Goal: Task Accomplishment & Management: Manage account settings

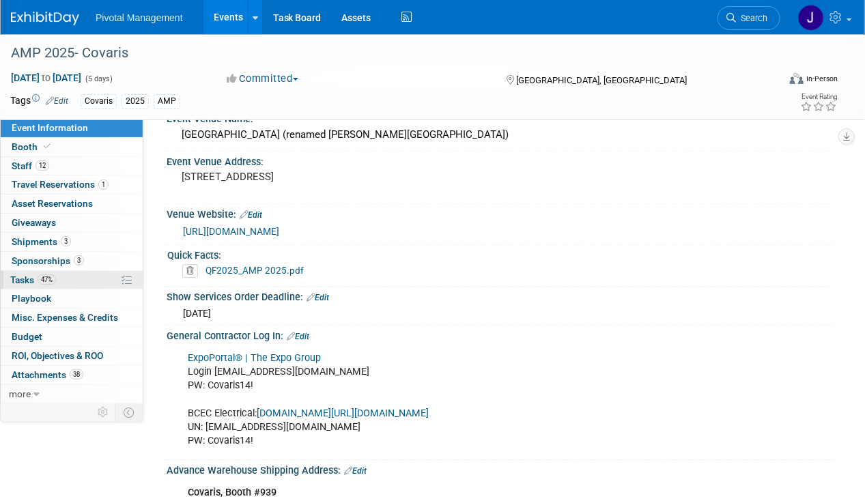
click at [49, 275] on span "47%" at bounding box center [47, 280] width 18 height 10
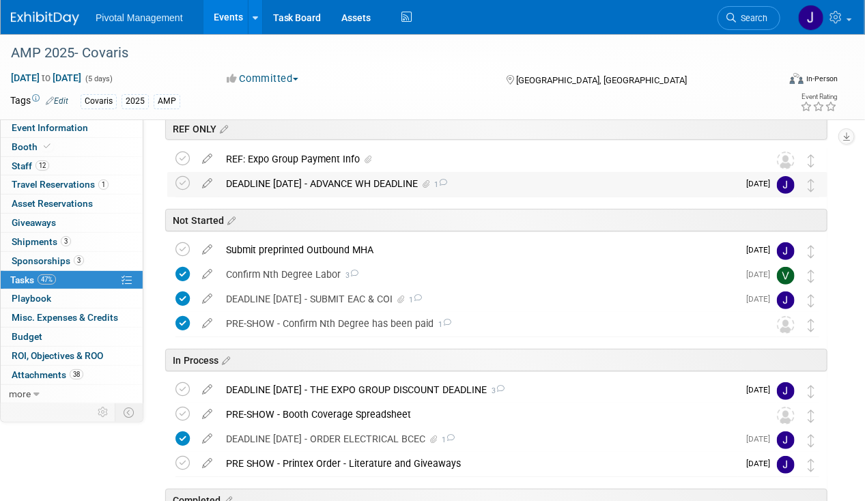
scroll to position [137, 0]
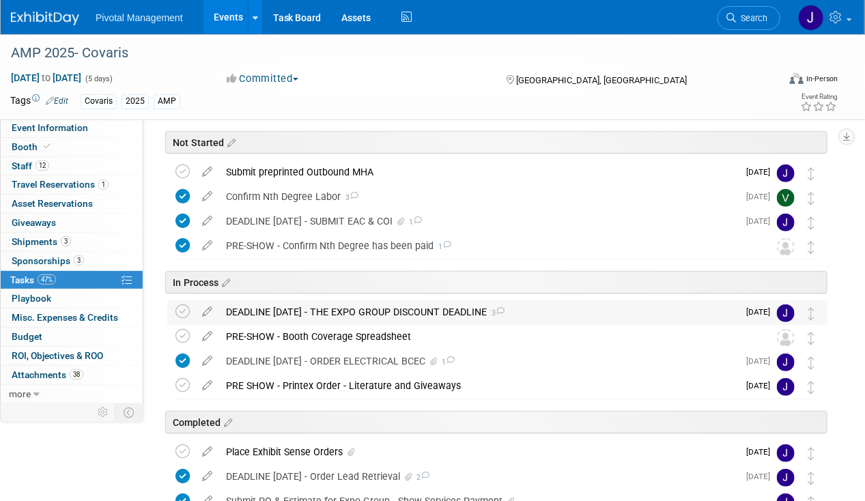
click at [411, 306] on div "DEADLINE OCT 13 - THE EXPO GROUP DISCOUNT DEADLINE 3" at bounding box center [478, 312] width 519 height 23
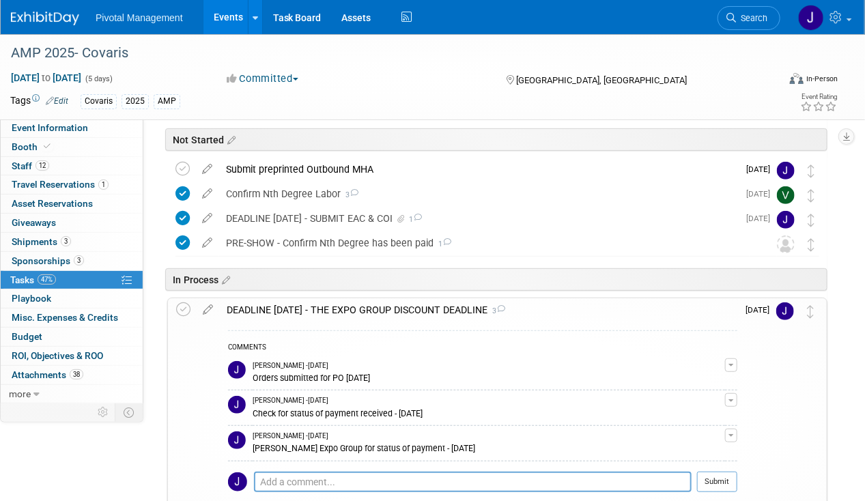
scroll to position [0, 0]
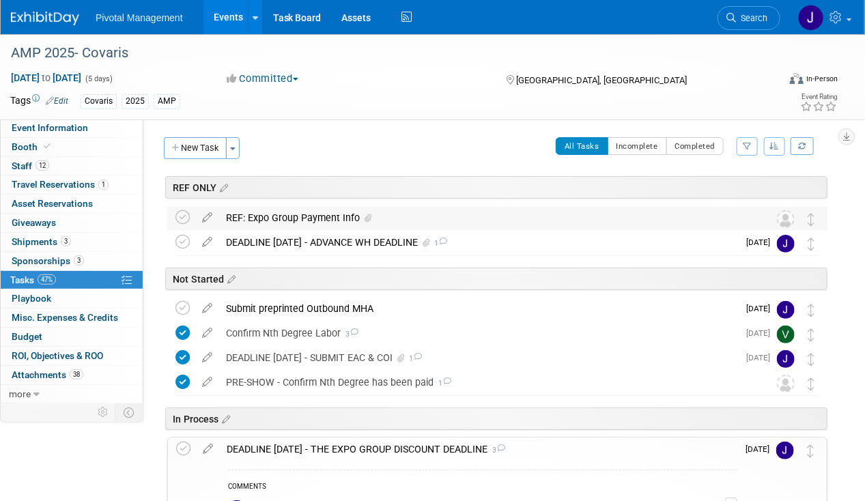
click at [342, 224] on div "REF: Expo Group Payment Info" at bounding box center [484, 217] width 531 height 23
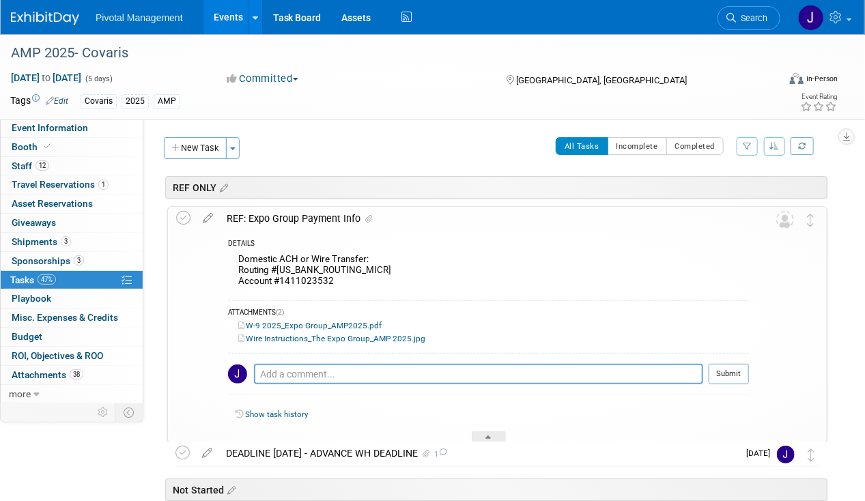
click at [342, 223] on div "REF: Expo Group Payment Info" at bounding box center [484, 218] width 529 height 23
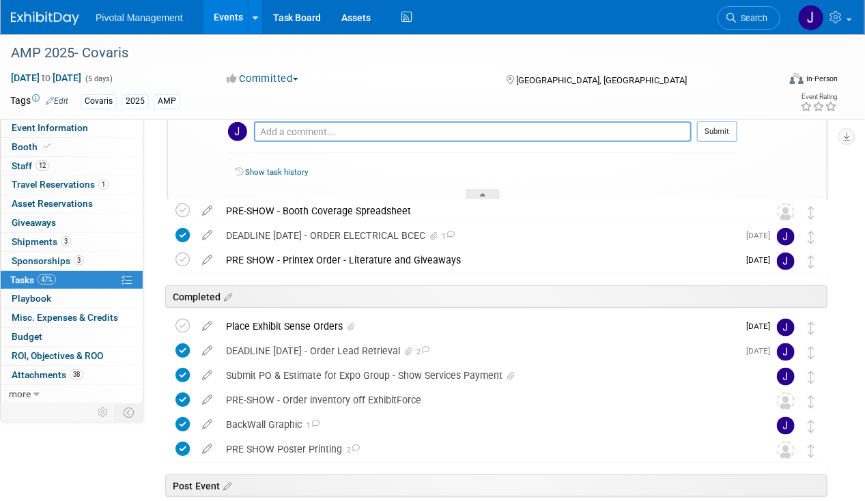
scroll to position [546, 0]
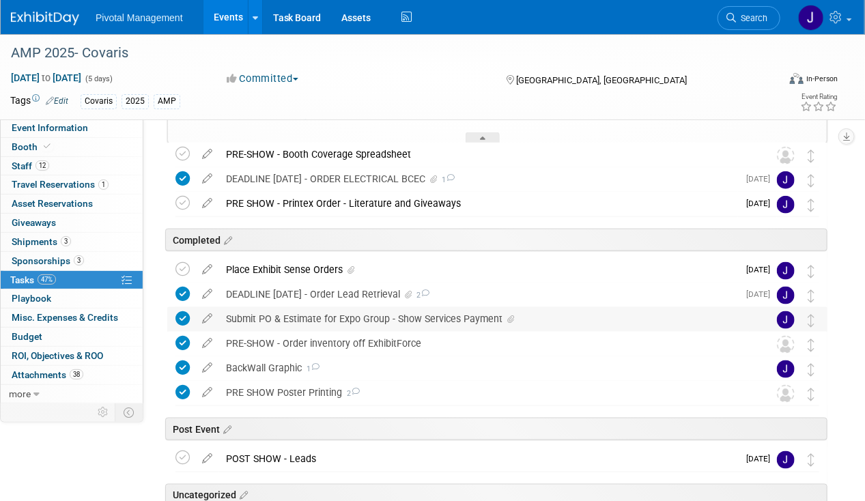
click at [326, 312] on div "Submit PO & Estimate for Expo Group - Show Services Payment" at bounding box center [484, 318] width 531 height 23
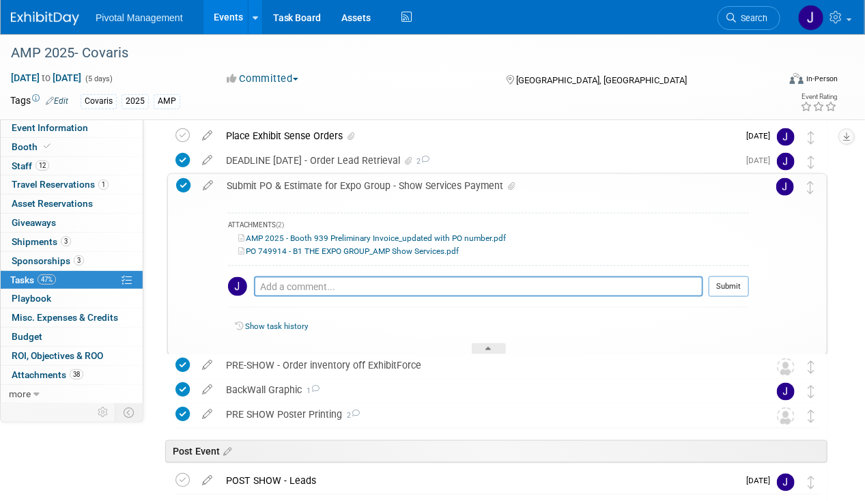
scroll to position [683, 0]
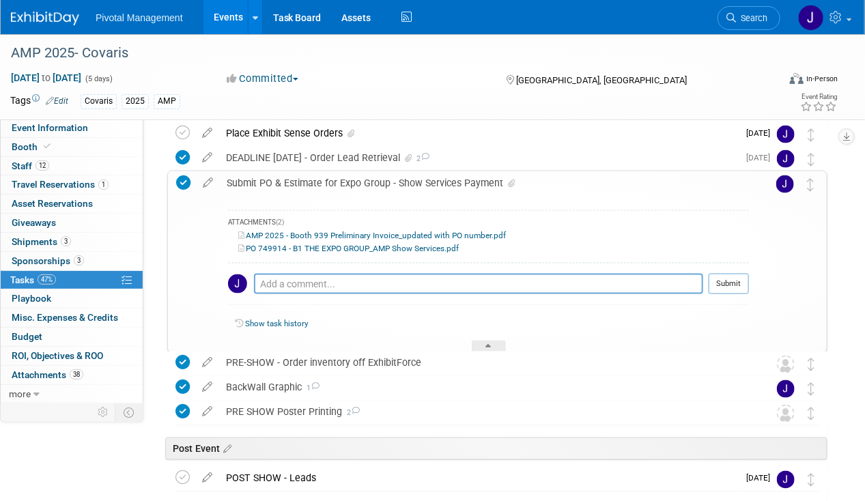
click at [375, 250] on link "PO 749914 - B1 THE EXPO GROUP_AMP Show Services.pdf" at bounding box center [348, 249] width 221 height 10
click at [419, 231] on link "AMP 2025 - Booth 939 Preliminary Invoice_updated with PO number.pdf" at bounding box center [372, 236] width 268 height 10
click at [419, 180] on div "Submit PO & Estimate for Expo Group - Show Services Payment" at bounding box center [484, 182] width 529 height 23
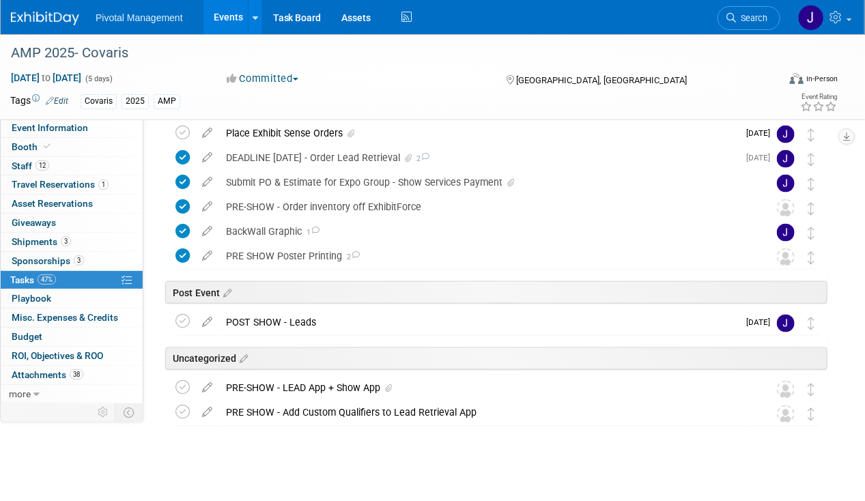
click at [219, 7] on link "Events" at bounding box center [229, 17] width 50 height 34
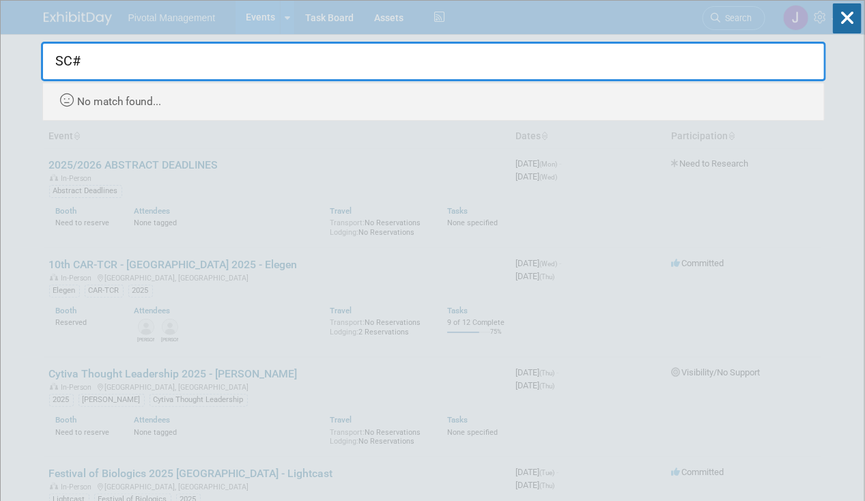
type input "SC"
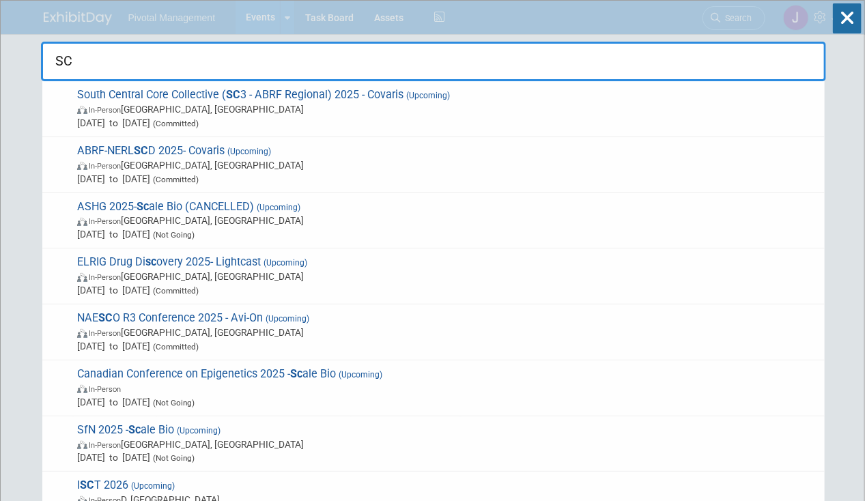
click at [497, 92] on span "South Central Core Collective ( SC 3 - ABRF Regional) 2025 - Covaris (Upcoming)…" at bounding box center [445, 109] width 745 height 42
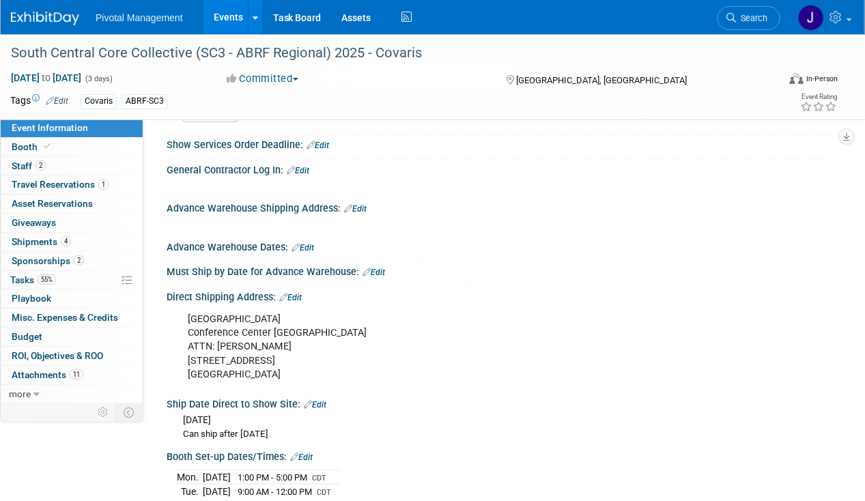
scroll to position [2322, 0]
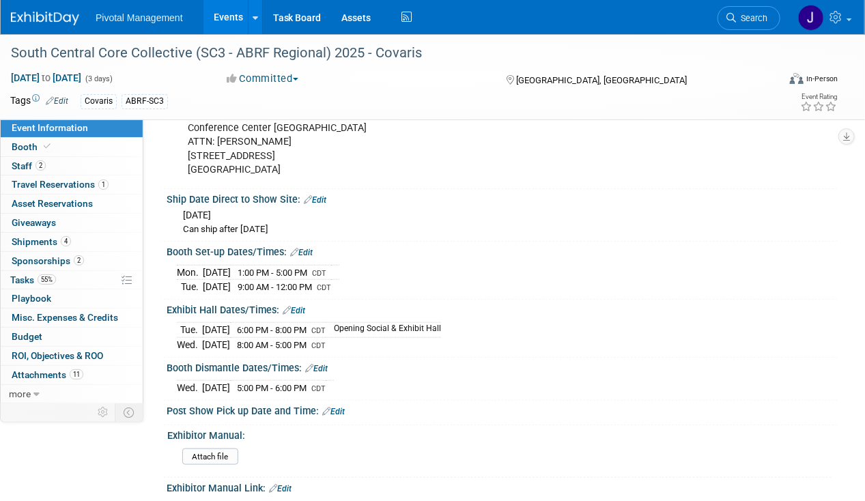
drag, startPoint x: 217, startPoint y: 23, endPoint x: 262, endPoint y: 16, distance: 45.7
click at [217, 23] on link "Events" at bounding box center [229, 17] width 50 height 34
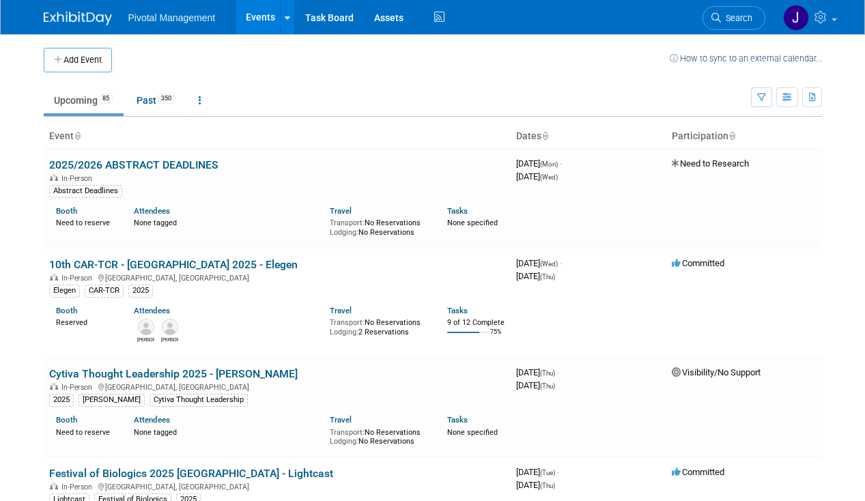
click at [724, 16] on span "Search" at bounding box center [736, 18] width 31 height 10
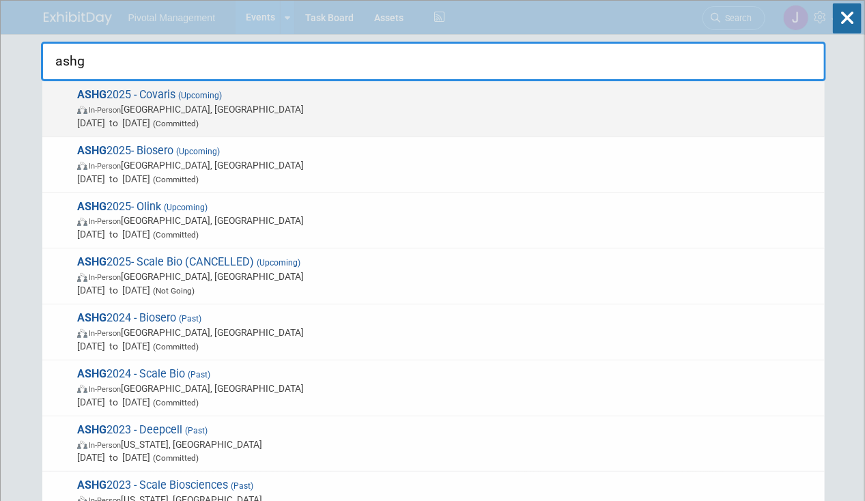
type input "ashg"
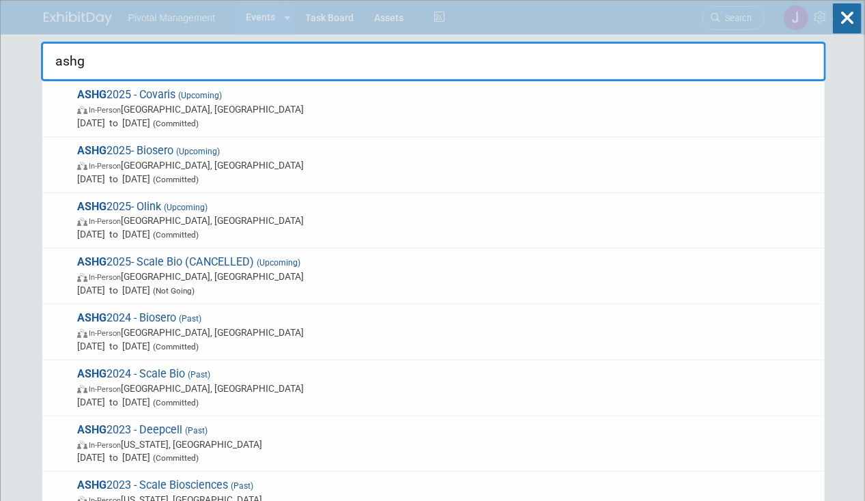
click at [458, 102] on span "In-Person [GEOGRAPHIC_DATA], [GEOGRAPHIC_DATA]" at bounding box center [447, 109] width 741 height 14
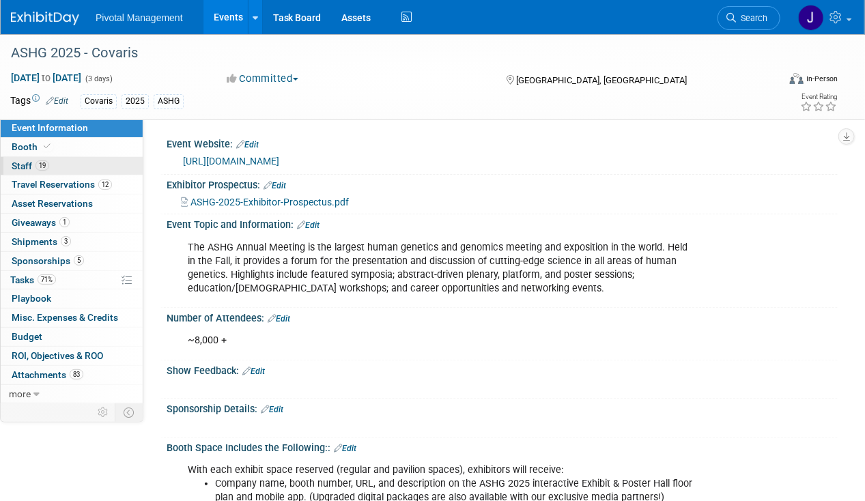
click at [76, 164] on link "19 Staff 19" at bounding box center [72, 166] width 142 height 18
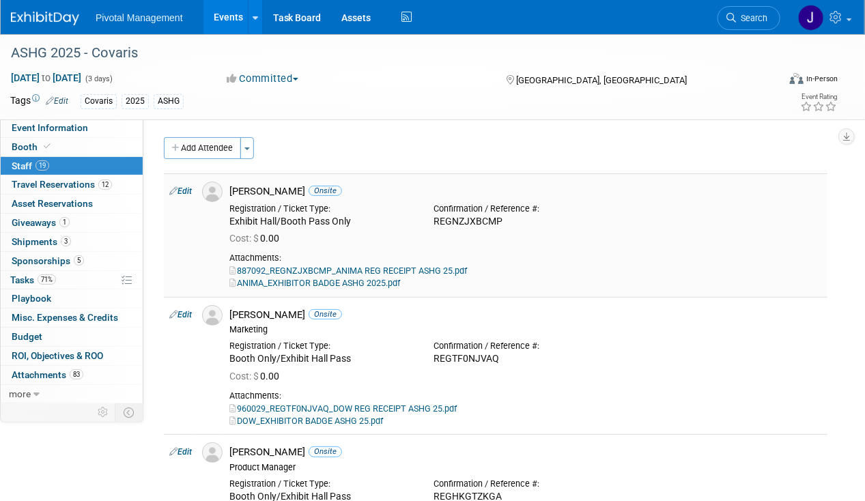
drag, startPoint x: 502, startPoint y: 217, endPoint x: 434, endPoint y: 223, distance: 67.9
click at [434, 223] on div "REGNZJXBCMP" at bounding box center [526, 222] width 184 height 12
copy div "REGNZJXBCMP"
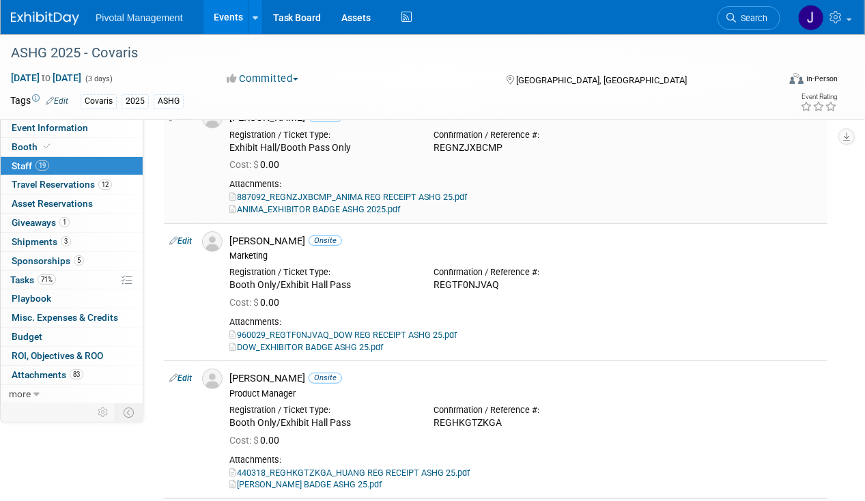
scroll to position [137, 0]
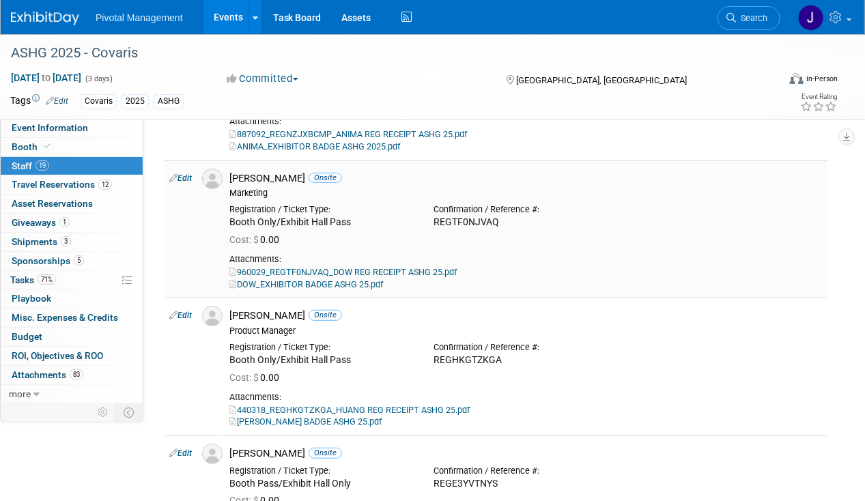
drag, startPoint x: 471, startPoint y: 221, endPoint x: 436, endPoint y: 219, distance: 34.2
click at [436, 219] on div "REGTF0NJVAQ" at bounding box center [526, 223] width 184 height 12
copy div "REGTF0NJVAQ"
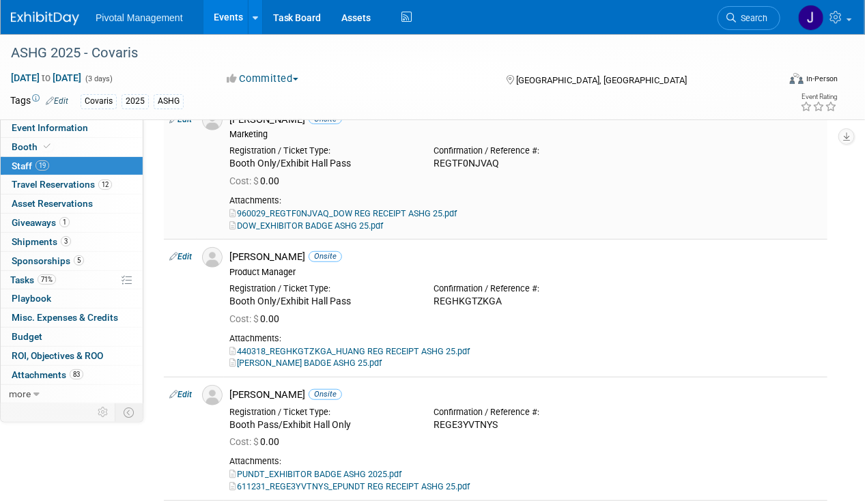
scroll to position [273, 0]
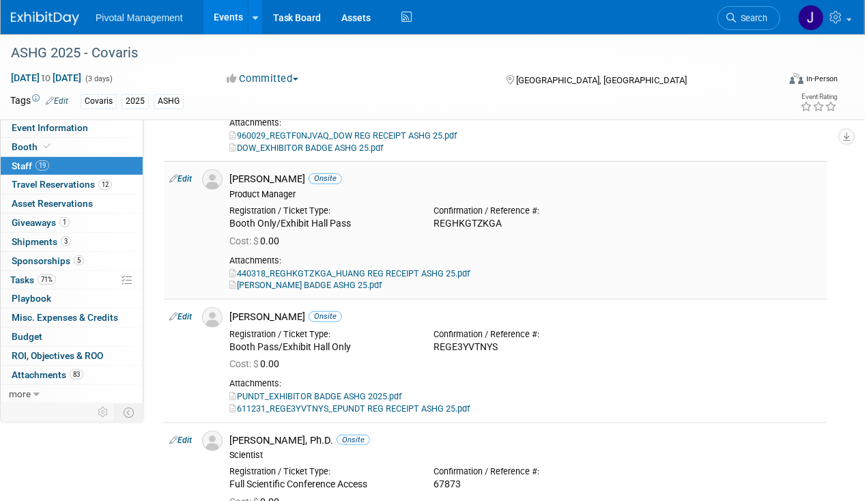
drag, startPoint x: 508, startPoint y: 221, endPoint x: 435, endPoint y: 223, distance: 73.1
click at [435, 223] on div "REGHKGTZKGA" at bounding box center [526, 224] width 184 height 12
copy div "REGHKGTZKGA"
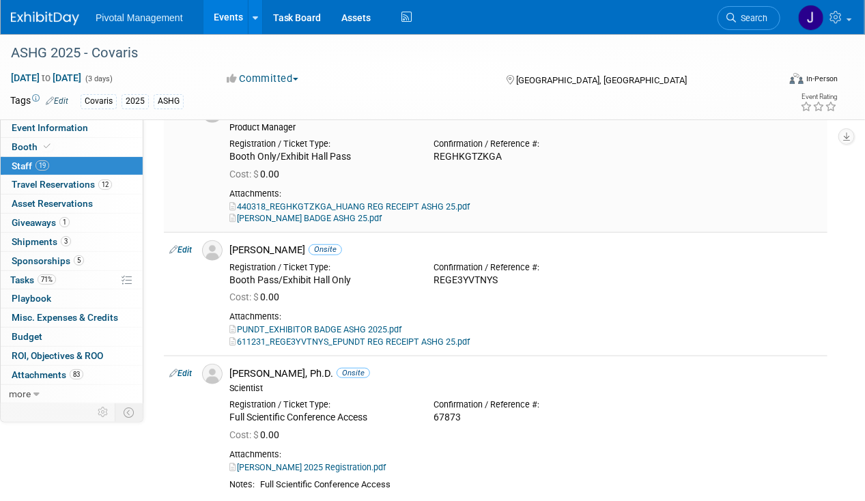
scroll to position [410, 0]
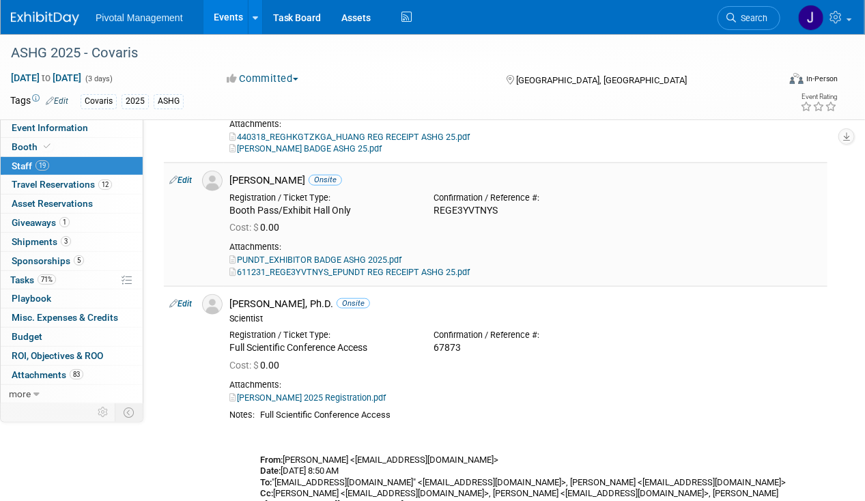
drag, startPoint x: 488, startPoint y: 212, endPoint x: 433, endPoint y: 213, distance: 54.6
click at [433, 213] on div "Confirmation / Reference #: REGE3YVTNYS" at bounding box center [525, 202] width 204 height 30
copy div "REGE3YVTNYS"
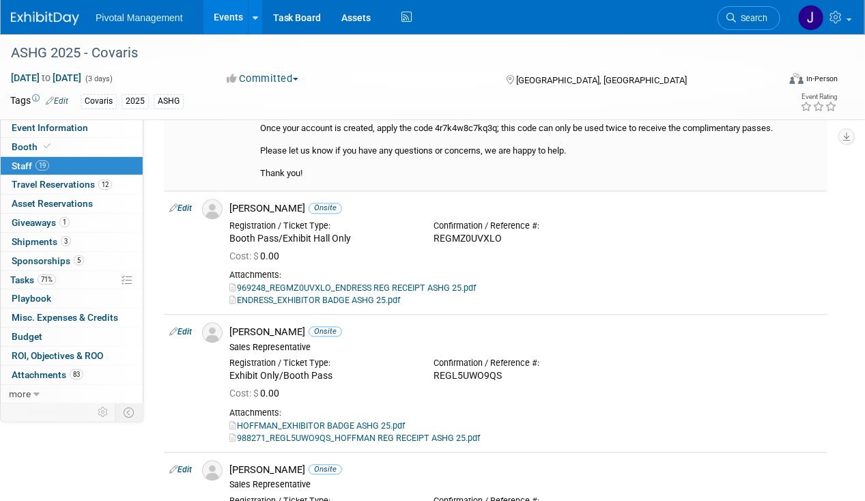
scroll to position [956, 0]
drag, startPoint x: 501, startPoint y: 229, endPoint x: 430, endPoint y: 230, distance: 71.0
click at [430, 230] on div "Confirmation / Reference #: REGMZ0UVXLO" at bounding box center [525, 230] width 204 height 30
copy div "REGMZ0UVXLO"
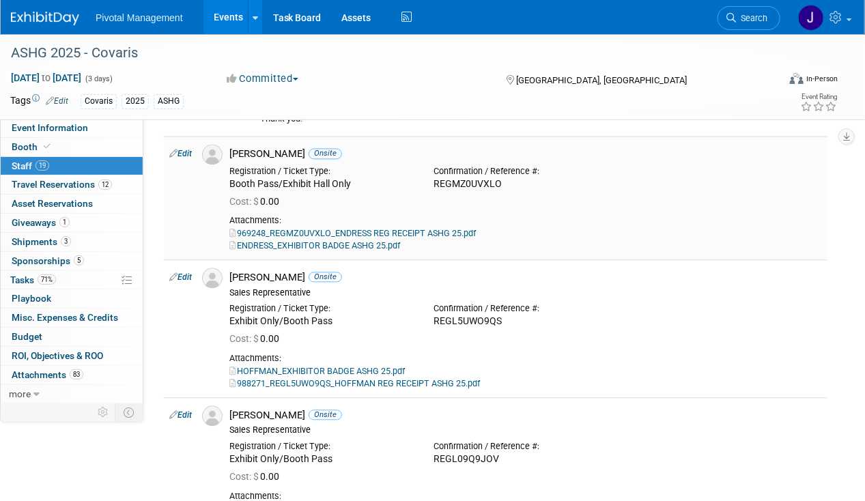
scroll to position [1093, 0]
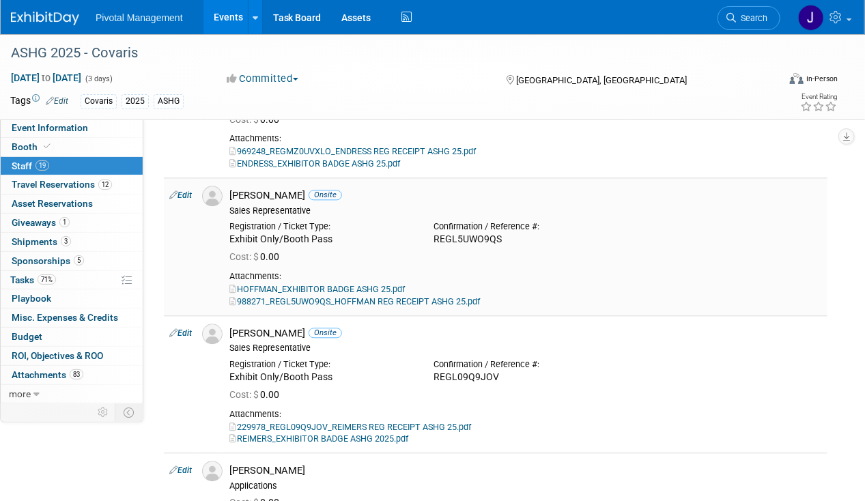
drag, startPoint x: 504, startPoint y: 229, endPoint x: 437, endPoint y: 229, distance: 66.9
click at [437, 234] on div "REGL5UWO9QS" at bounding box center [526, 240] width 184 height 12
copy div "REGL5UWO9QS"
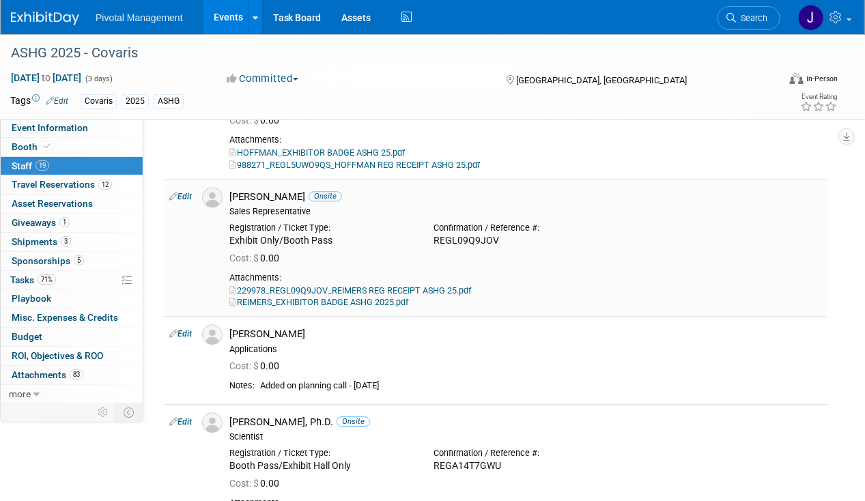
drag, startPoint x: 503, startPoint y: 225, endPoint x: 436, endPoint y: 228, distance: 66.3
click at [436, 235] on div "REGL09Q9JOV" at bounding box center [526, 241] width 184 height 12
copy div "REGL09Q9JOV"
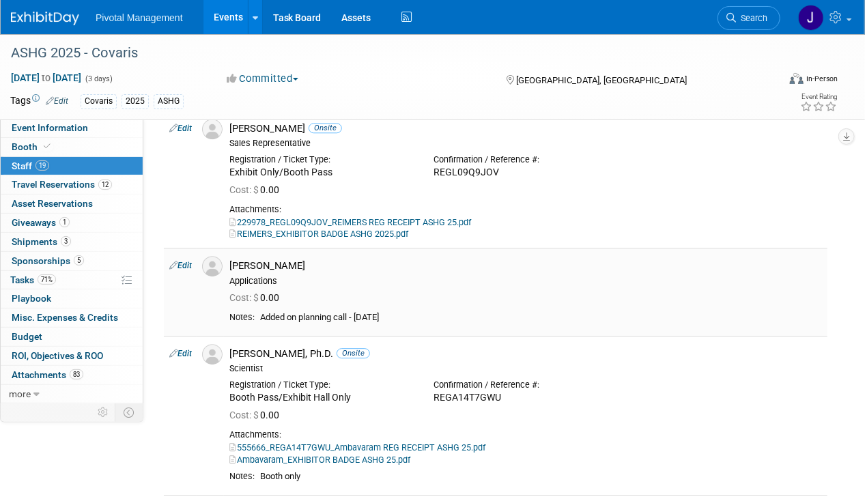
scroll to position [1434, 0]
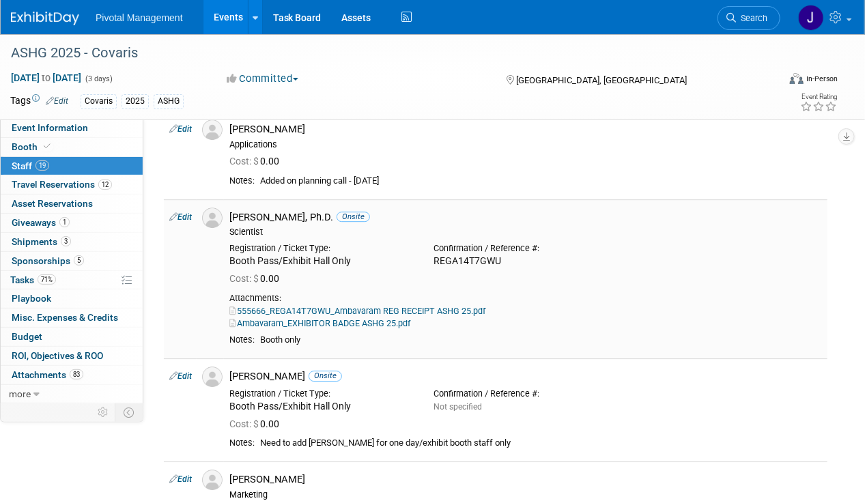
drag, startPoint x: 488, startPoint y: 249, endPoint x: 436, endPoint y: 248, distance: 51.2
click at [436, 255] on div "REGA14T7GWU" at bounding box center [526, 261] width 184 height 12
copy div "REGA14T7GWU"
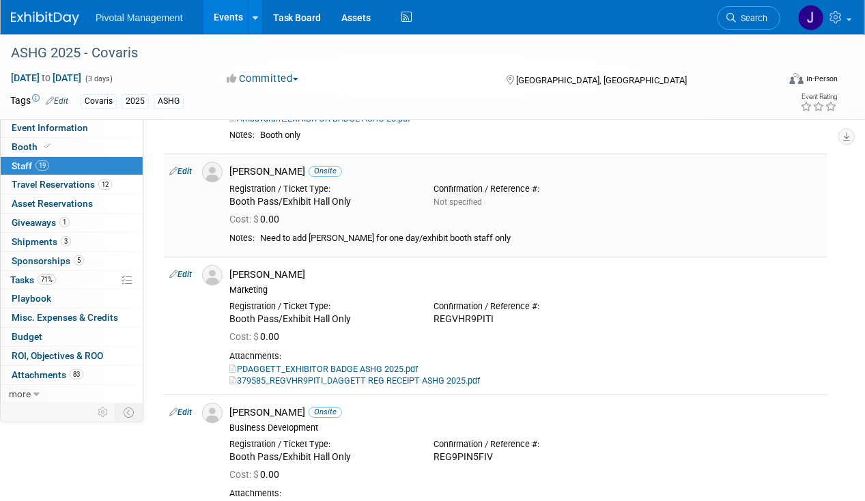
scroll to position [1708, 0]
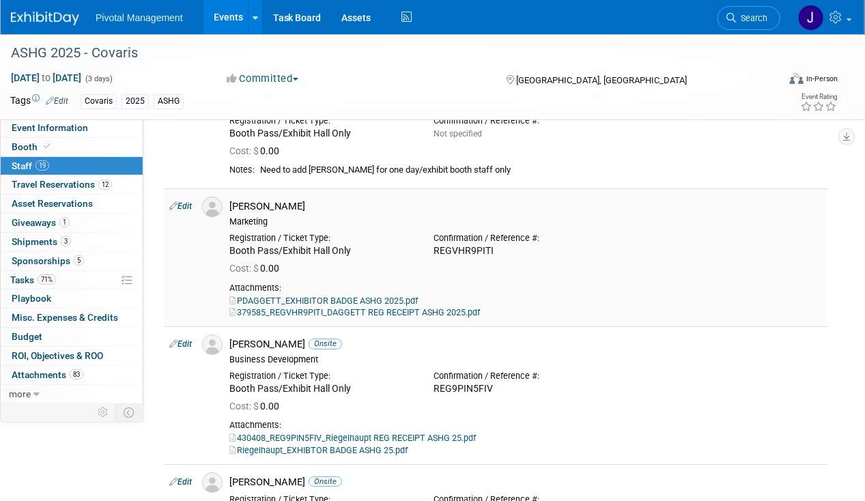
drag, startPoint x: 499, startPoint y: 235, endPoint x: 426, endPoint y: 236, distance: 73.1
click at [426, 236] on div "Confirmation / Reference #: REGVHR9PITI" at bounding box center [525, 242] width 204 height 30
copy div "REGVHR9PITI"
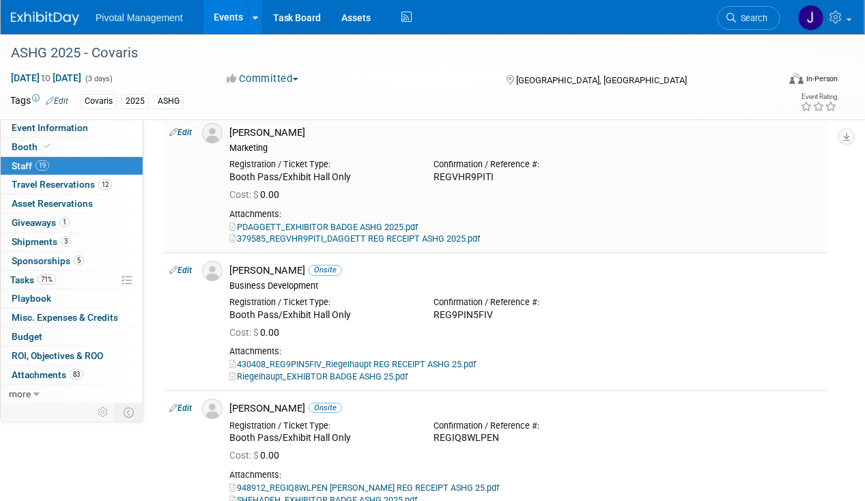
scroll to position [1844, 0]
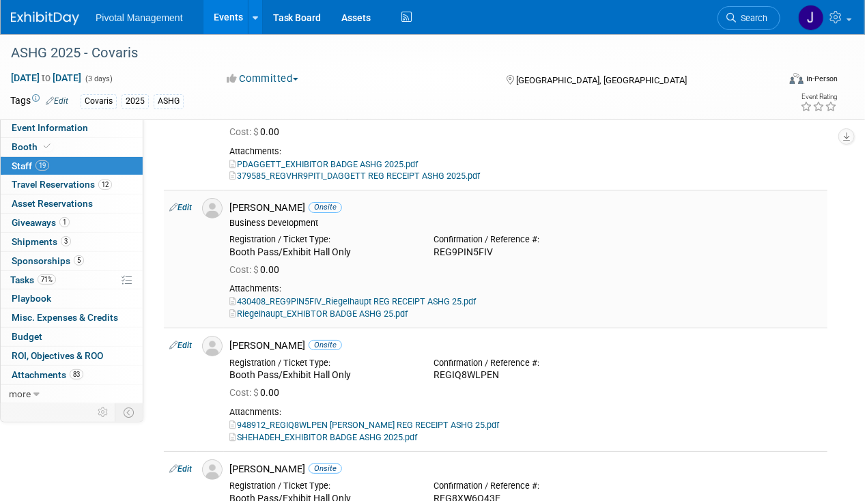
drag, startPoint x: 505, startPoint y: 234, endPoint x: 436, endPoint y: 242, distance: 70.1
click at [436, 247] on div "REG9PIN5FIV" at bounding box center [526, 253] width 184 height 12
copy div "REG9PIN5FIV"
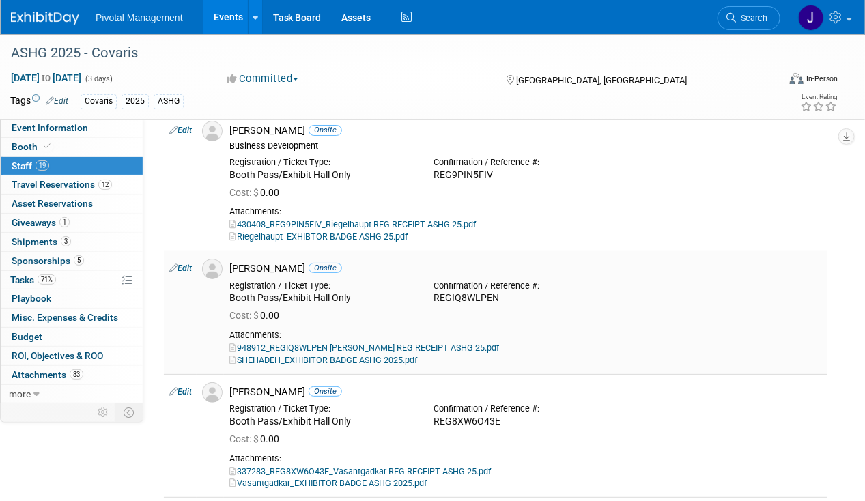
scroll to position [1981, 0]
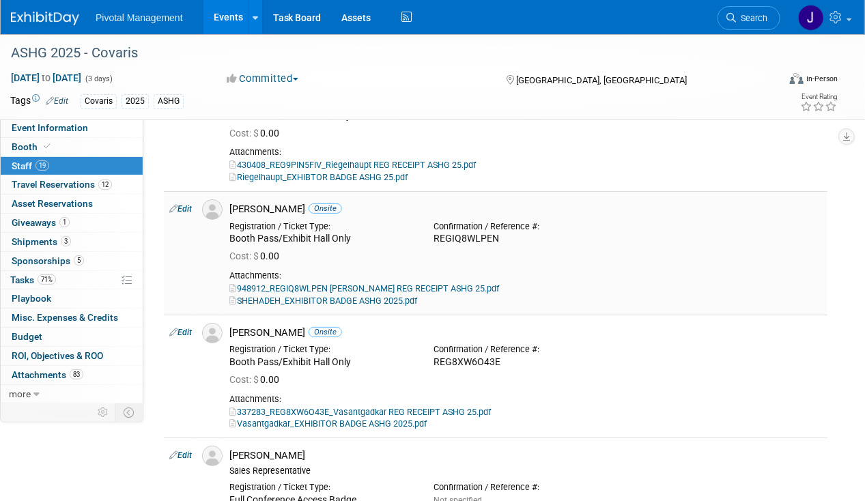
drag, startPoint x: 511, startPoint y: 226, endPoint x: 436, endPoint y: 227, distance: 74.5
click at [436, 233] on div "REGIQ8WLPEN" at bounding box center [526, 239] width 184 height 12
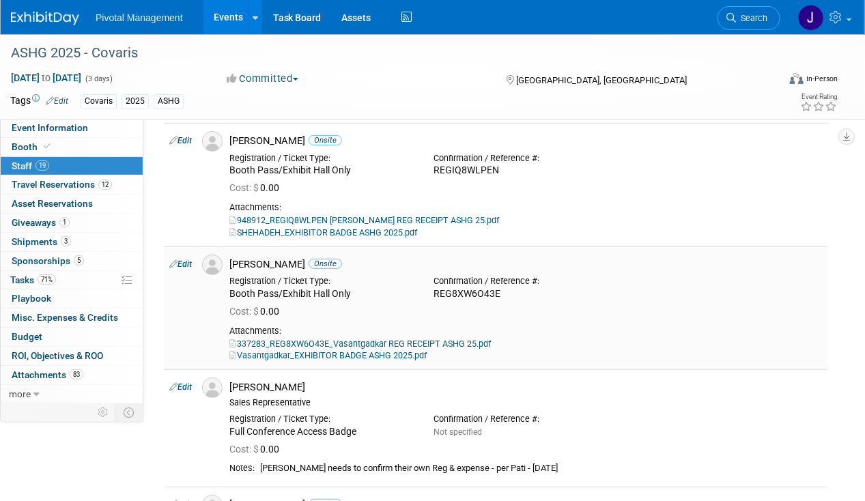
drag, startPoint x: 503, startPoint y: 277, endPoint x: 436, endPoint y: 284, distance: 67.3
click at [436, 288] on div "REG8XW6O43E" at bounding box center [526, 294] width 184 height 12
click at [386, 350] on div "Vasantgadkar_EXHIBITOR BADGE ASHG 2025.pdf" at bounding box center [525, 356] width 593 height 12
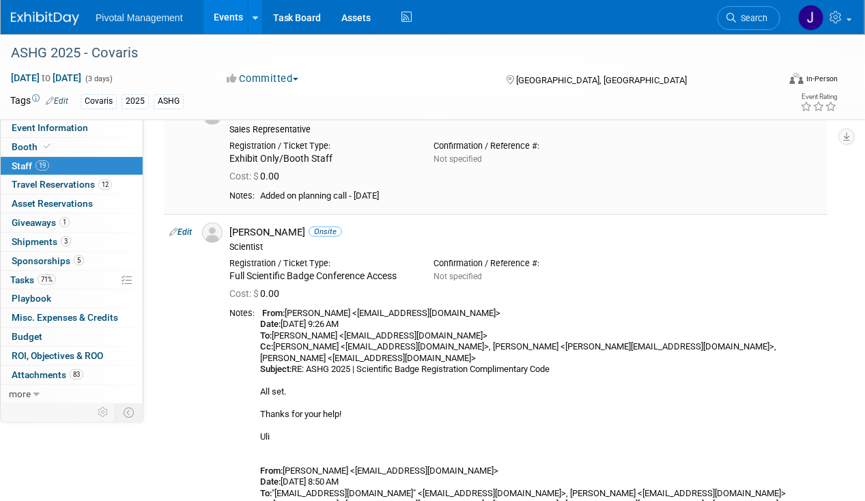
scroll to position [2459, 0]
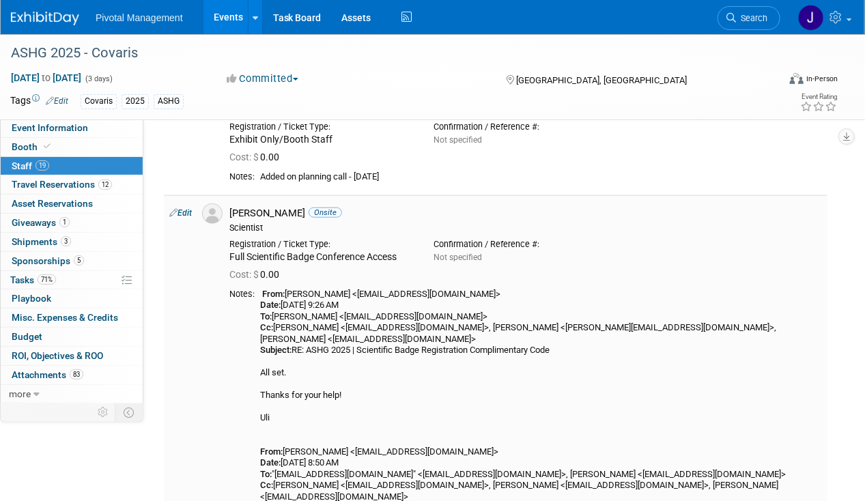
click at [329, 268] on td "Ulrich Thomann Onsite Scientist Registration / Ticket Type: Not specified Cost:…" at bounding box center [526, 462] width 604 height 534
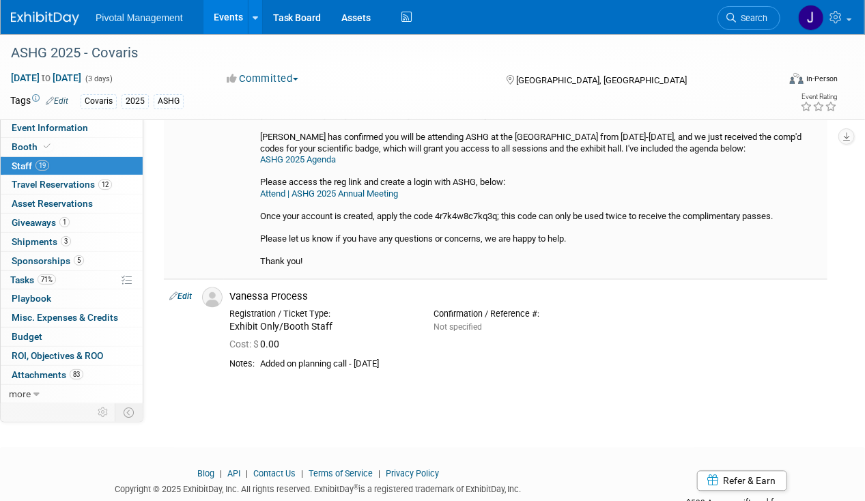
scroll to position [2912, 0]
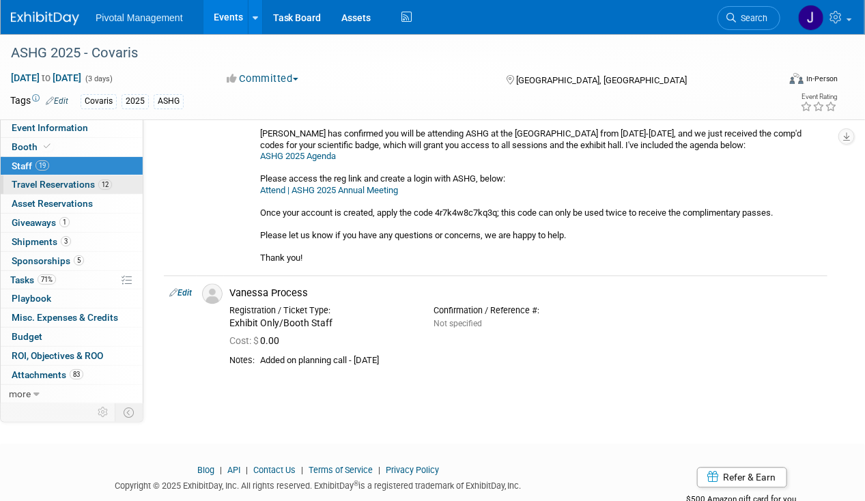
click at [47, 184] on span "Travel Reservations 12" at bounding box center [62, 184] width 100 height 11
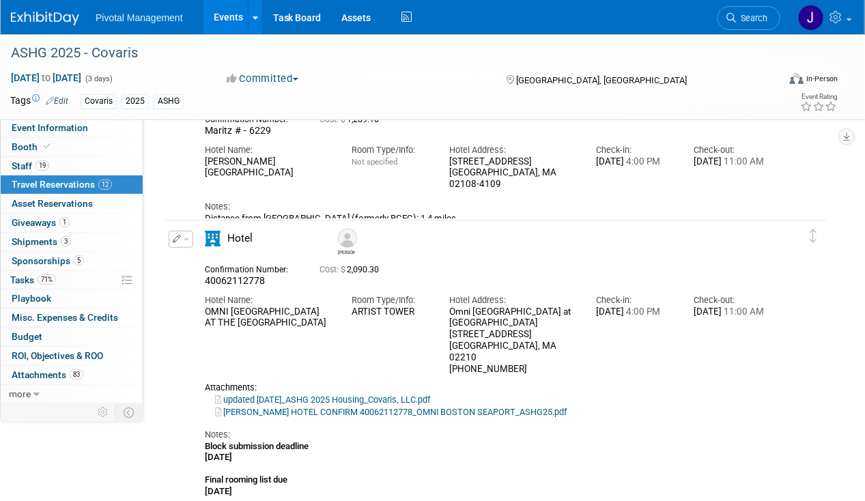
scroll to position [0, 0]
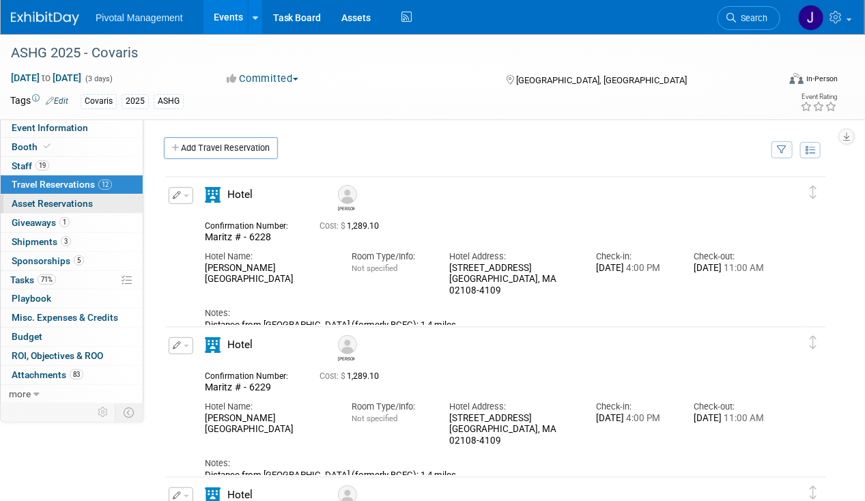
click at [70, 195] on link "0 Asset Reservations 0" at bounding box center [72, 204] width 142 height 18
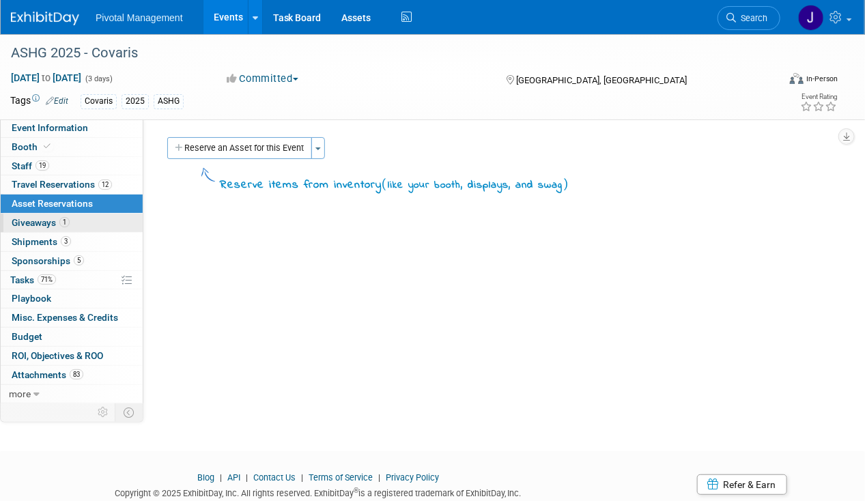
click at [66, 220] on span "1" at bounding box center [64, 222] width 10 height 10
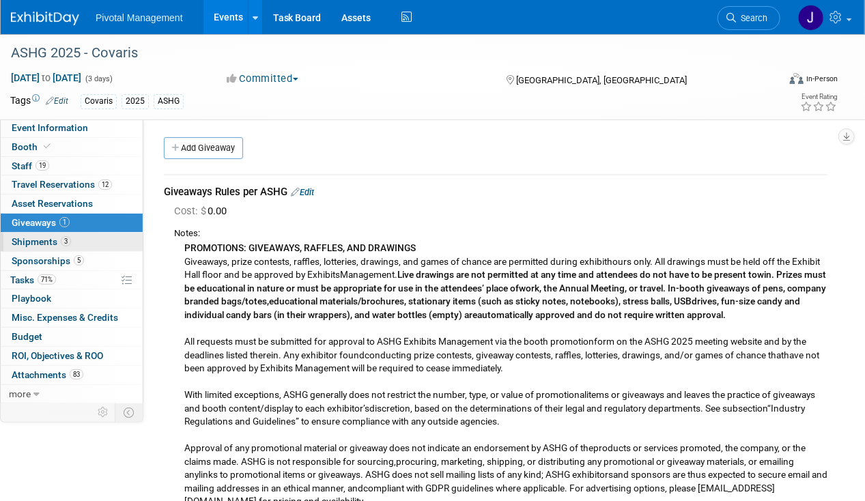
click at [65, 233] on link "3 Shipments 3" at bounding box center [72, 242] width 142 height 18
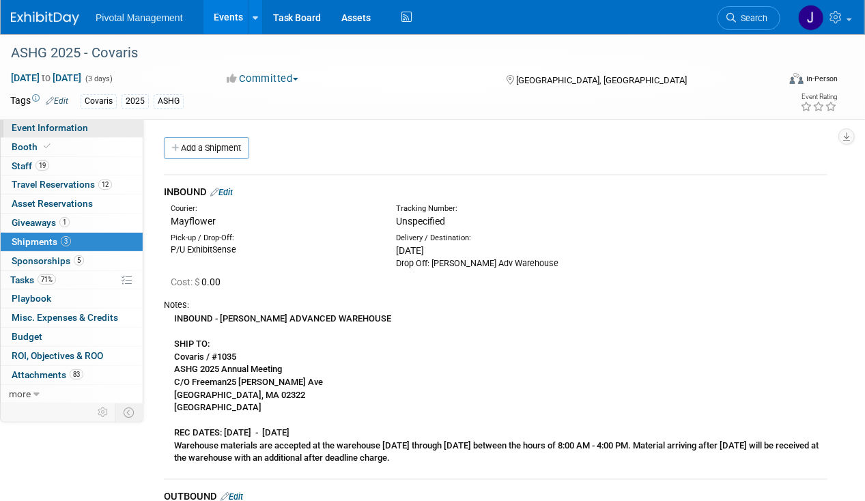
click at [53, 134] on link "Event Information" at bounding box center [72, 128] width 142 height 18
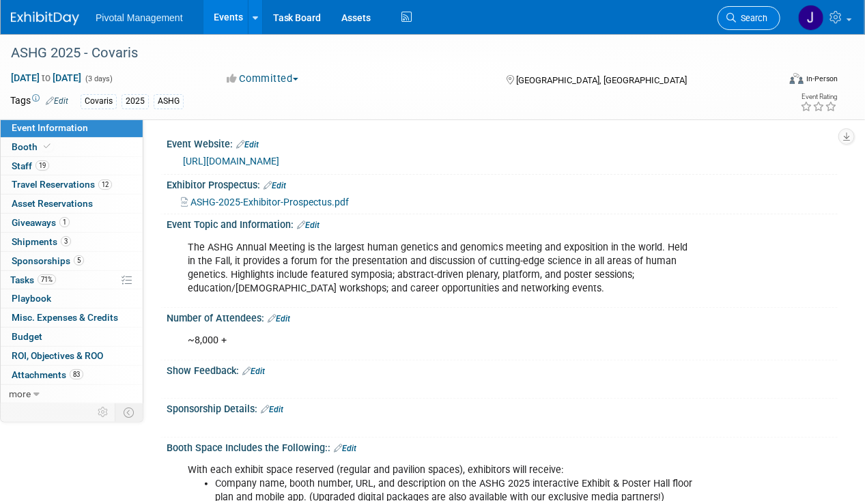
click at [764, 16] on span "Search" at bounding box center [751, 18] width 31 height 10
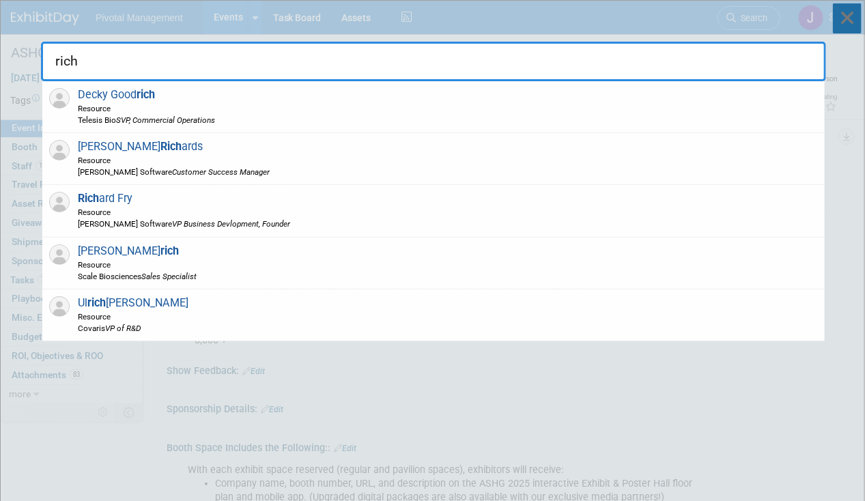
type input "rich"
click at [840, 18] on icon at bounding box center [847, 18] width 29 height 30
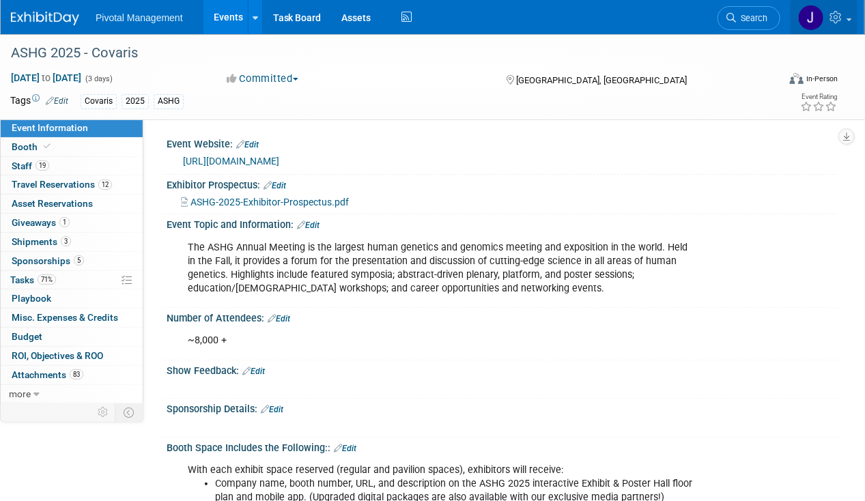
click at [796, 10] on link at bounding box center [824, 17] width 67 height 34
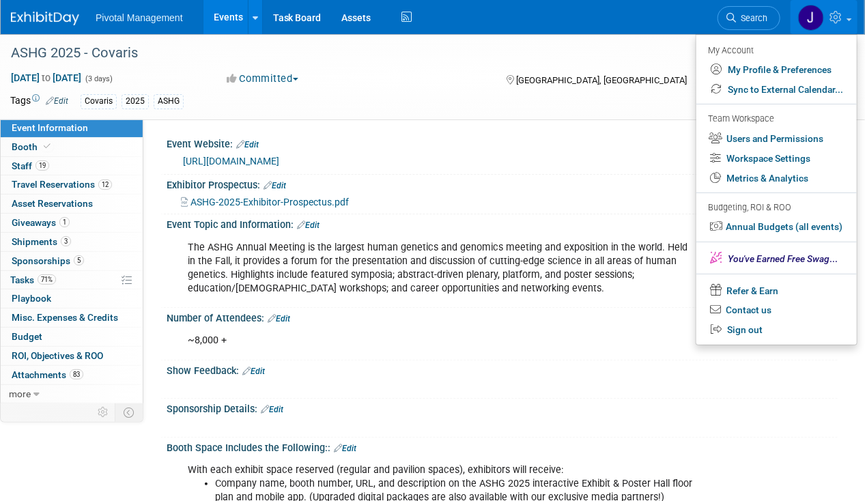
click at [833, 18] on icon at bounding box center [838, 17] width 16 height 12
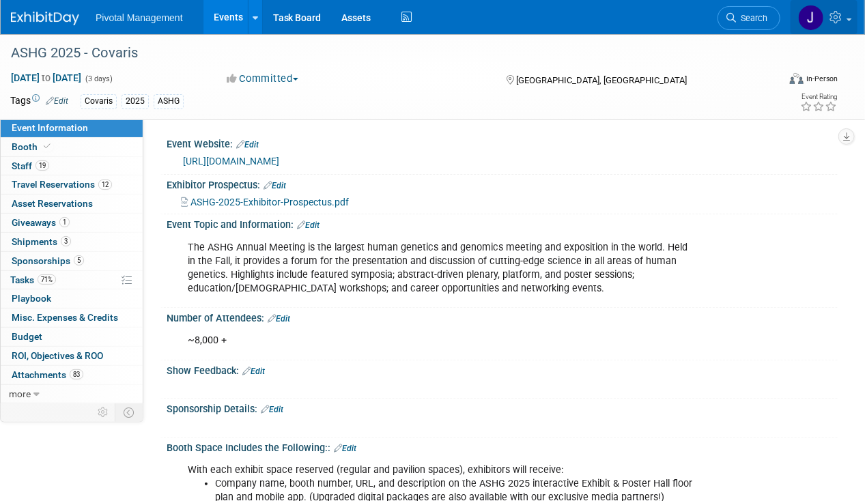
click at [839, 20] on icon at bounding box center [838, 17] width 16 height 12
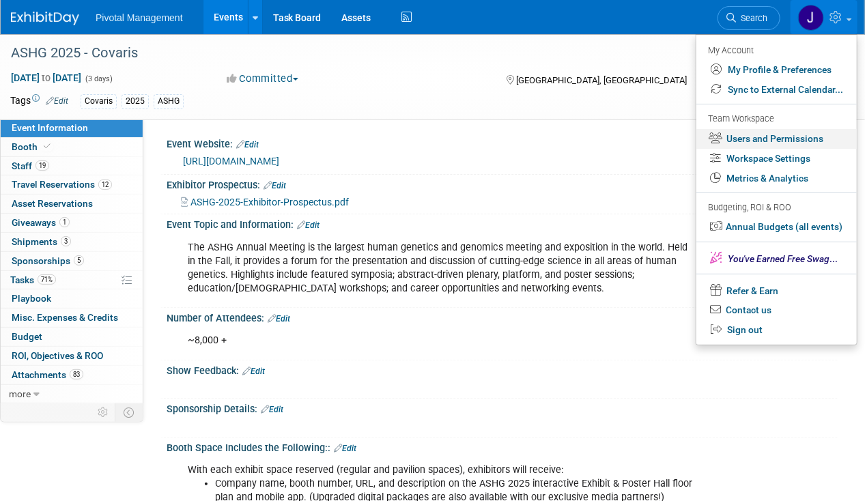
click at [777, 139] on link "Users and Permissions" at bounding box center [777, 139] width 161 height 20
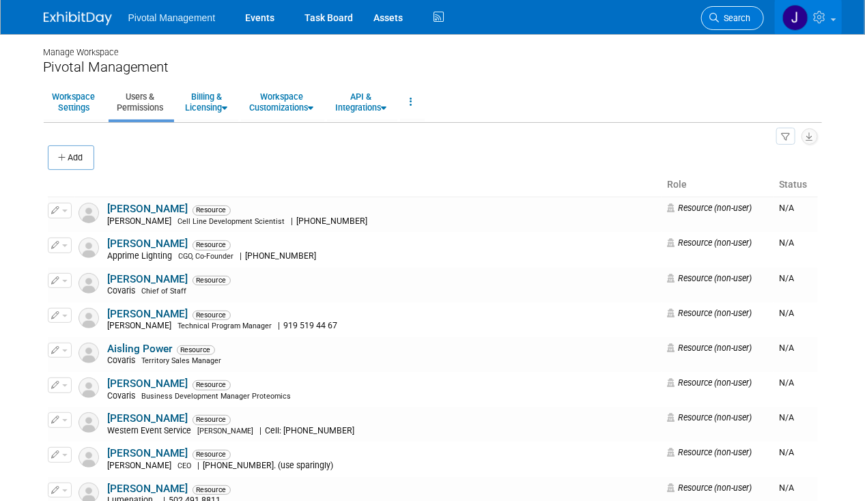
click at [734, 20] on span "Search" at bounding box center [735, 18] width 31 height 10
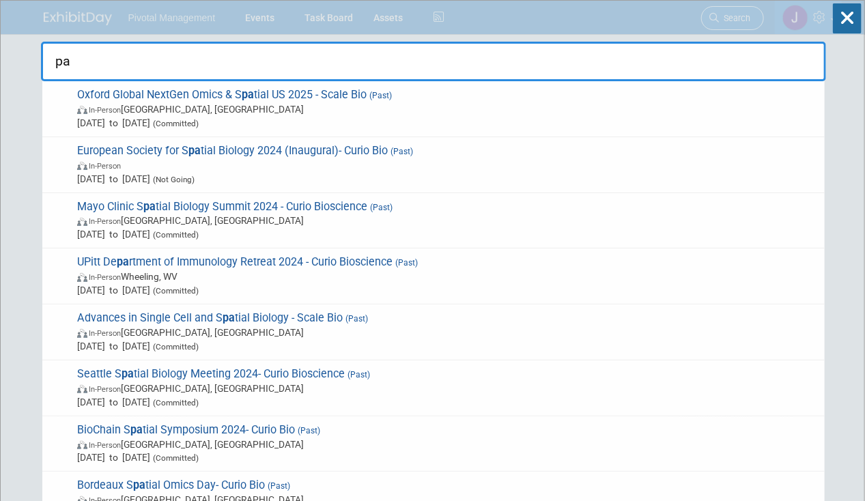
type input "p"
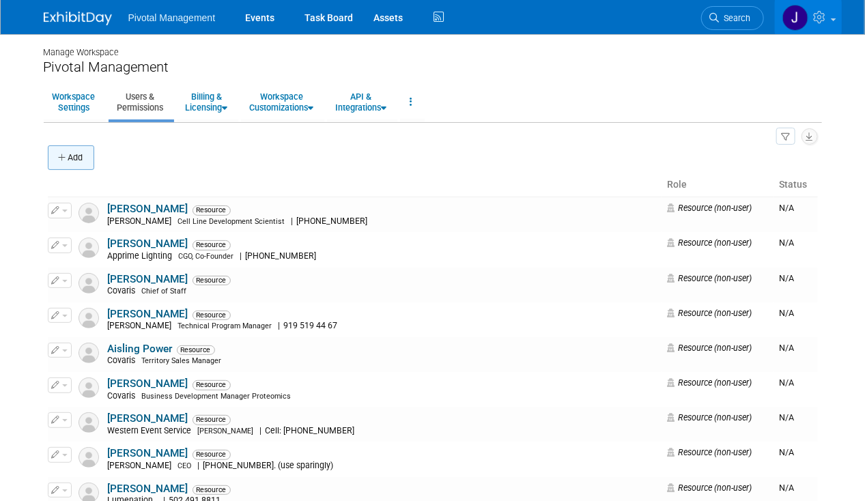
click at [71, 154] on button "Add" at bounding box center [71, 157] width 46 height 25
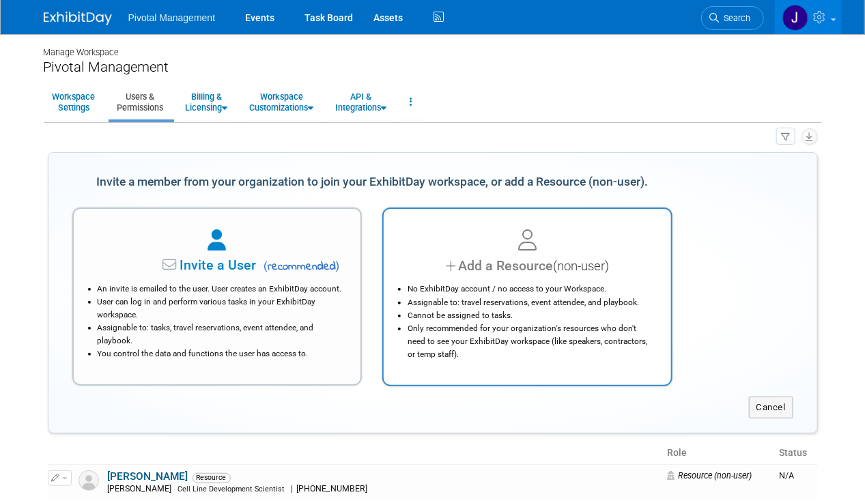
click at [538, 259] on div "Add a Resource (non-user)" at bounding box center [527, 266] width 253 height 20
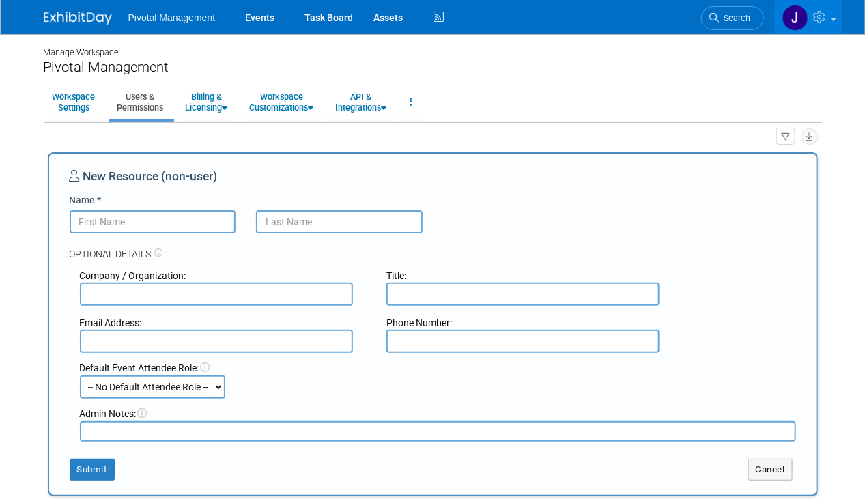
click at [168, 293] on input "text" at bounding box center [216, 294] width 273 height 23
type input "Covaris, LLC"
click at [356, 248] on div "Optional Details:" at bounding box center [433, 247] width 727 height 27
click at [434, 299] on input "text" at bounding box center [523, 294] width 273 height 23
paste input "EVP Strategic Partnerships"
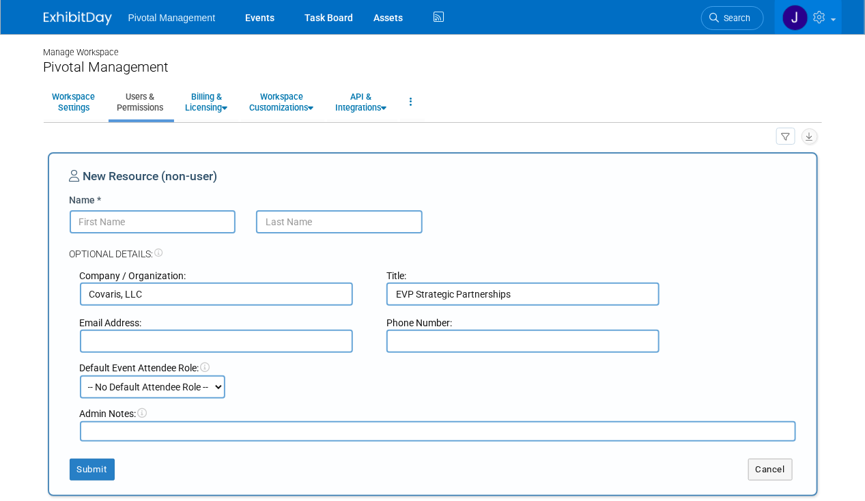
type input "EVP Strategic Partnerships"
click at [506, 339] on input "text" at bounding box center [523, 341] width 273 height 23
paste input "617.404.7685"
type input "617.404.7685"
click at [156, 346] on input "text" at bounding box center [216, 341] width 273 height 23
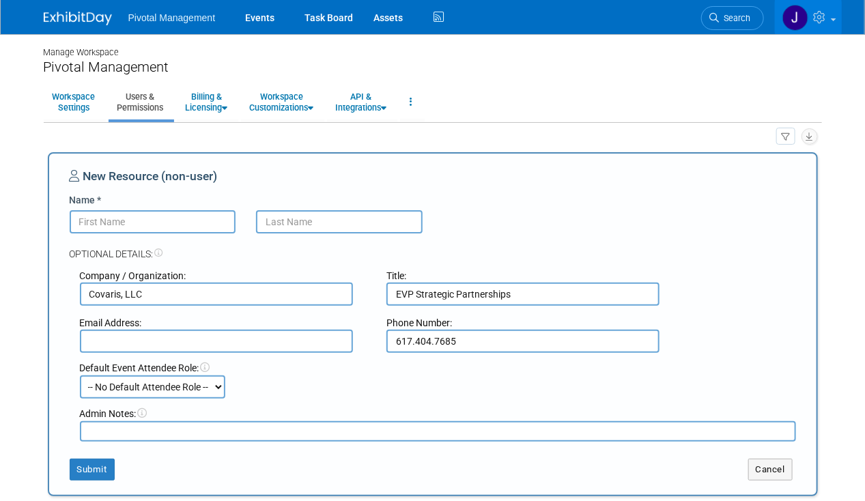
paste input "rdoverspike@covaris.com"
type input "rdoverspike@covaris.com"
click at [339, 368] on div "Default Event Attendee Role:" at bounding box center [438, 368] width 716 height 14
click at [130, 220] on input "Name *" at bounding box center [153, 221] width 167 height 23
paste input "[PERSON_NAME]"
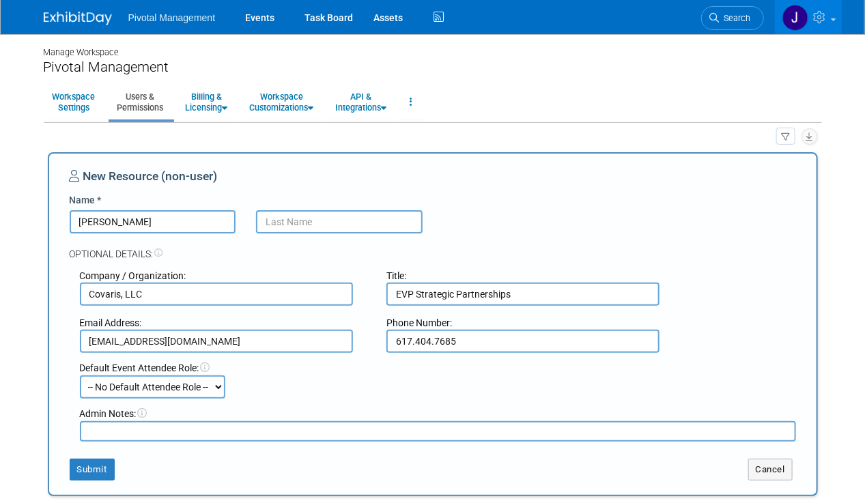
click at [87, 223] on input "[PERSON_NAME]" at bounding box center [153, 221] width 167 height 23
click at [79, 223] on input "[PERSON_NAME]" at bounding box center [153, 221] width 167 height 23
click at [85, 220] on input "[PERSON_NAME]" at bounding box center [153, 221] width 167 height 23
click at [82, 222] on input "[PERSON_NAME]" at bounding box center [153, 221] width 167 height 23
drag, startPoint x: 170, startPoint y: 227, endPoint x: 102, endPoint y: 226, distance: 68.3
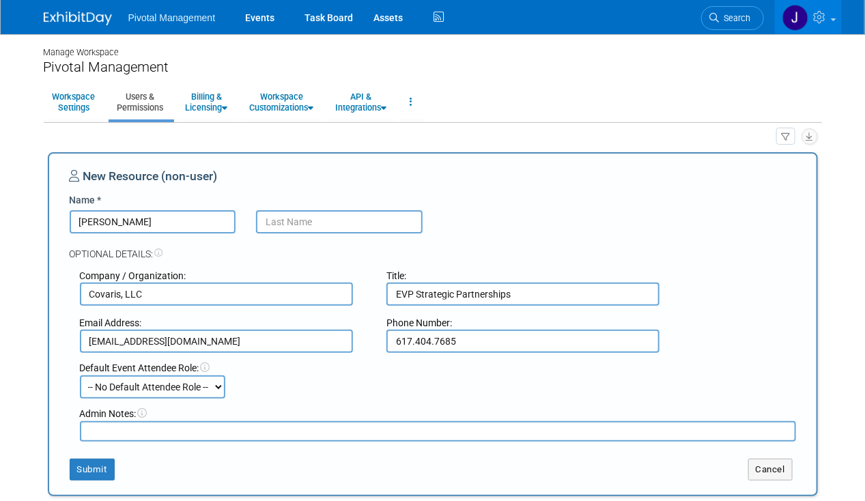
click at [102, 226] on input "[PERSON_NAME]" at bounding box center [153, 221] width 167 height 23
type input "Rich"
click at [365, 212] on input "text" at bounding box center [339, 221] width 167 height 23
paste input "Doverspike"
type input "Doverspike"
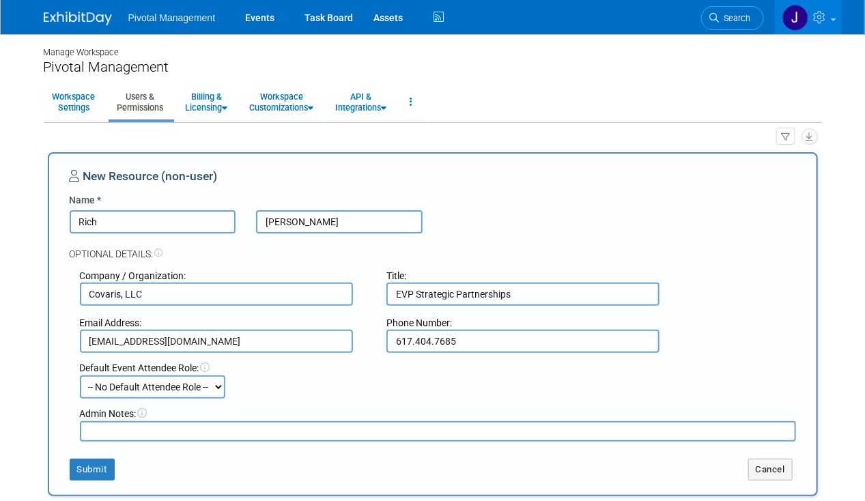
click at [528, 193] on div "New Resource (non-user) Name * Rich Doverspike Optional Details: Company / Orga…" at bounding box center [433, 324] width 727 height 313
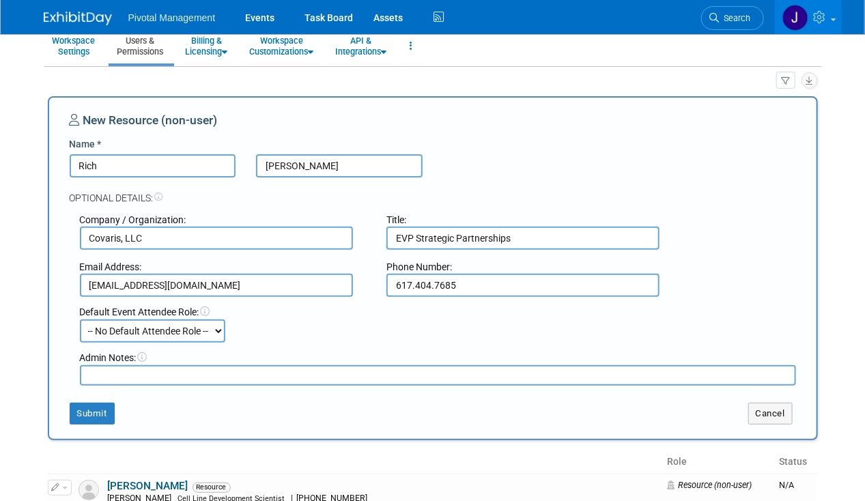
scroll to position [137, 0]
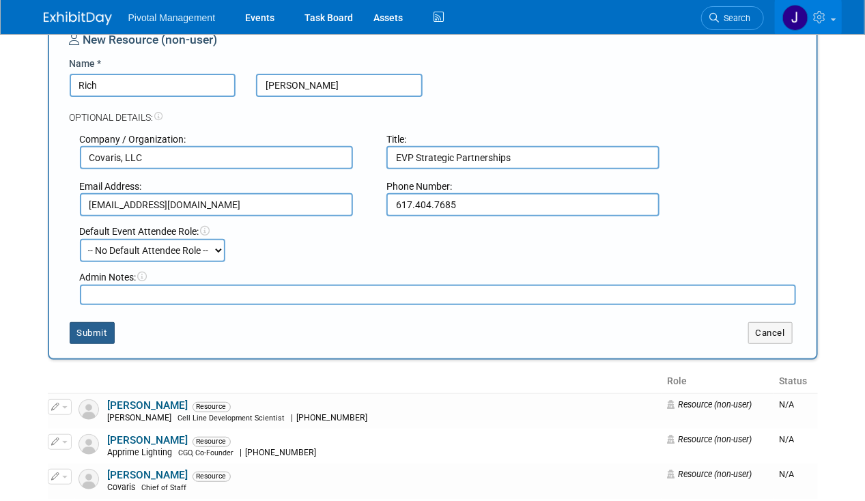
click at [97, 327] on button "Submit" at bounding box center [92, 333] width 45 height 22
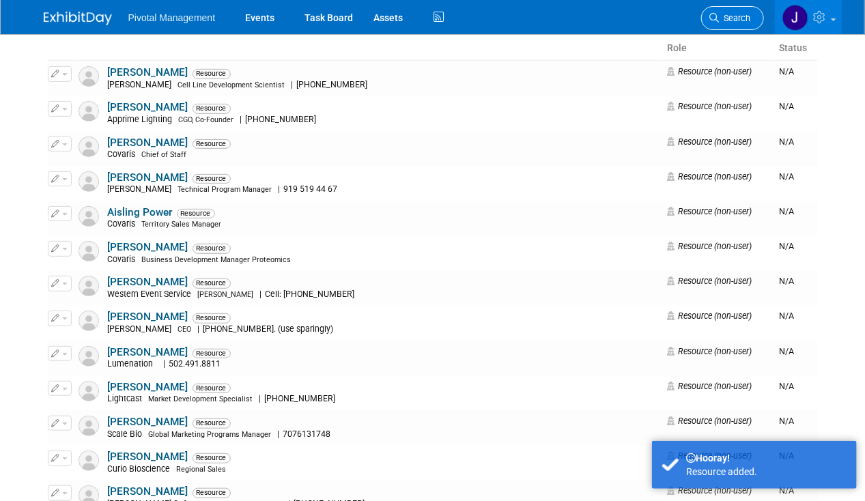
click at [736, 12] on link "Search" at bounding box center [732, 18] width 63 height 24
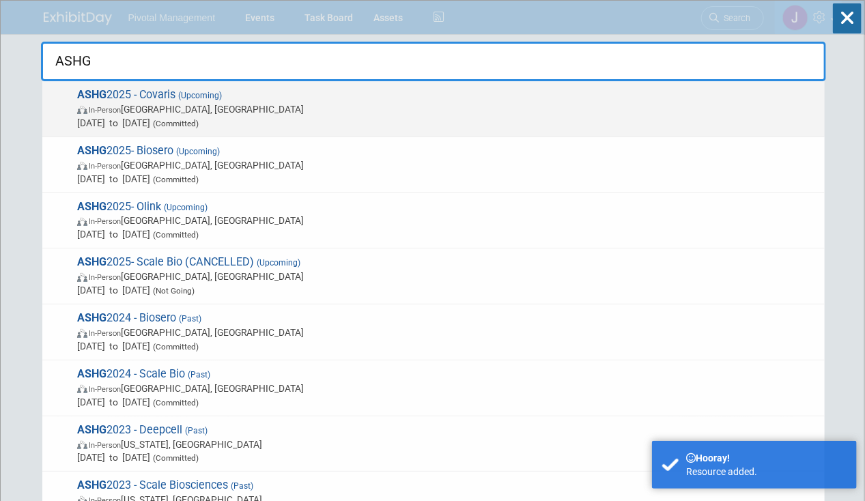
type input "ASHG"
click at [399, 111] on span "In-Person Boston, MA" at bounding box center [447, 109] width 741 height 14
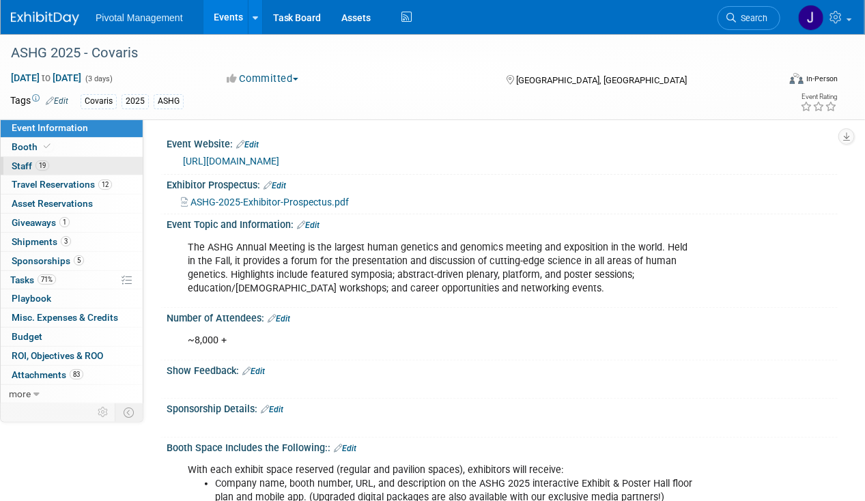
click at [83, 169] on link "19 Staff 19" at bounding box center [72, 166] width 142 height 18
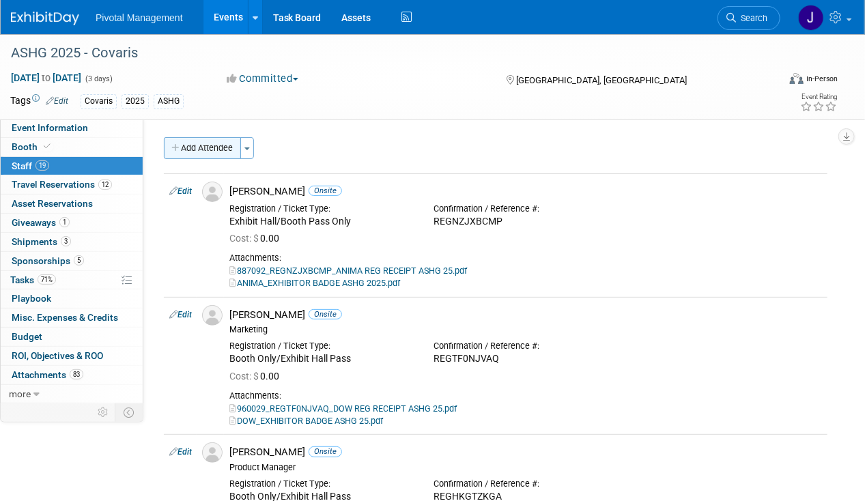
click at [212, 137] on button "Add Attendee" at bounding box center [202, 148] width 77 height 22
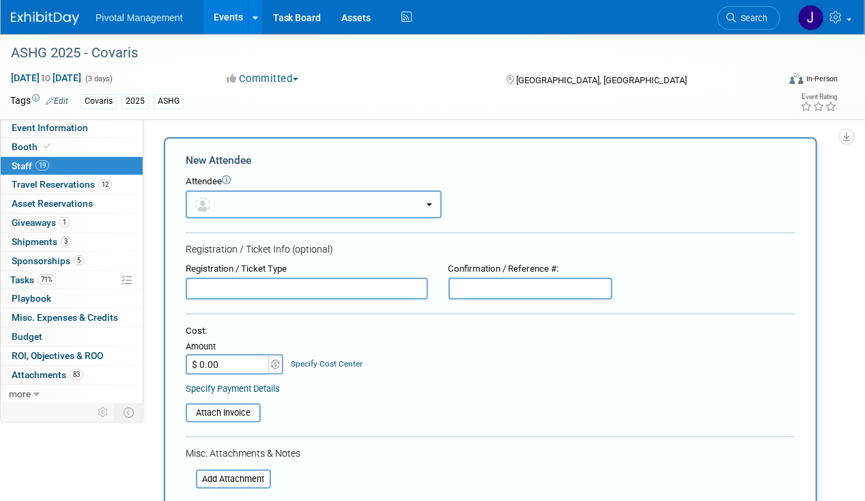
click at [273, 197] on button "button" at bounding box center [314, 205] width 256 height 28
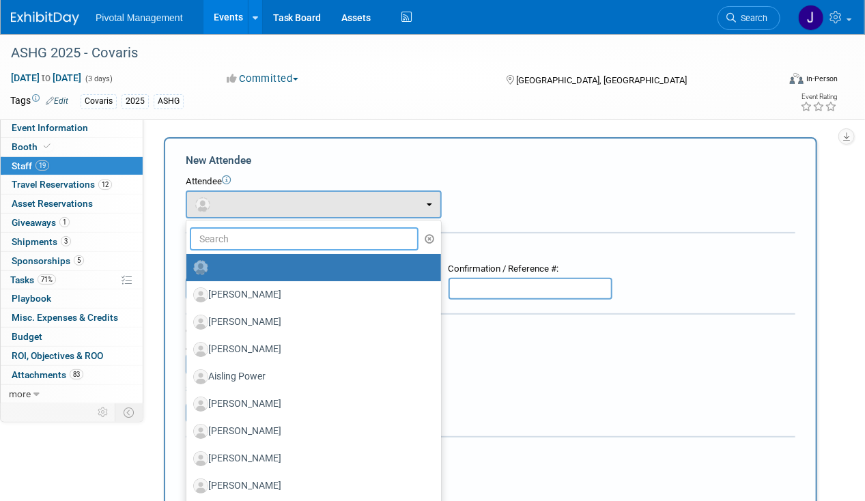
click at [262, 245] on input "text" at bounding box center [304, 238] width 229 height 23
type input "rich"
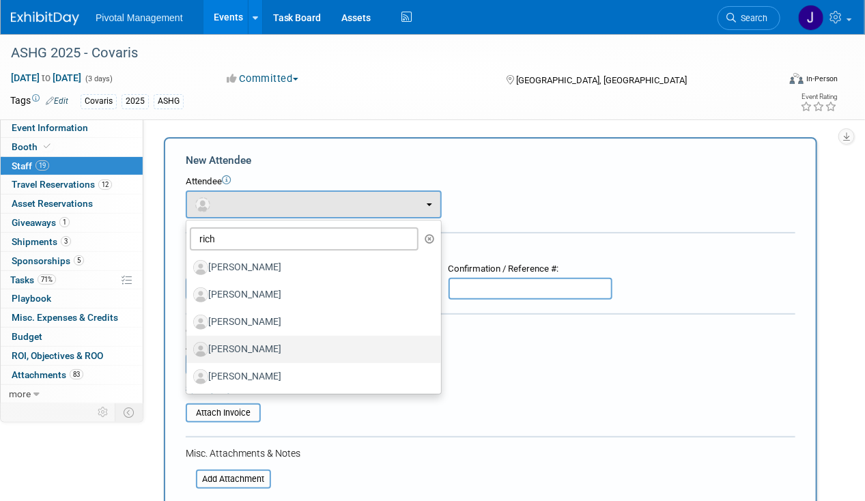
click at [266, 349] on label "[PERSON_NAME]" at bounding box center [310, 350] width 234 height 22
click at [189, 349] on input "[PERSON_NAME]" at bounding box center [184, 348] width 9 height 9
select select "17d4d342-fd27-42ea-8984-66a892e01172"
select select "1"
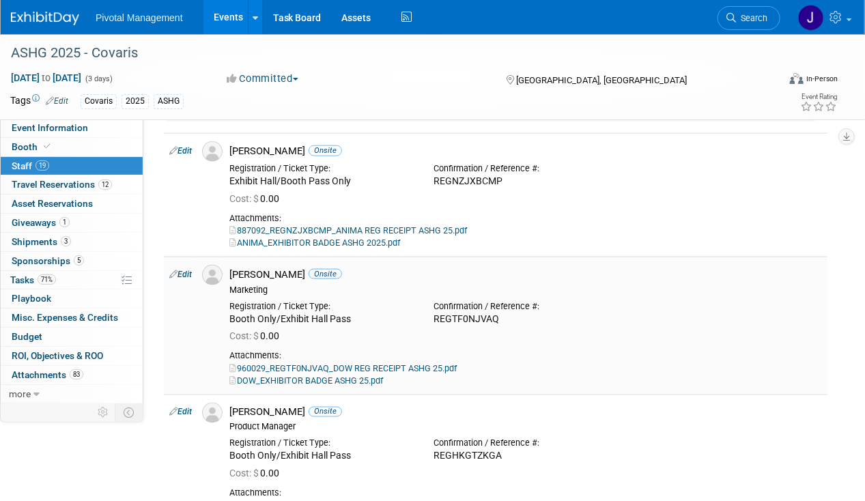
scroll to position [410, 0]
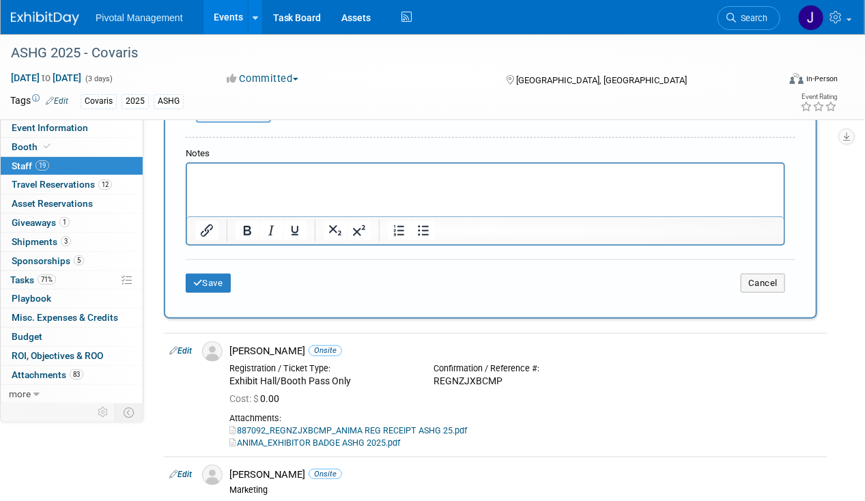
click at [249, 183] on html at bounding box center [484, 173] width 597 height 19
click at [219, 280] on button "Save" at bounding box center [208, 283] width 45 height 19
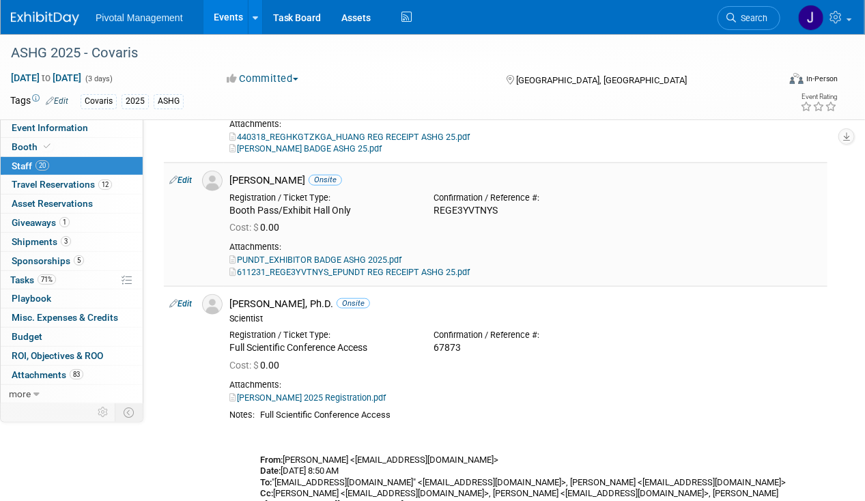
click at [370, 259] on link "PUNDT_EXHIBITOR BADGE ASHG 2025.pdf" at bounding box center [315, 260] width 172 height 10
click at [297, 269] on link "611231_REGE3YVTNYS_EPUNDT REG RECEIPT ASHG 25.pdf" at bounding box center [349, 272] width 240 height 10
click at [223, 14] on link "Events" at bounding box center [229, 17] width 50 height 34
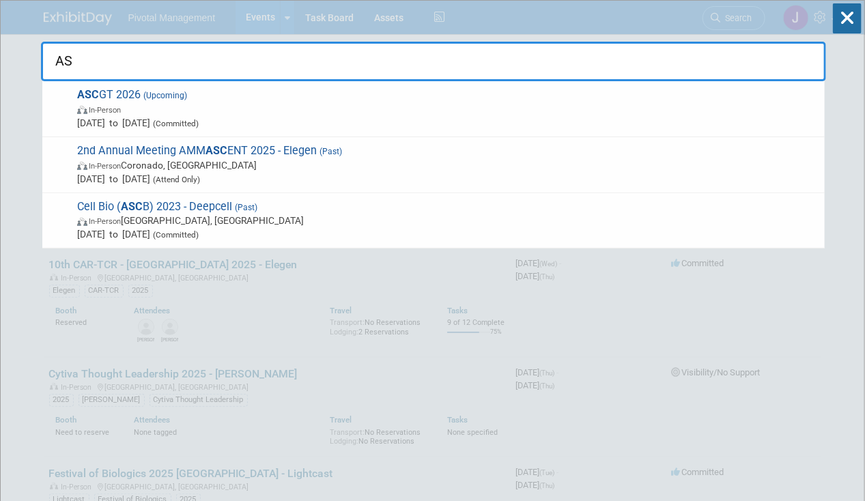
type input "A"
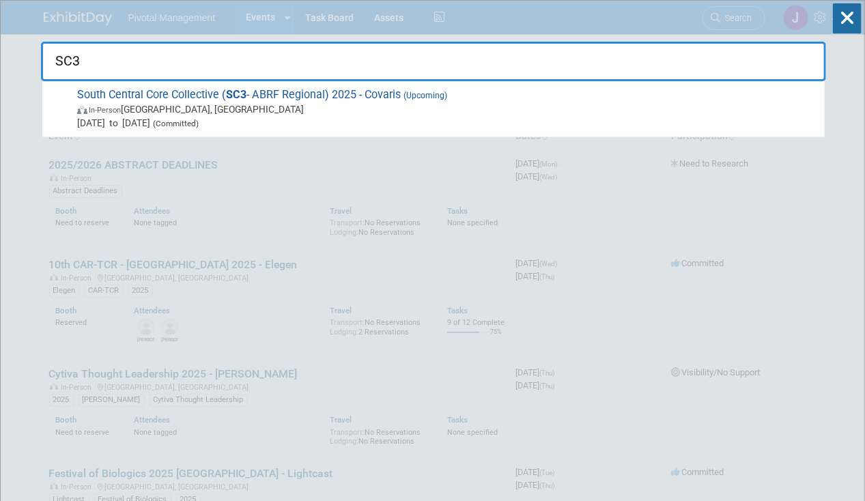
type input "SC3"
click at [551, 94] on span "South Central Core Collective ( SC3 - ABRF Regional) 2025 - Covaris (Upcoming) …" at bounding box center [445, 109] width 745 height 42
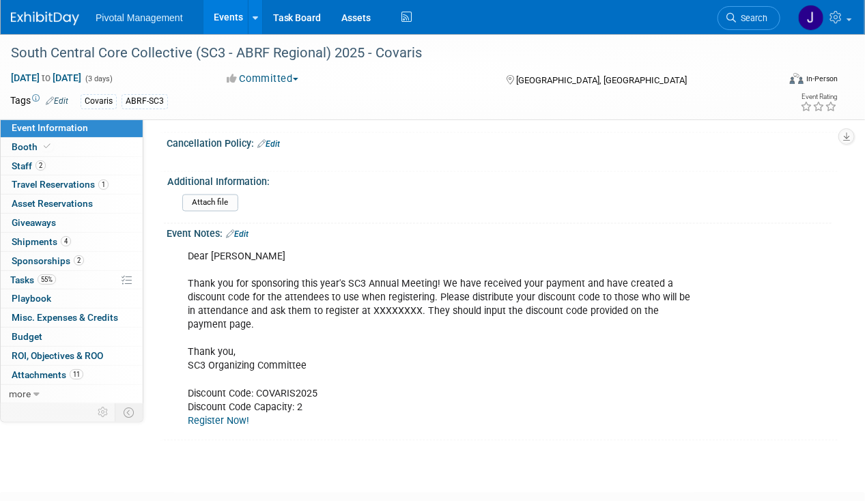
scroll to position [2869, 0]
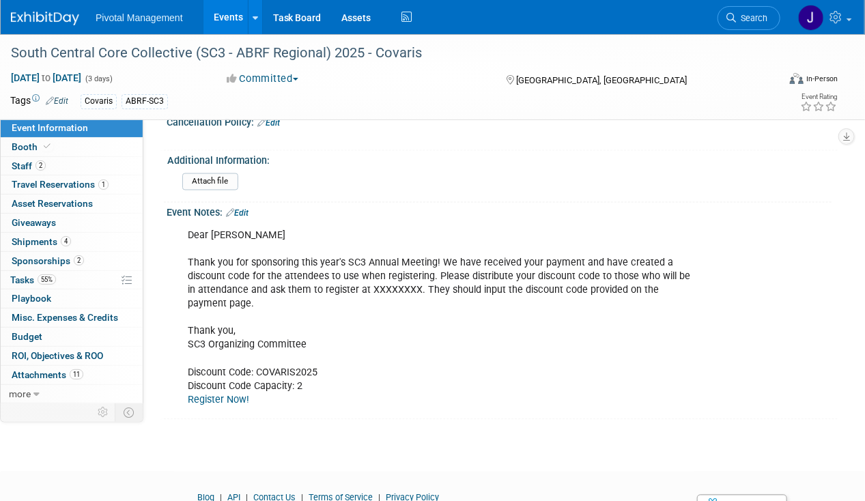
click at [248, 209] on link "Edit" at bounding box center [237, 214] width 23 height 10
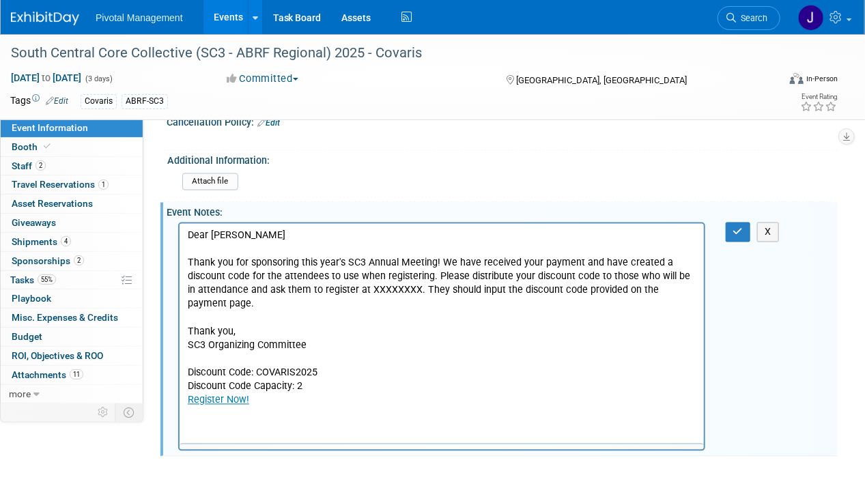
scroll to position [0, 0]
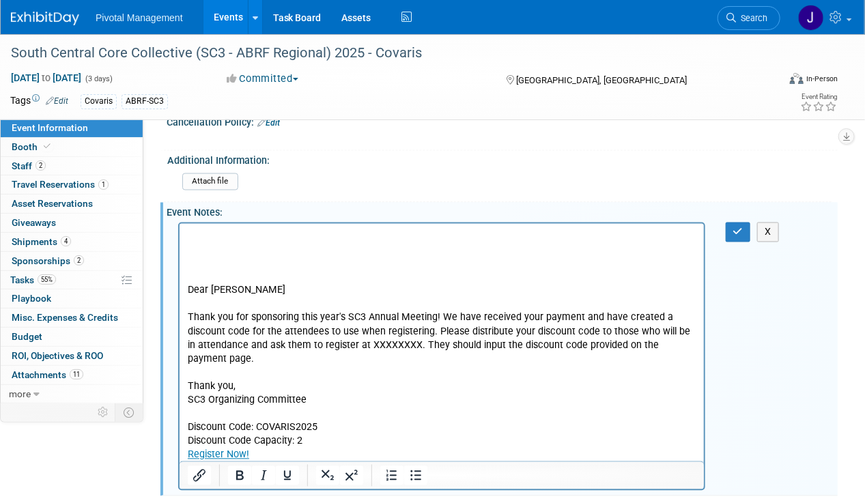
click at [195, 235] on p "Rich Text Area. Press ALT-0 for help." at bounding box center [441, 236] width 509 height 14
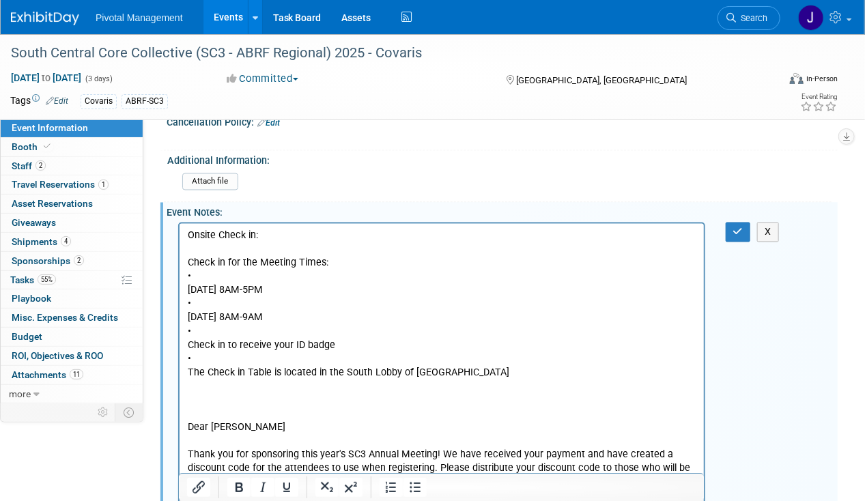
click at [189, 293] on p "Check in for the Meeting Times: • [DATE] 8AM-5PM • [DATE] 8AM-9AM • Check in to…" at bounding box center [441, 318] width 509 height 124
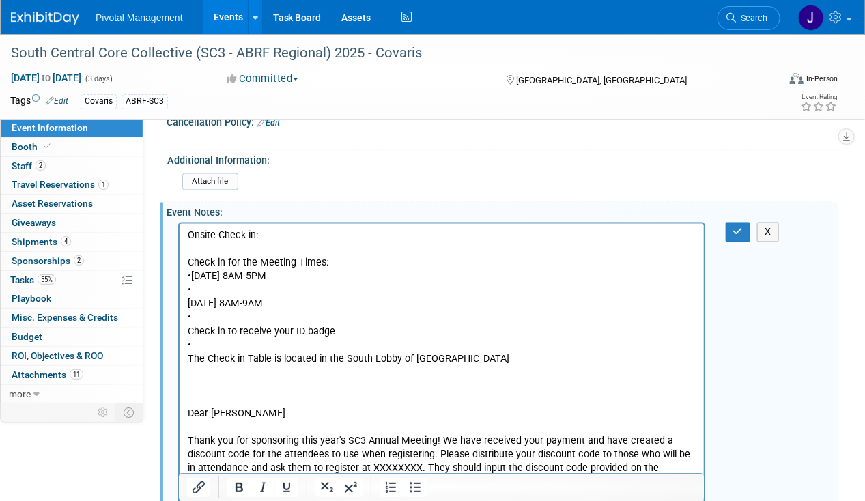
click at [186, 307] on body "Onsite Check in: Check in for the Meeting Times: • September 30th 8AM-5PM • Oct…" at bounding box center [441, 407] width 510 height 357
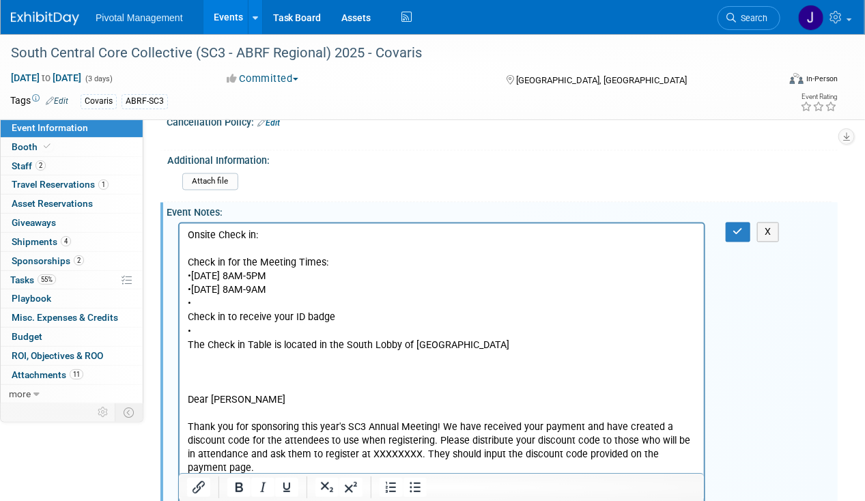
click at [187, 320] on p "Check in for the Meeting Times: • September 30th 8AM-5PM • October 1st 8AM-9AM …" at bounding box center [441, 304] width 509 height 96
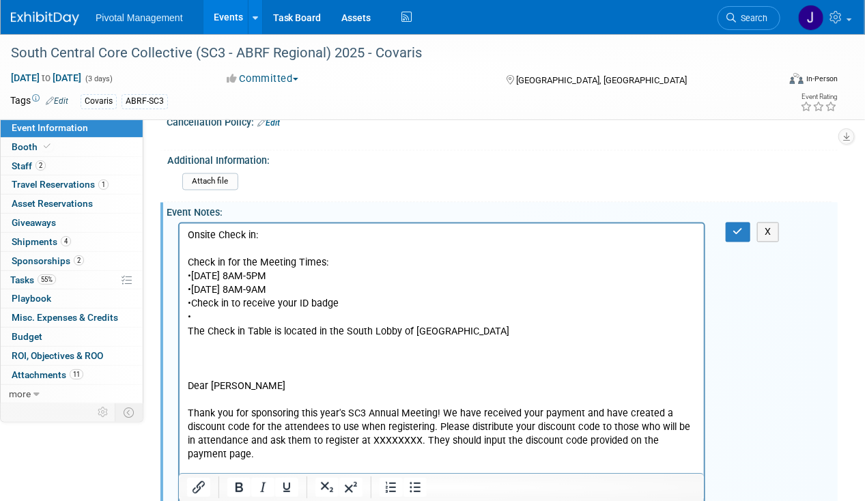
click at [186, 329] on body "Onsite Check in: Check in for the Meeting Times: • September 30th 8AM-5PM • Oct…" at bounding box center [441, 393] width 510 height 329
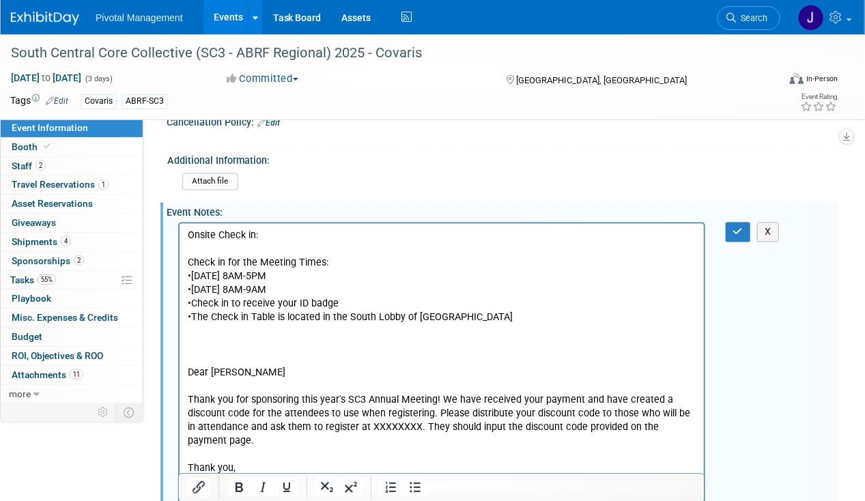
click at [208, 248] on p "Rich Text Area. Press ALT-0 for help." at bounding box center [441, 249] width 509 height 14
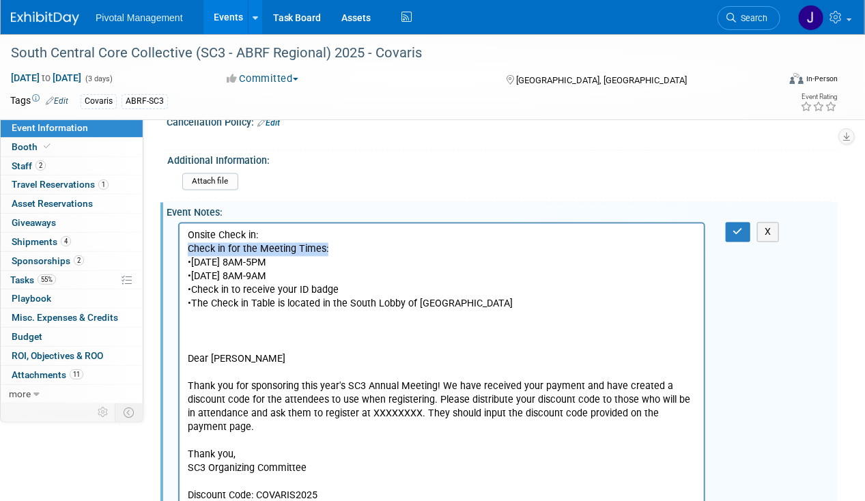
drag, startPoint x: 337, startPoint y: 249, endPoint x: 161, endPoint y: 247, distance: 176.9
click at [179, 247] on html "Onsite Check in: Check in for the Meeting Times: • September 30th 8AM-5PM • Oct…" at bounding box center [441, 376] width 525 height 307
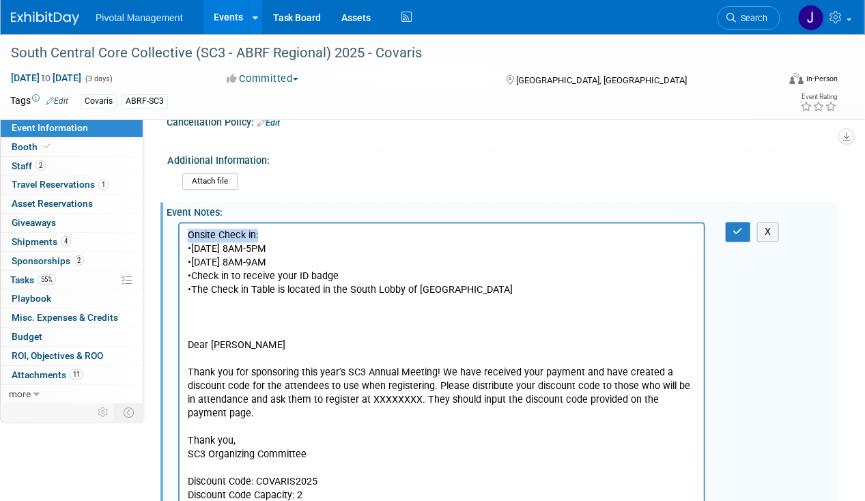
drag, startPoint x: 265, startPoint y: 241, endPoint x: 141, endPoint y: 240, distance: 123.6
click at [179, 240] on html "Onsite Check in: •September 30th 8AM-5PM •October 1st 8AM-9AM •Check in to rece…" at bounding box center [441, 370] width 525 height 294
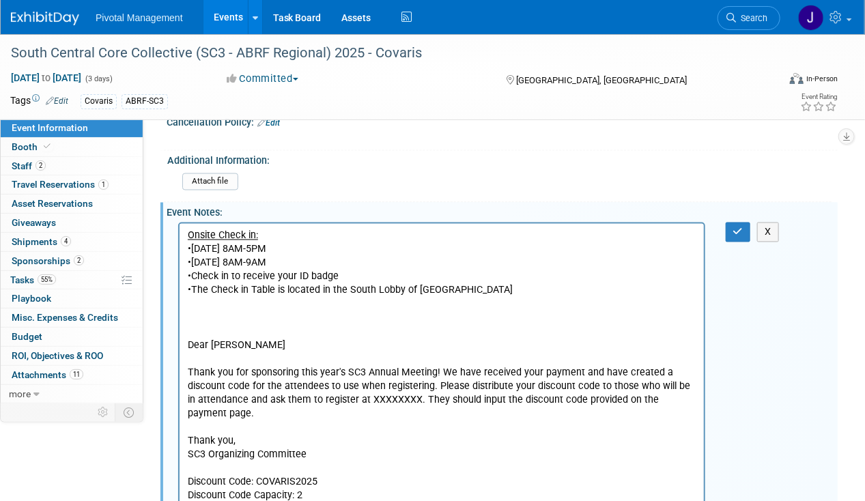
click at [736, 223] on button "button" at bounding box center [738, 233] width 25 height 20
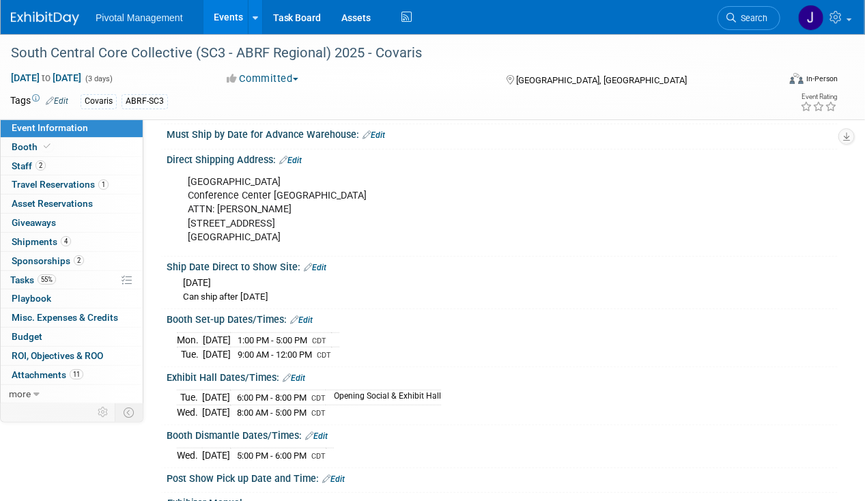
scroll to position [2298, 0]
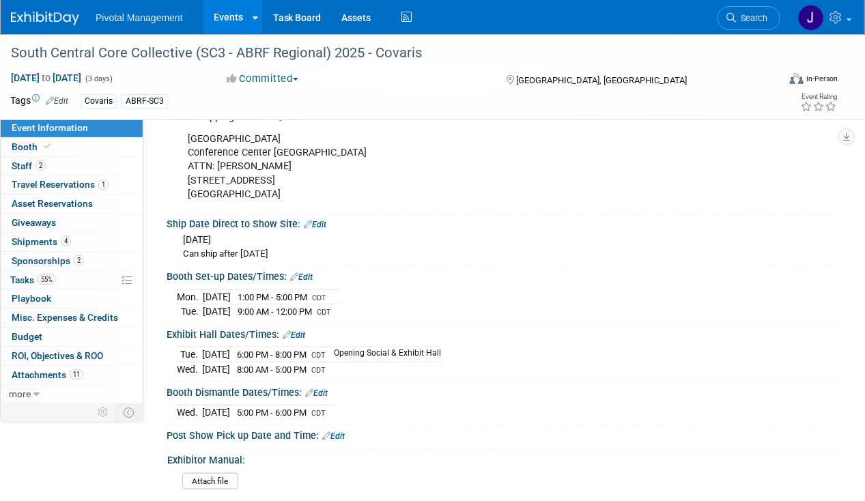
click at [322, 389] on link "Edit" at bounding box center [316, 394] width 23 height 10
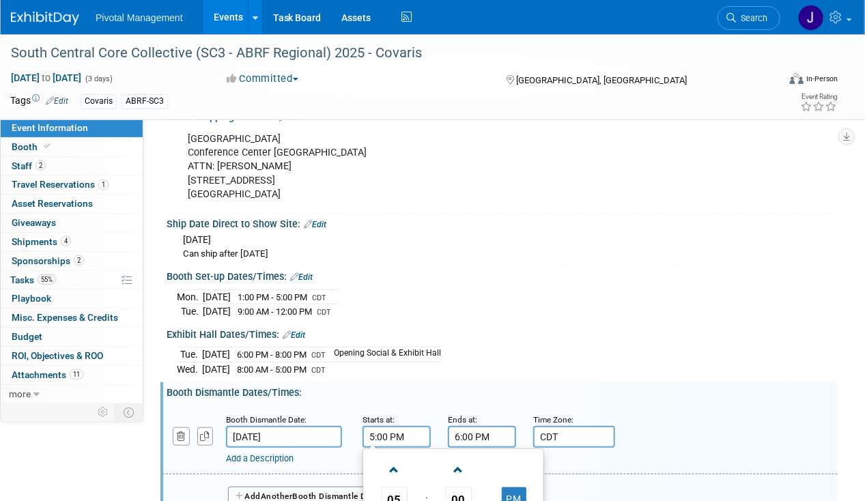
click at [404, 426] on input "5:00 PM" at bounding box center [397, 437] width 68 height 22
drag, startPoint x: 408, startPoint y: 376, endPoint x: 338, endPoint y: 380, distance: 70.5
click at [339, 405] on div "Booth Dismantle Date: Oct 1, 2025 Starts at: 5:00 PM 05 : 00 PM 12 01 02 03 04 …" at bounding box center [501, 440] width 676 height 70
click at [516, 488] on button "PM" at bounding box center [514, 499] width 25 height 23
click at [402, 426] on input "5:00 AM" at bounding box center [397, 437] width 68 height 22
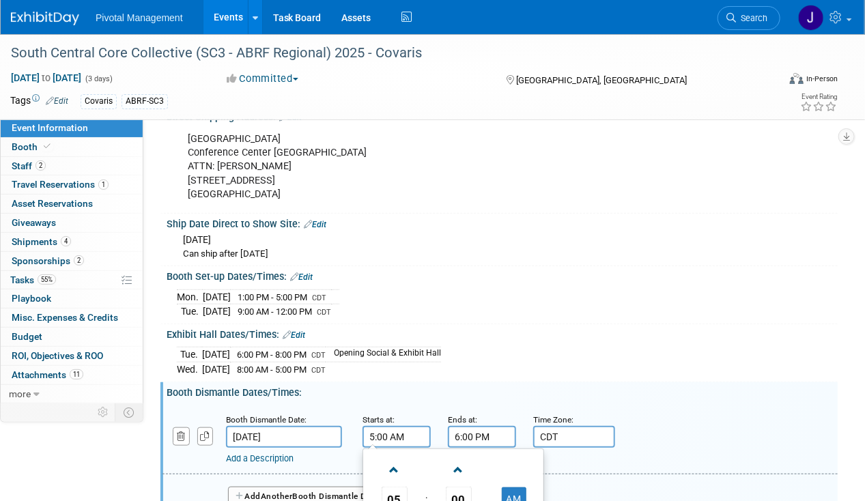
click at [402, 426] on input "5:00 AM" at bounding box center [397, 437] width 68 height 22
type input "4:30 PM"
click at [487, 324] on div "Exhibit Hall Dates/Times: Edit" at bounding box center [502, 333] width 671 height 18
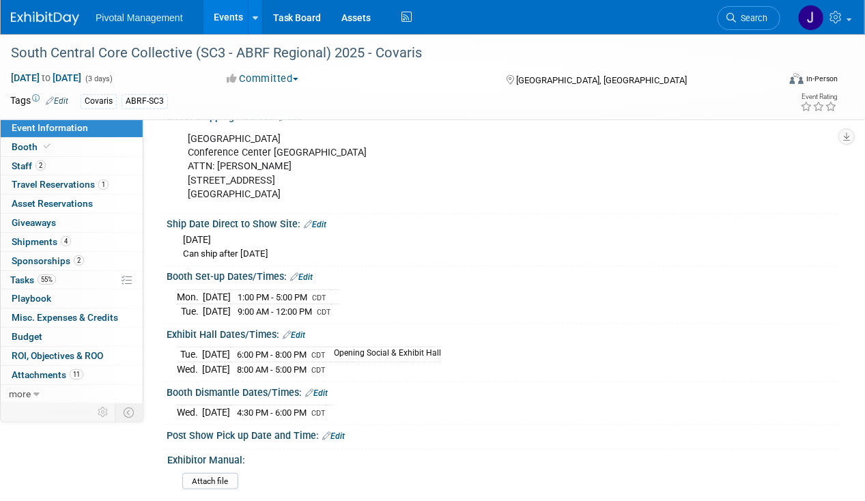
click at [221, 15] on link "Events" at bounding box center [229, 17] width 50 height 34
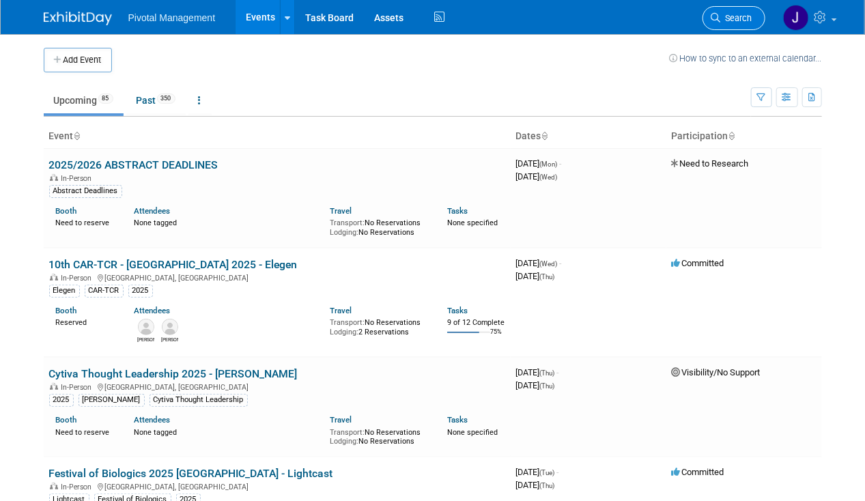
click at [729, 18] on span "Search" at bounding box center [736, 18] width 31 height 10
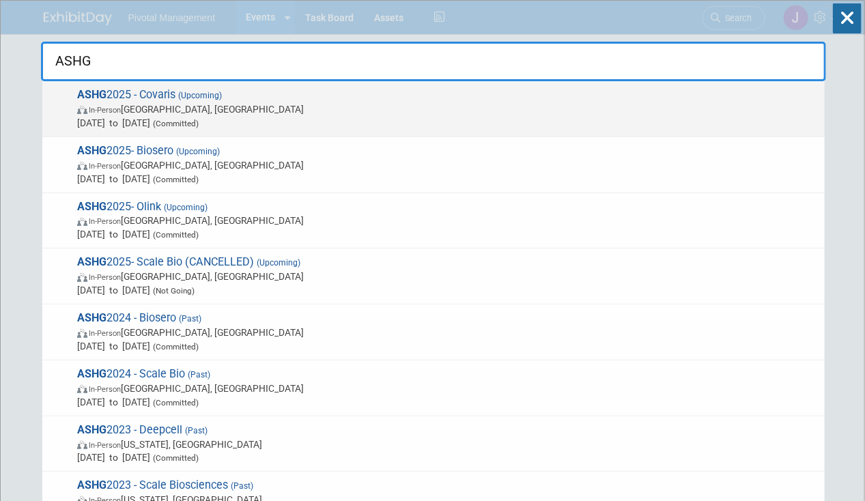
type input "ASHG"
click at [526, 109] on span "In-Person [GEOGRAPHIC_DATA], [GEOGRAPHIC_DATA]" at bounding box center [447, 109] width 741 height 14
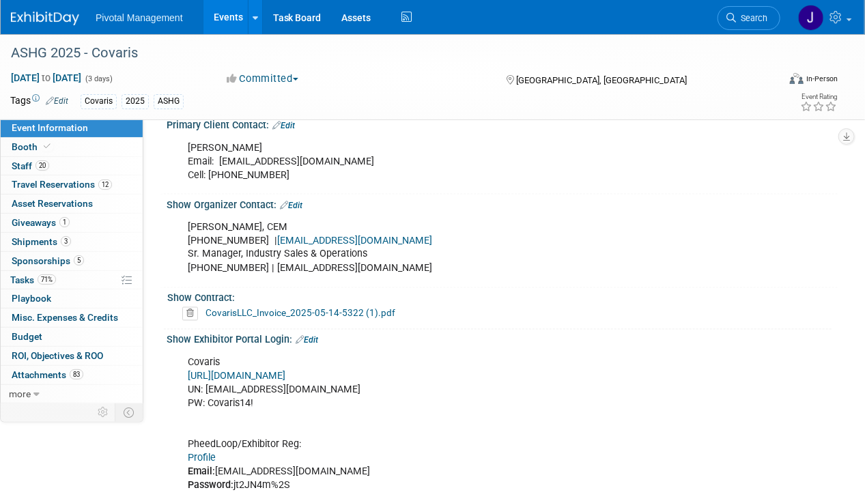
scroll to position [888, 0]
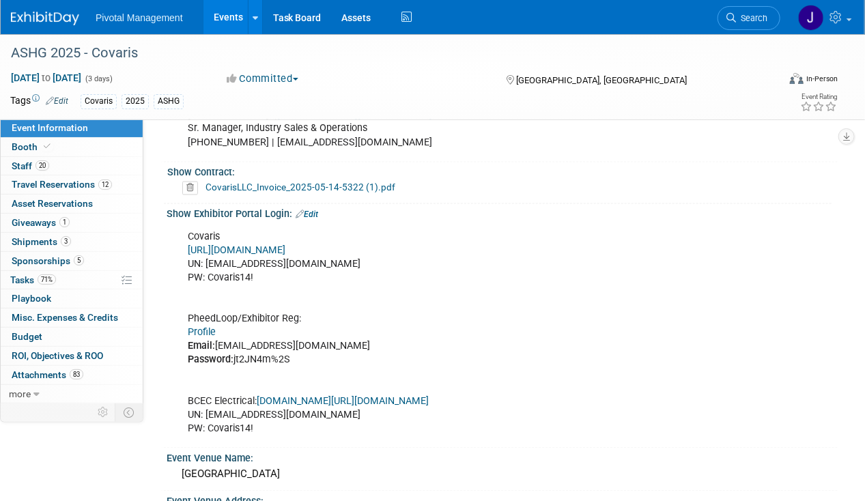
click at [286, 245] on link "[URL][DOMAIN_NAME]" at bounding box center [237, 251] width 98 height 12
drag, startPoint x: 260, startPoint y: 270, endPoint x: 209, endPoint y: 273, distance: 51.3
click at [209, 273] on div "Covaris [URL][DOMAIN_NAME] UN: [EMAIL_ADDRESS][DOMAIN_NAME] PW: Covaris14! Phee…" at bounding box center [441, 333] width 527 height 219
copy div "Covaris14!"
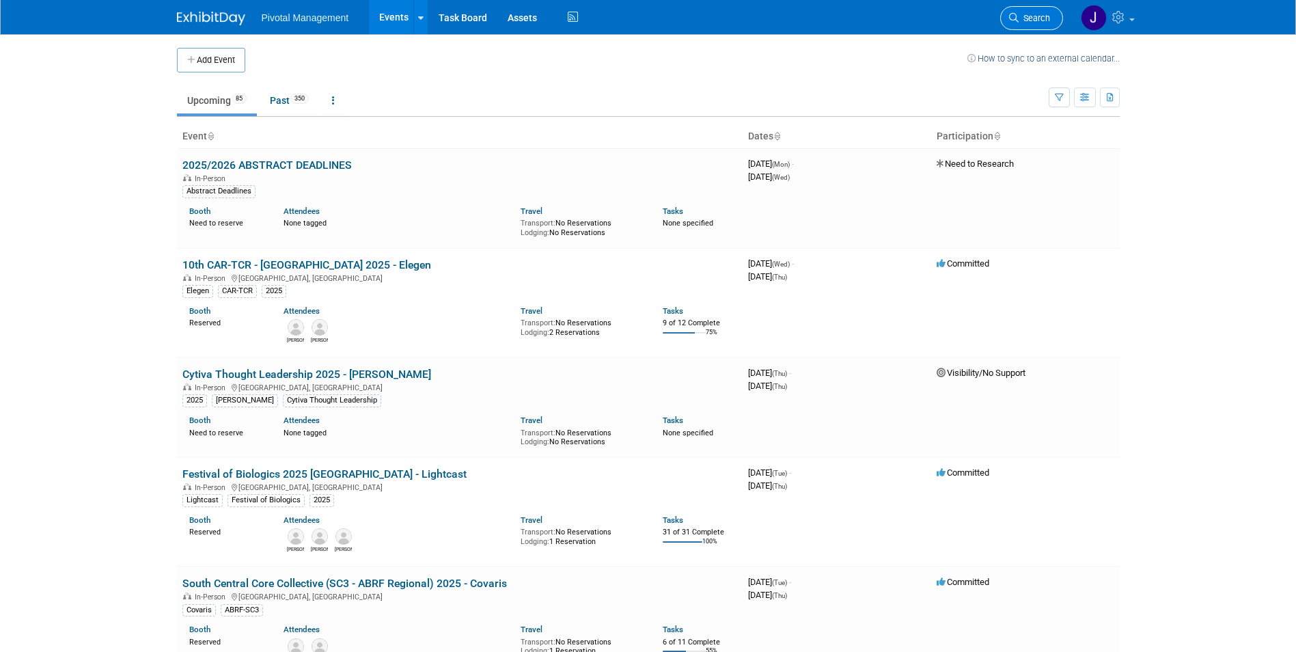
click at [1042, 14] on span "Search" at bounding box center [1033, 18] width 31 height 10
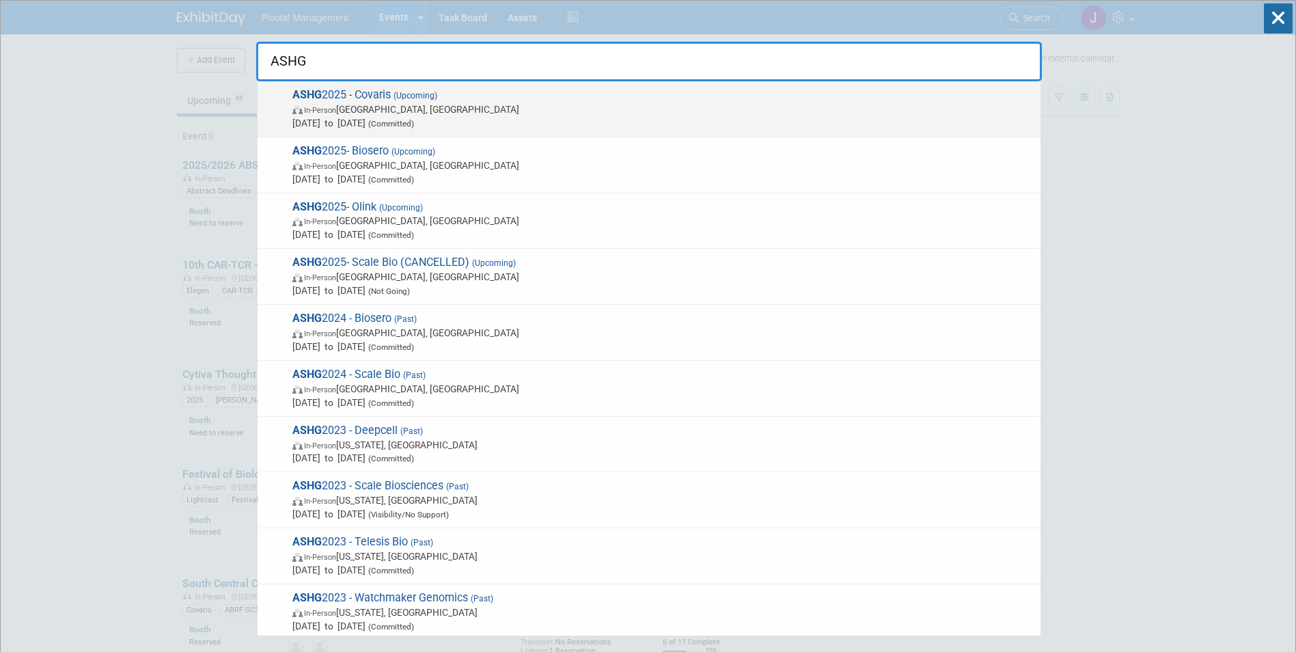
type input "ASHG"
click at [357, 97] on span "ASHG 2025 - Covaris (Upcoming) In-Person Boston, MA Oct 15, 2025 to Oct 17, 202…" at bounding box center [660, 109] width 745 height 42
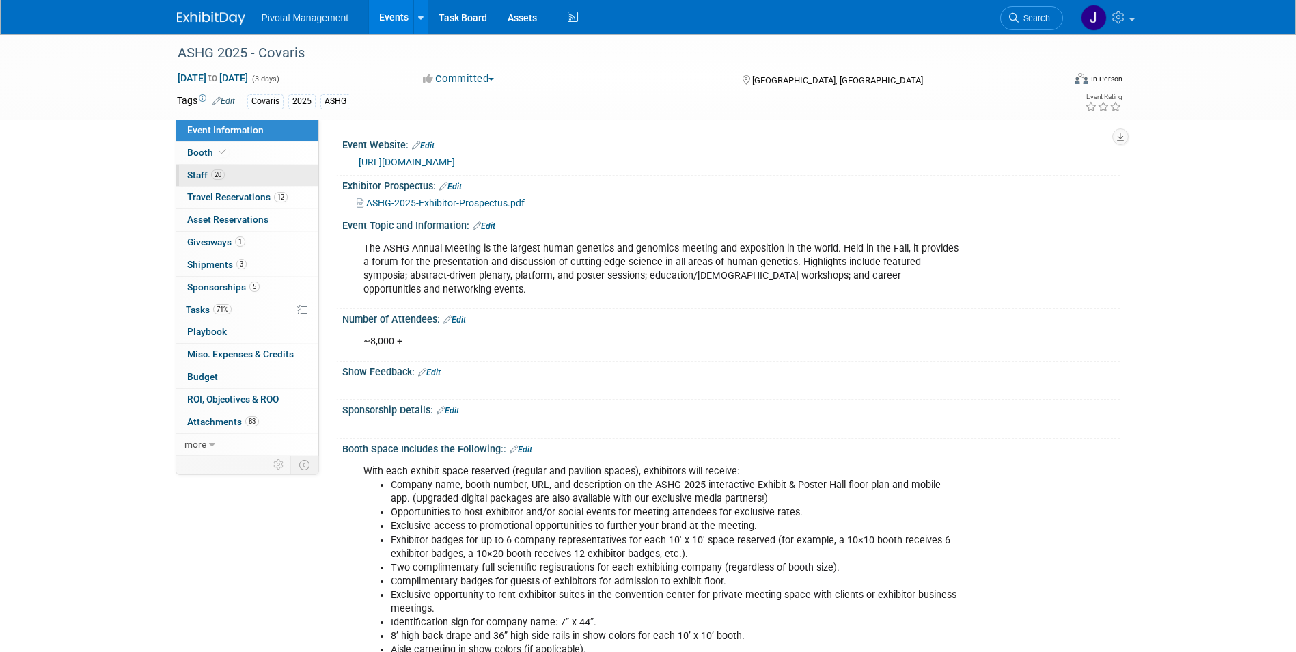
click at [225, 179] on link "20 Staff 20" at bounding box center [247, 176] width 142 height 22
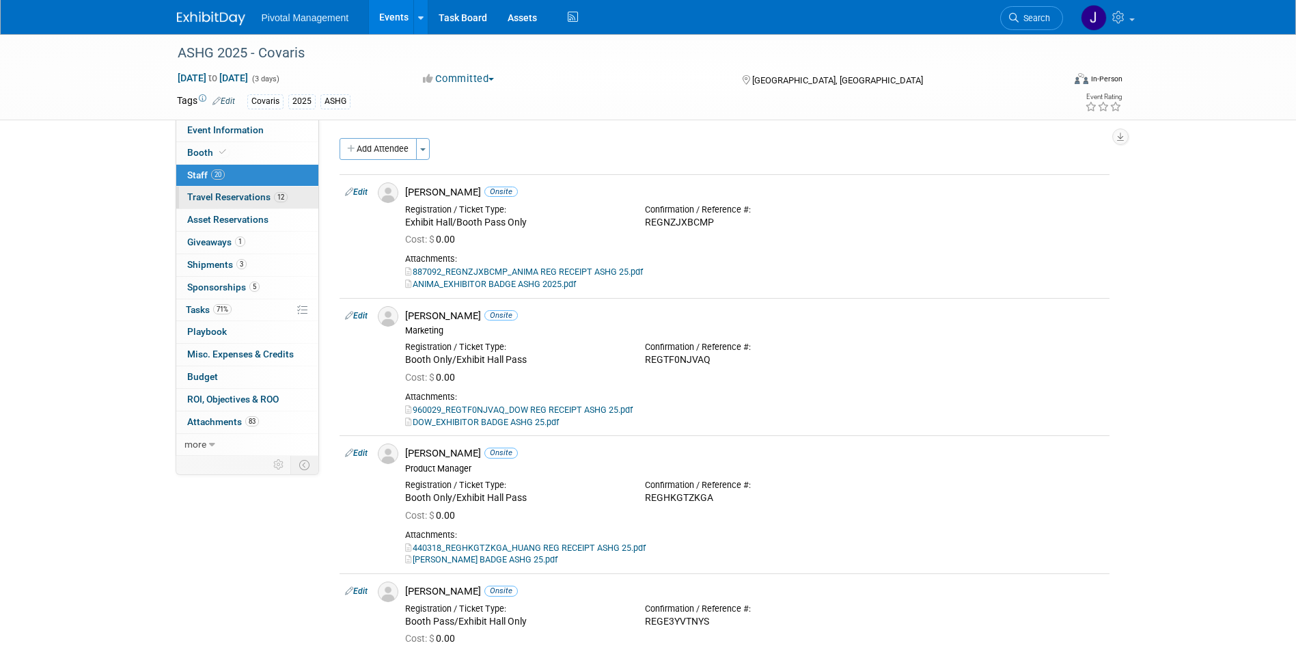
click at [229, 197] on span "Travel Reservations 12" at bounding box center [237, 196] width 100 height 11
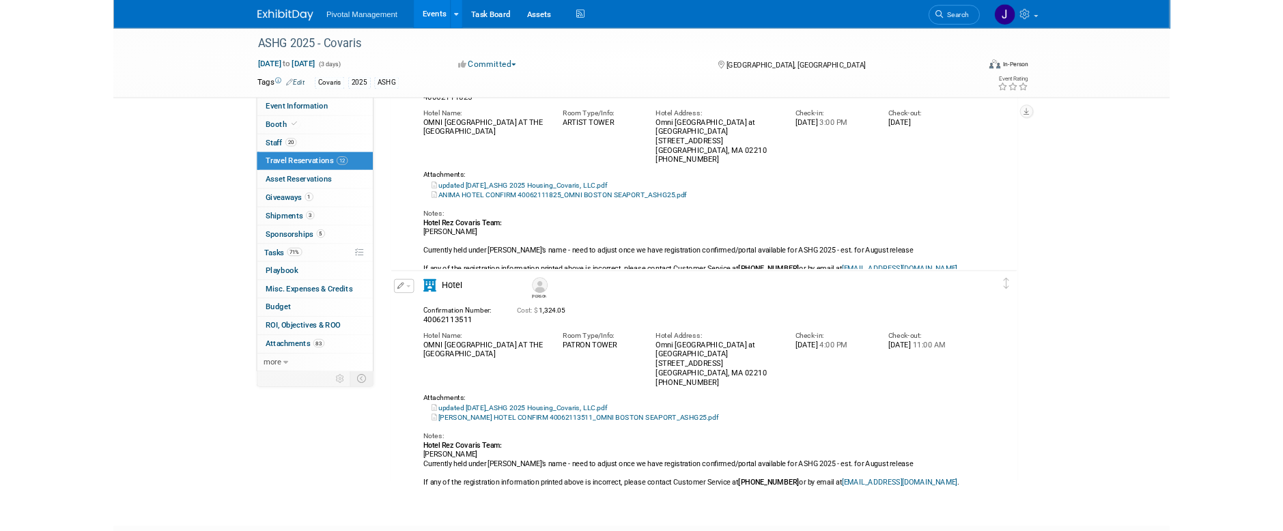
scroll to position [3003, 0]
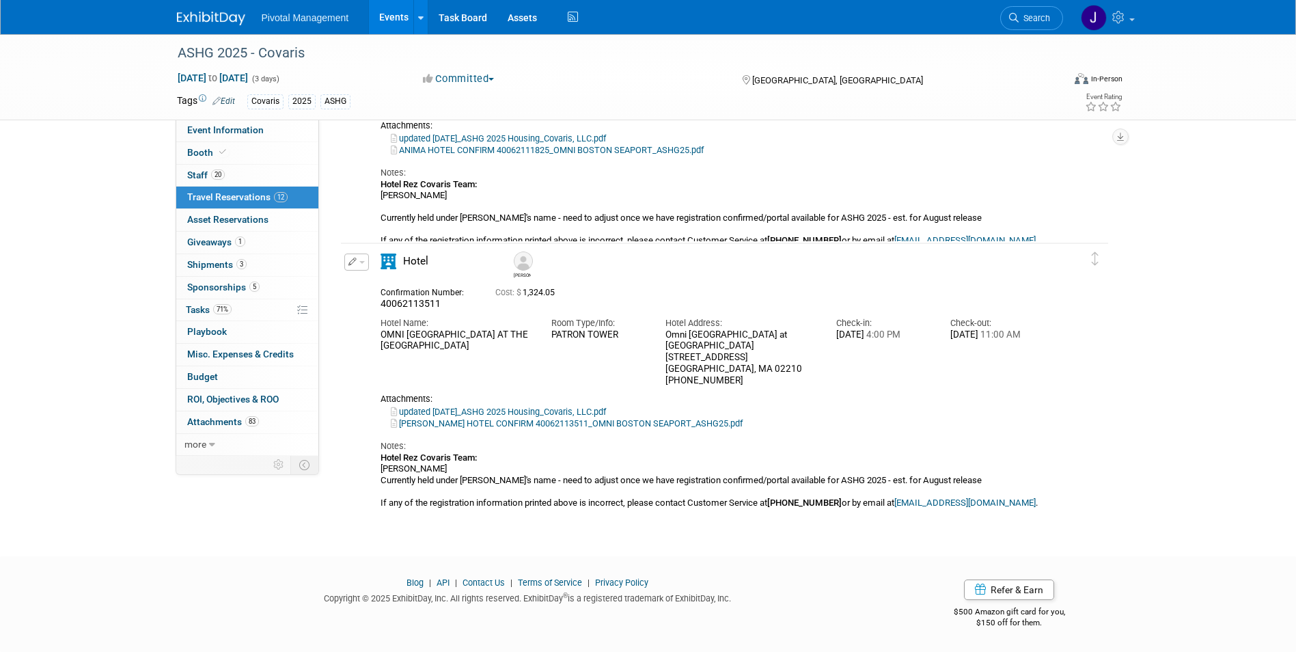
drag, startPoint x: 832, startPoint y: 335, endPoint x: 906, endPoint y: 337, distance: 74.5
click at [906, 337] on div "Check-in: Tue. Oct 14, 2025 4:00 PM" at bounding box center [883, 325] width 114 height 31
drag, startPoint x: 906, startPoint y: 337, endPoint x: 969, endPoint y: 337, distance: 62.8
click at [969, 337] on div "Fri. Oct 17, 2025 11:00 AM" at bounding box center [997, 335] width 94 height 12
click at [234, 170] on link "20 Staff 20" at bounding box center [247, 176] width 142 height 22
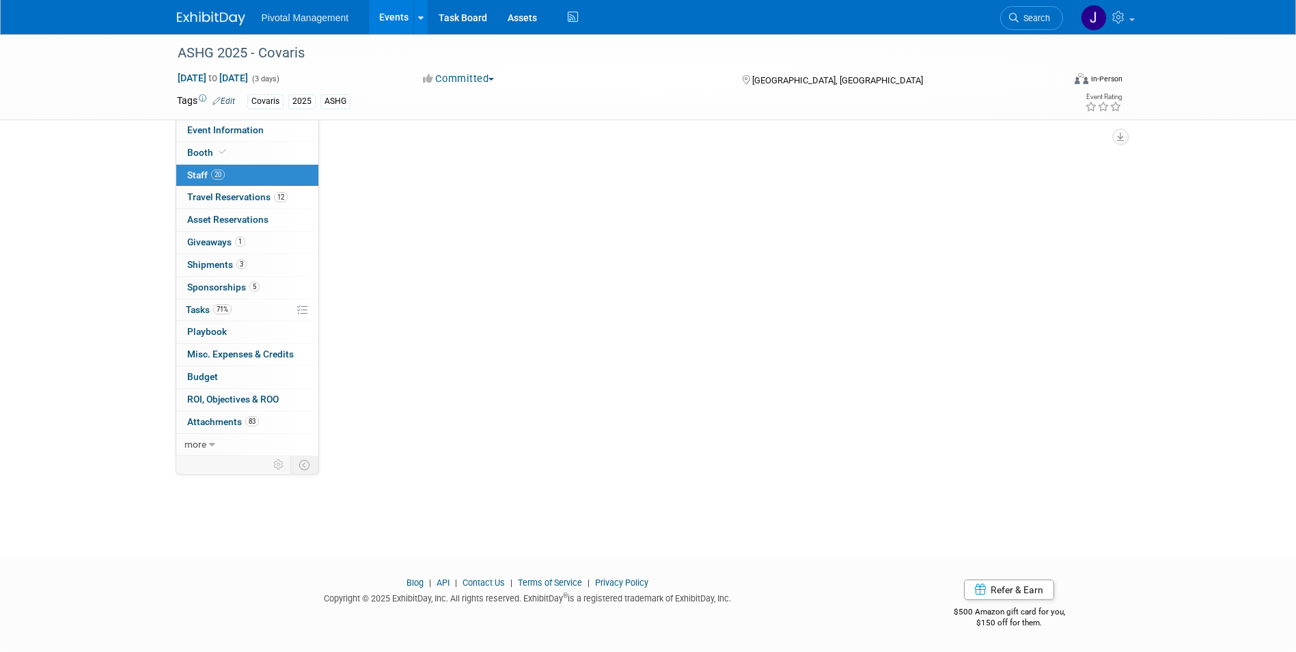
scroll to position [0, 0]
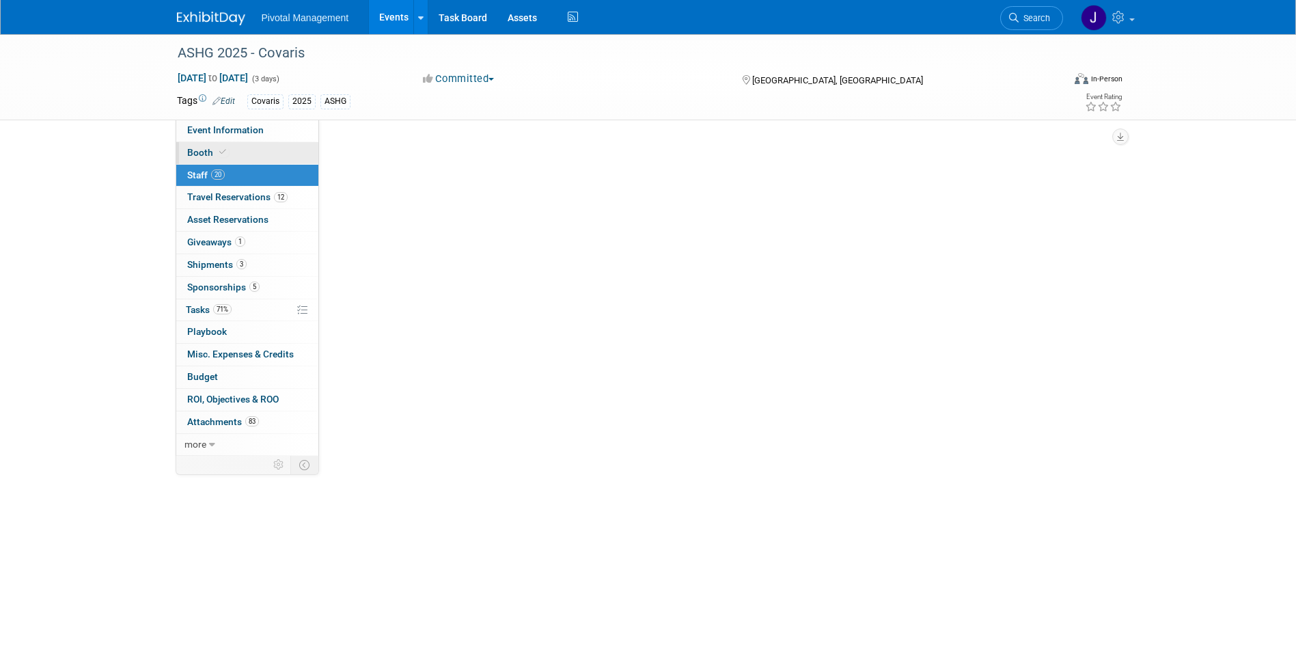
click at [229, 148] on link "Booth" at bounding box center [247, 153] width 142 height 22
select select "Yes"
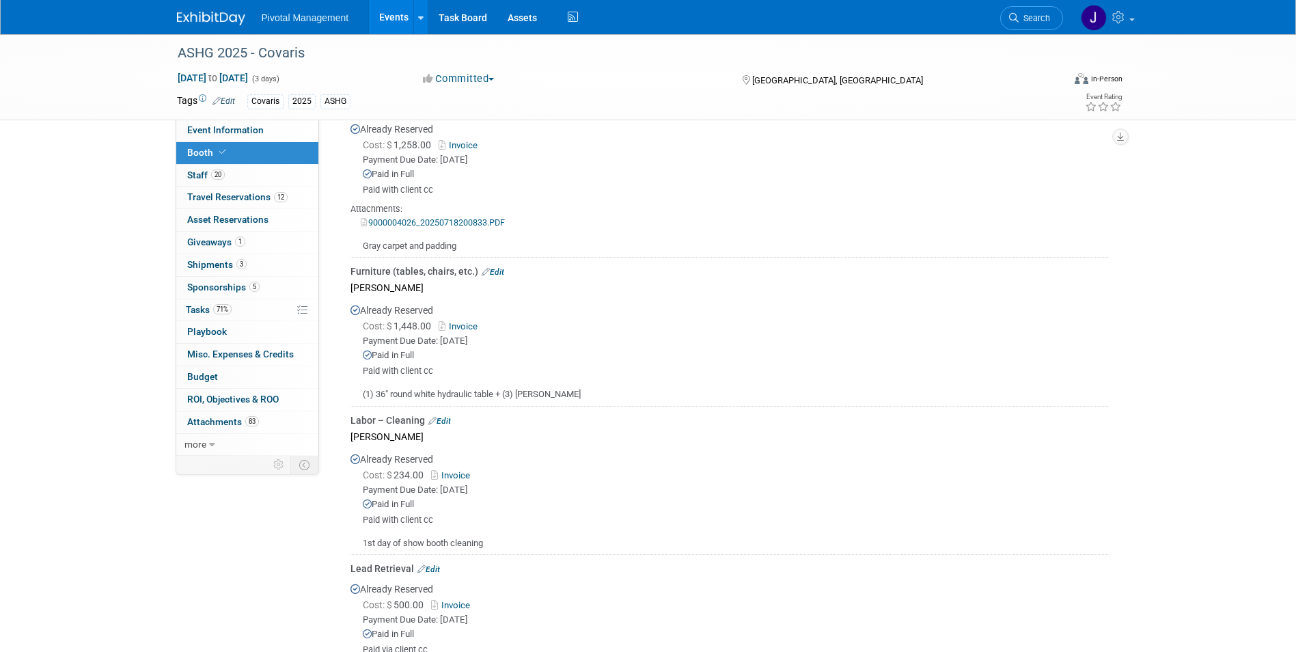
scroll to position [1229, 0]
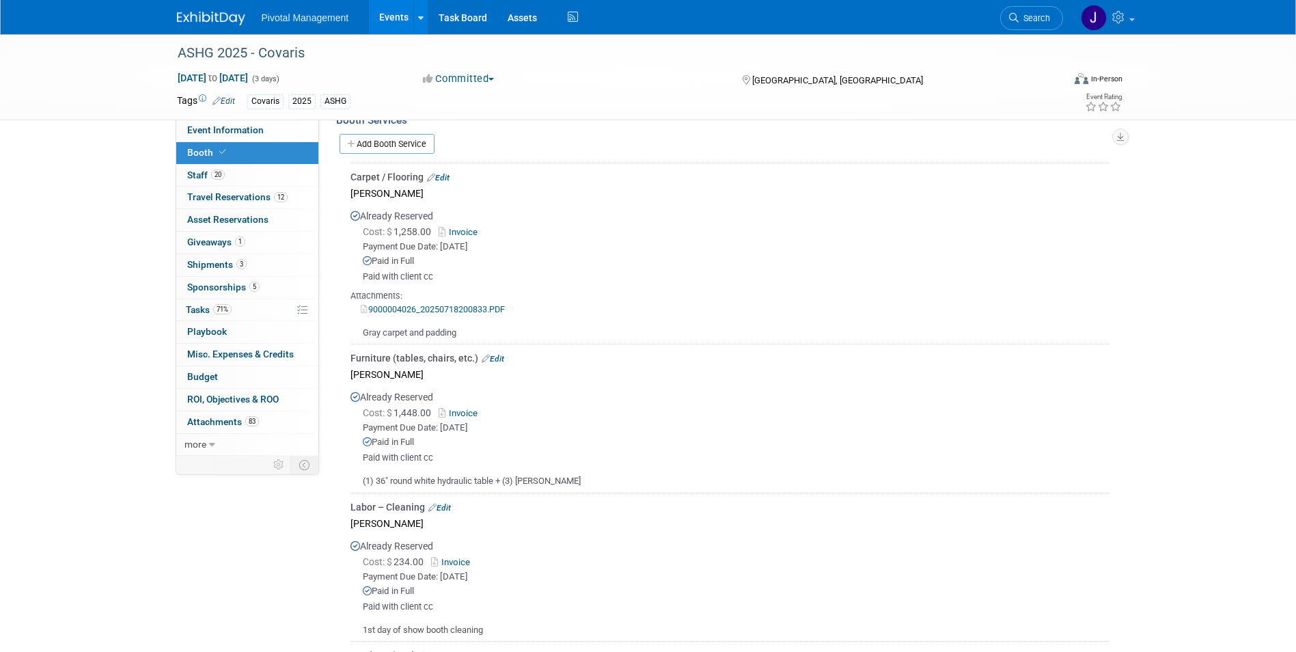
click at [468, 408] on link "Invoice" at bounding box center [461, 413] width 44 height 10
click at [397, 12] on link "Events" at bounding box center [394, 17] width 50 height 34
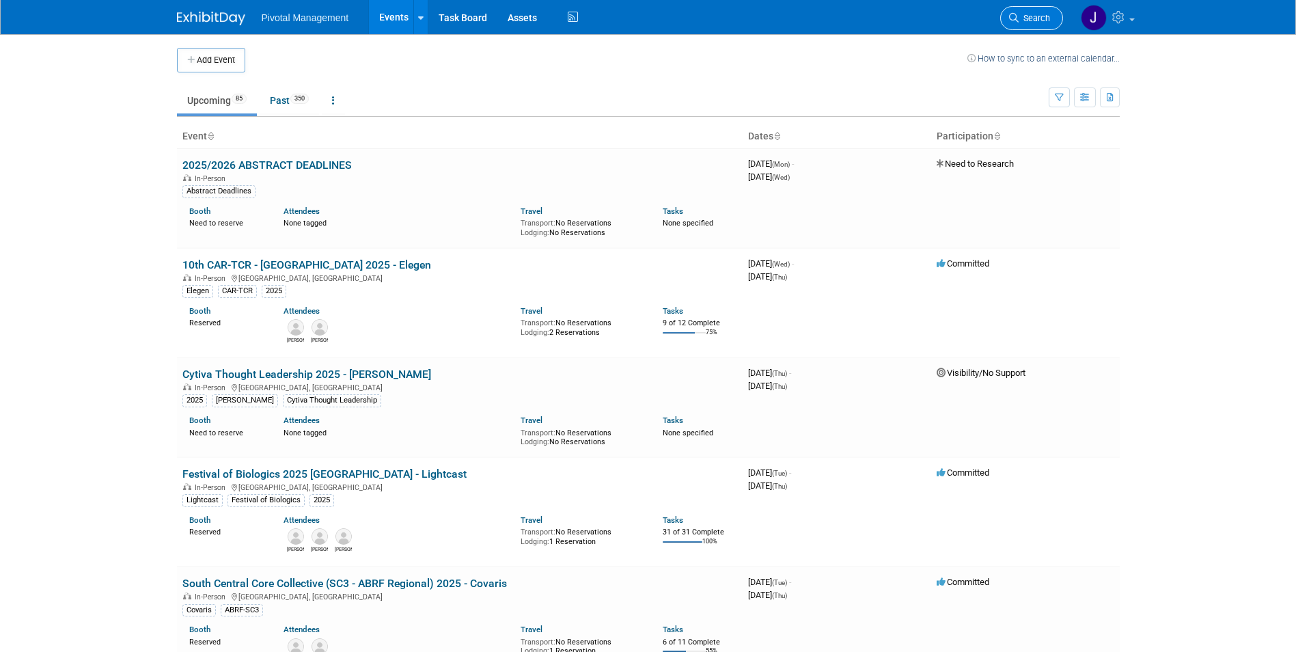
click at [1046, 16] on span "Search" at bounding box center [1033, 18] width 31 height 10
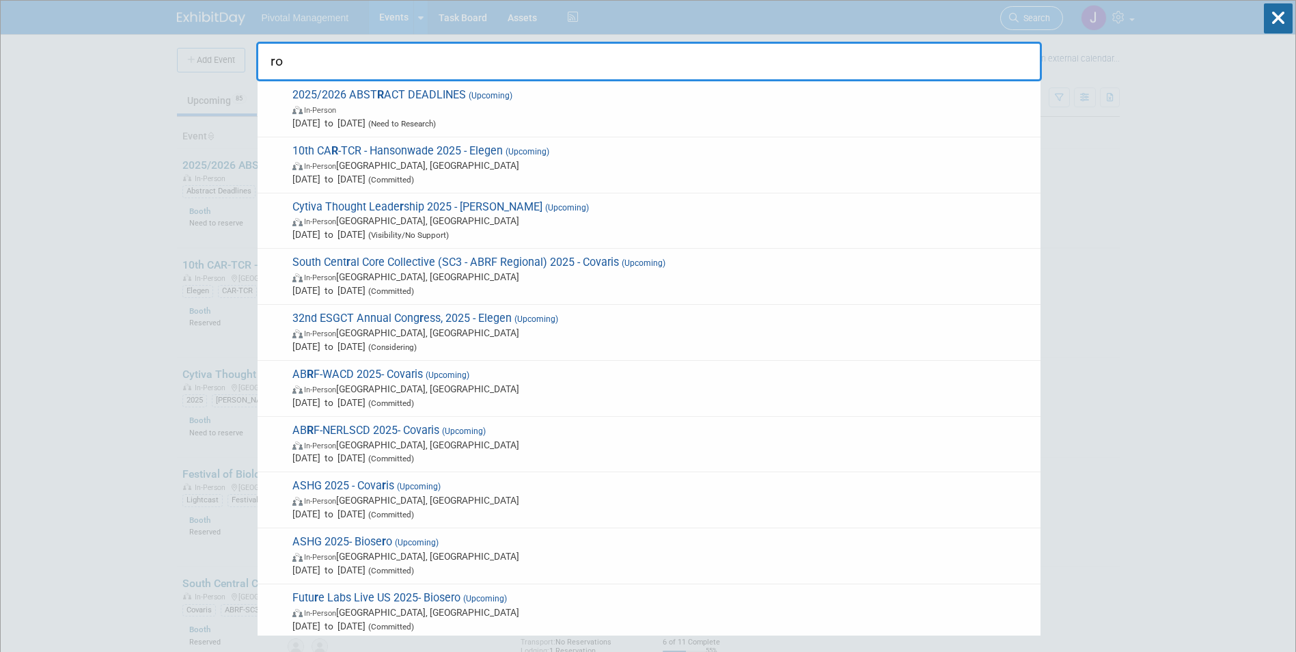
type input "rob"
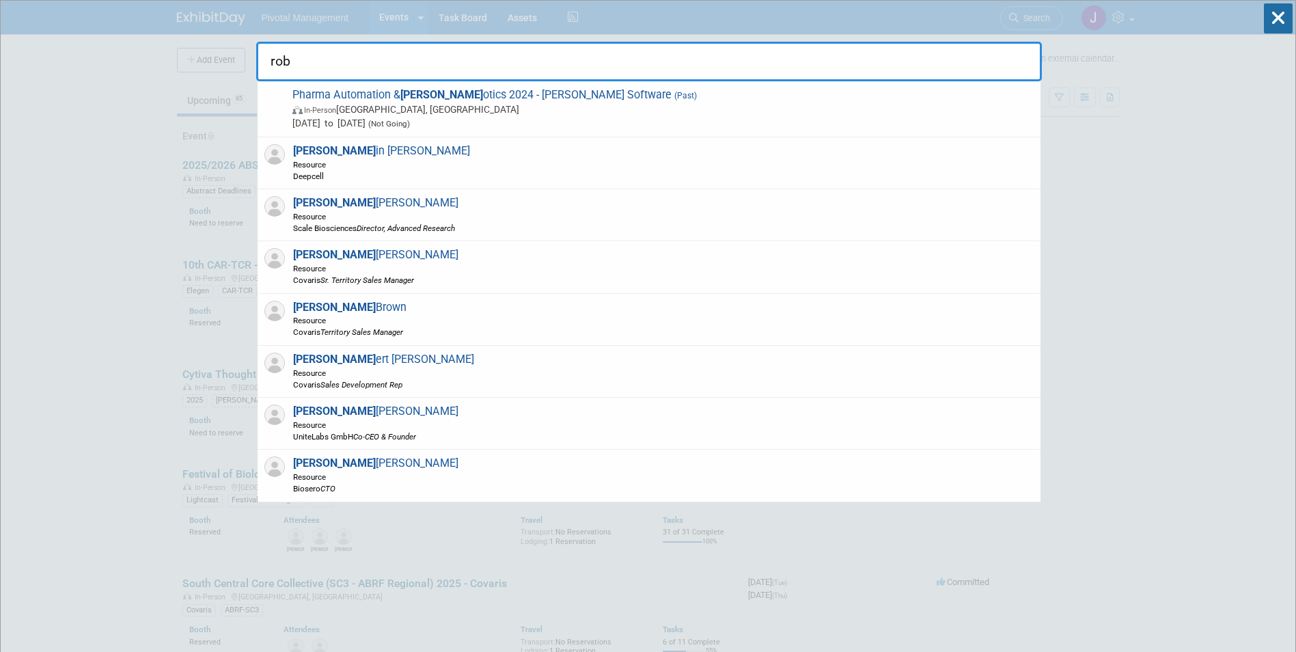
drag, startPoint x: 589, startPoint y: 58, endPoint x: 462, endPoint y: 70, distance: 127.6
click at [589, 58] on input "rob" at bounding box center [648, 62] width 785 height 40
drag, startPoint x: 416, startPoint y: 68, endPoint x: 256, endPoint y: 64, distance: 159.9
click at [256, 64] on input "rob" at bounding box center [648, 62] width 785 height 40
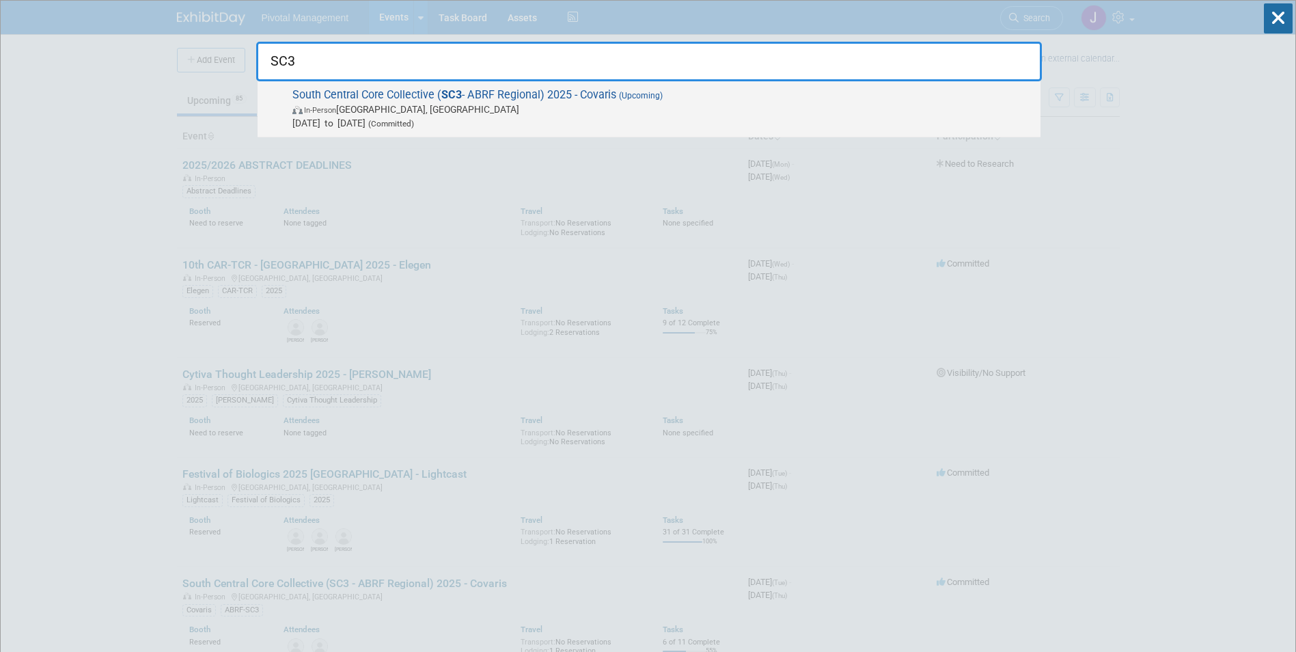
type input "SC3"
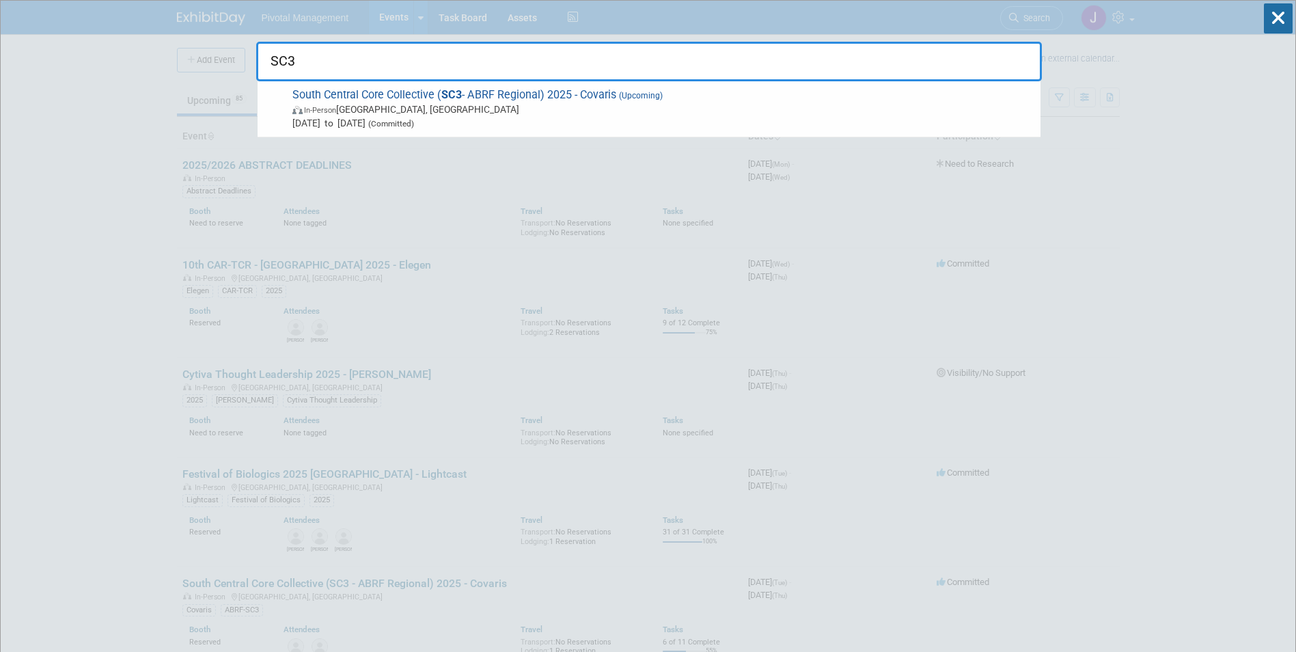
click at [461, 90] on strong "SC3" at bounding box center [451, 94] width 20 height 13
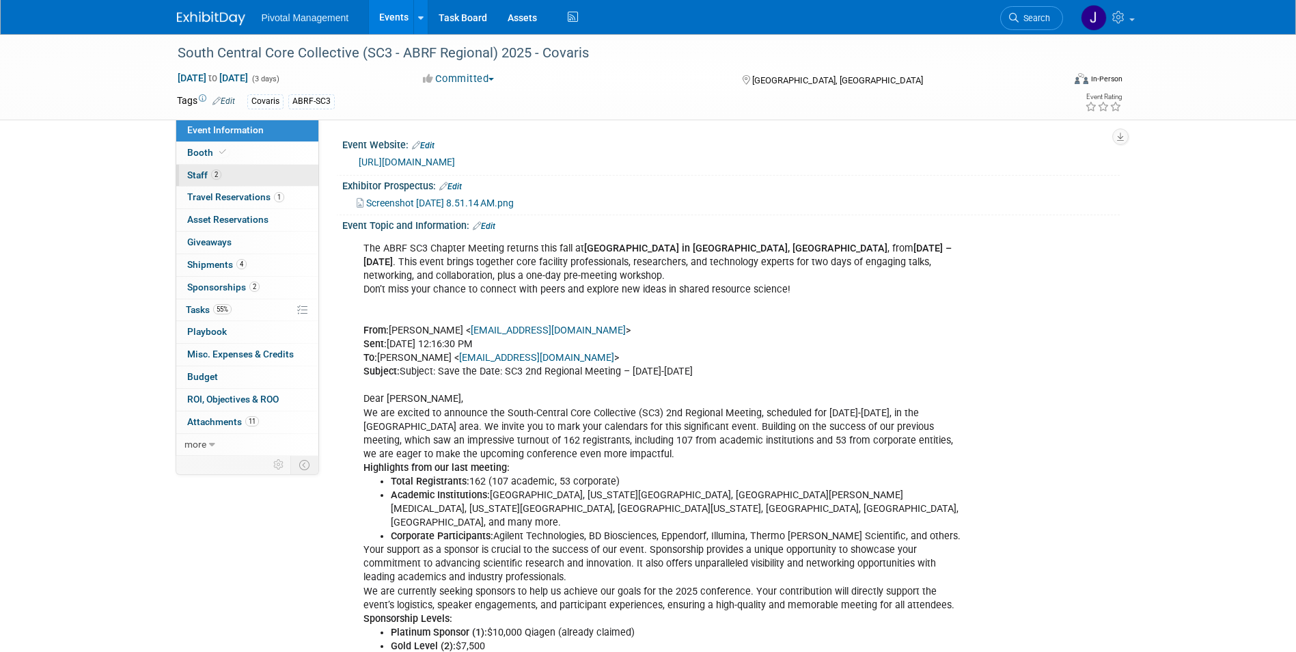
click at [231, 168] on link "2 Staff 2" at bounding box center [247, 176] width 142 height 22
click at [276, 176] on link "2 Staff 2" at bounding box center [247, 176] width 142 height 22
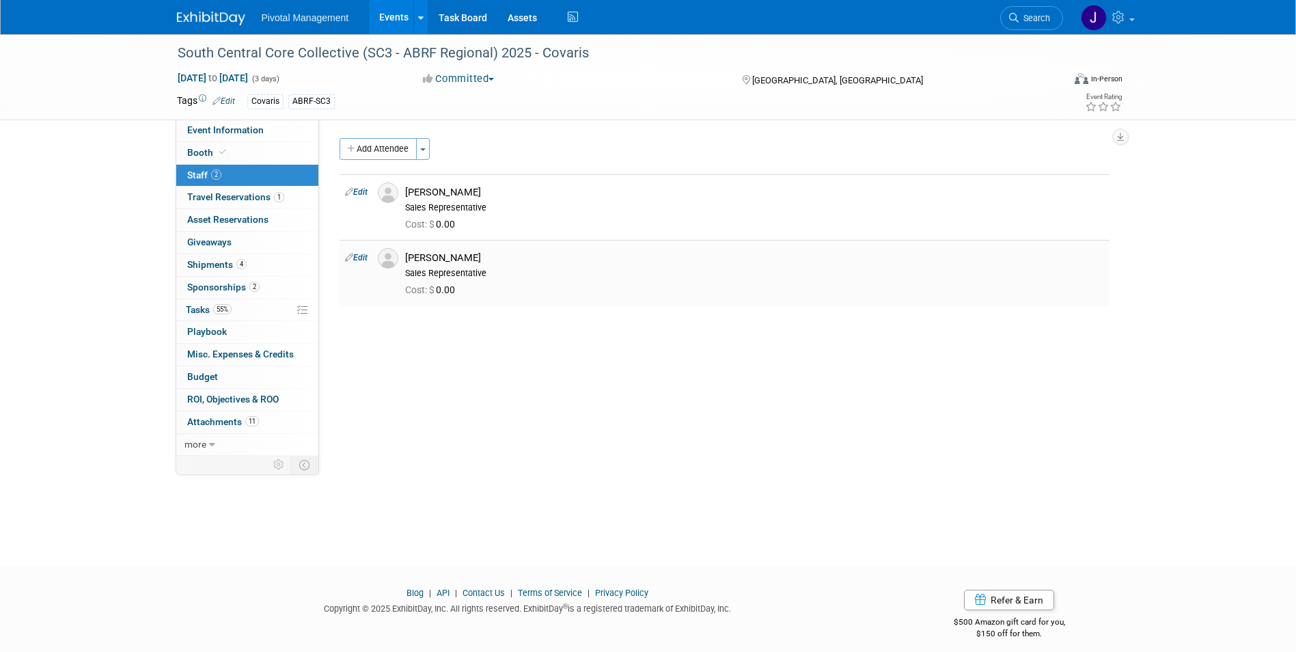
click at [355, 256] on link "Edit" at bounding box center [356, 258] width 23 height 10
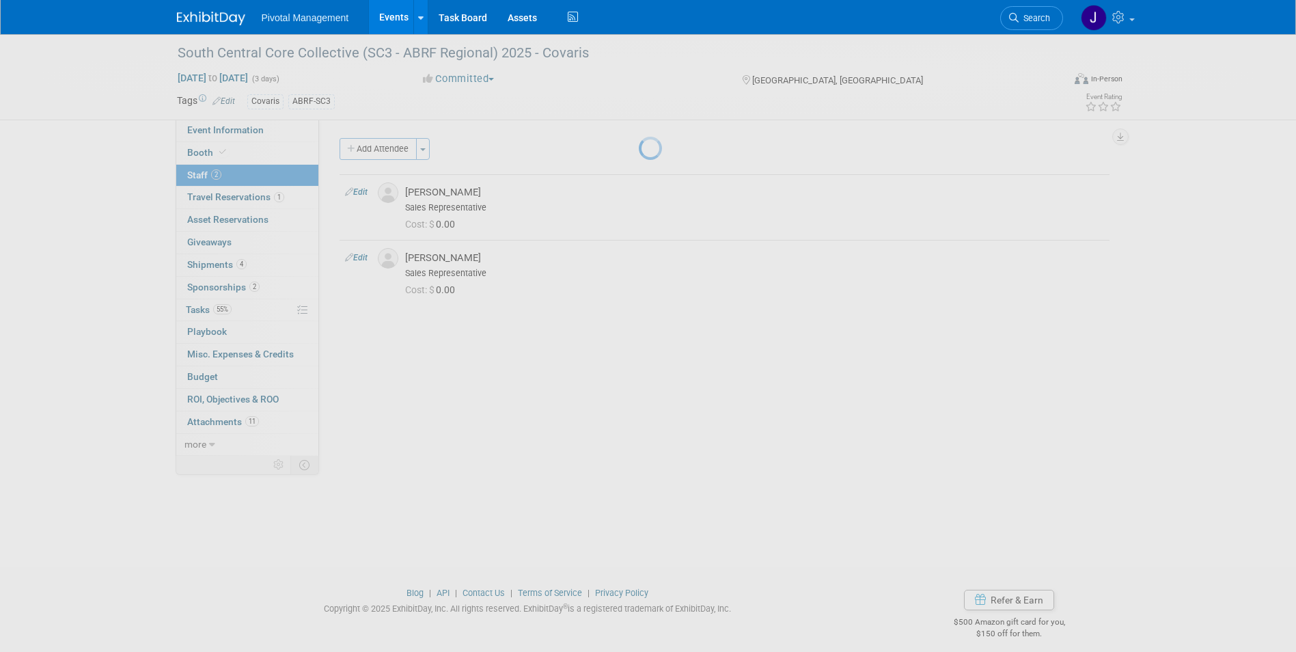
select select "5d708e2c-554e-427f-bf3a-8ad6a3b0873f"
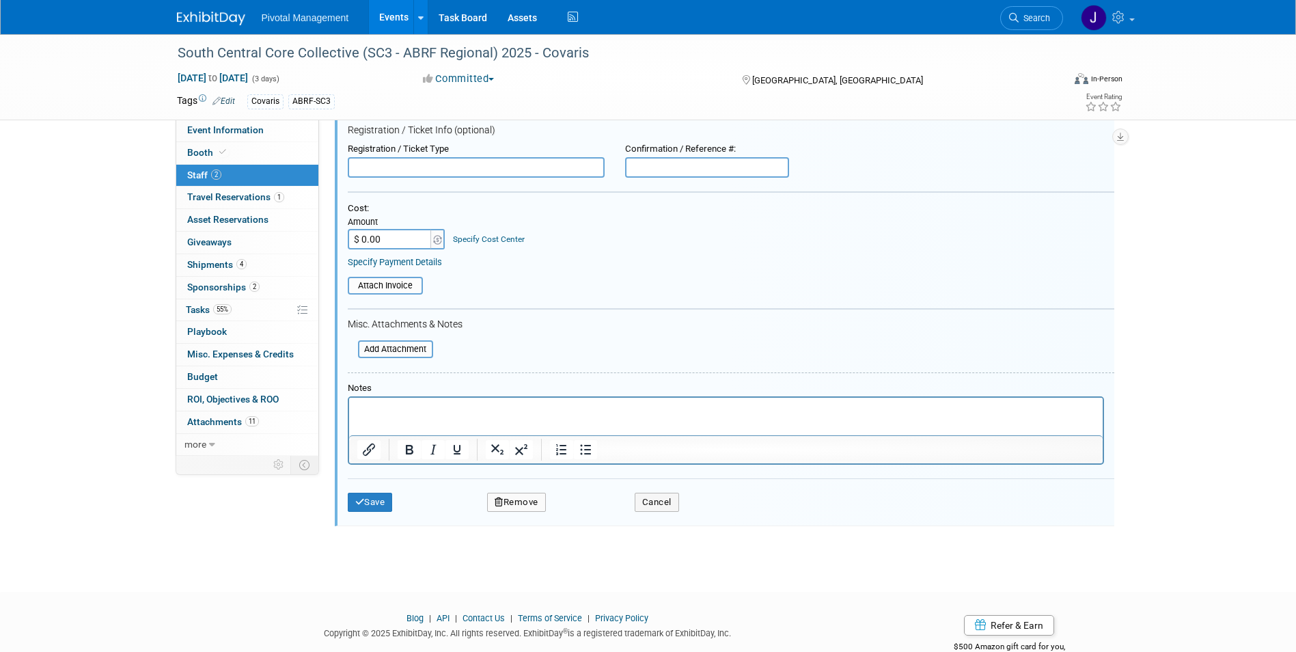
scroll to position [270, 0]
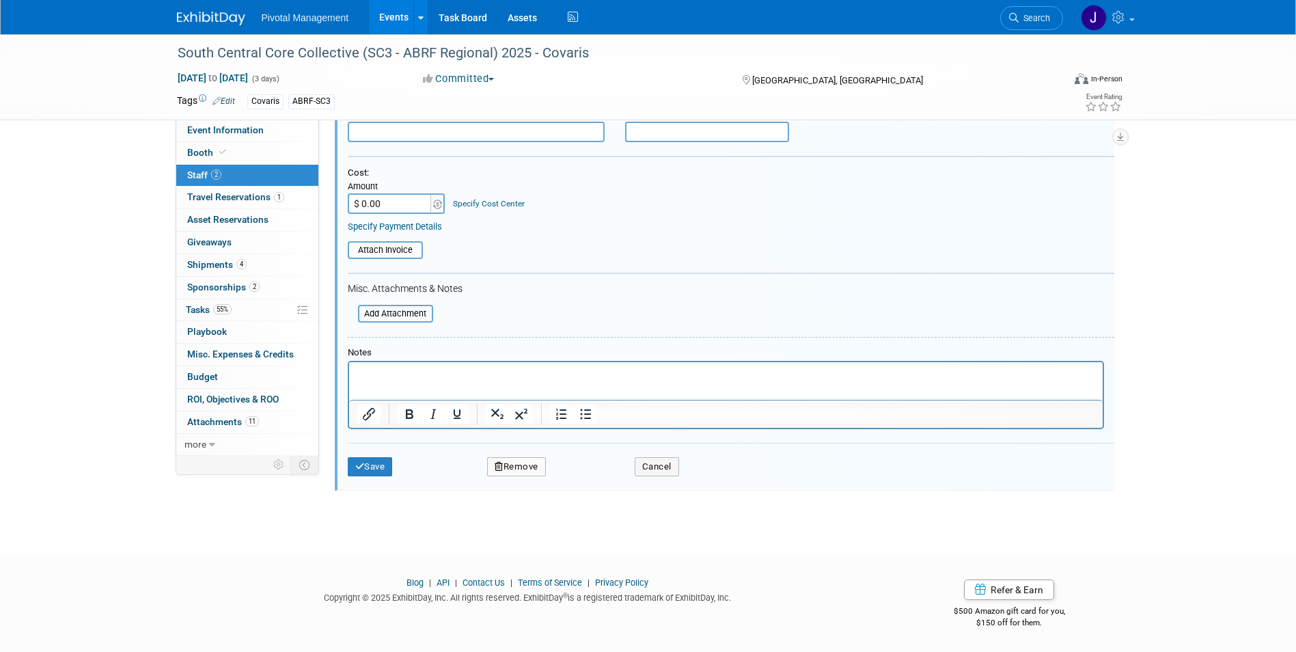
click at [425, 370] on p "Rich Text Area. Press ALT-0 for help." at bounding box center [726, 374] width 738 height 14
drag, startPoint x: 372, startPoint y: 467, endPoint x: 365, endPoint y: 471, distance: 8.6
click at [365, 471] on button "Save" at bounding box center [370, 466] width 45 height 19
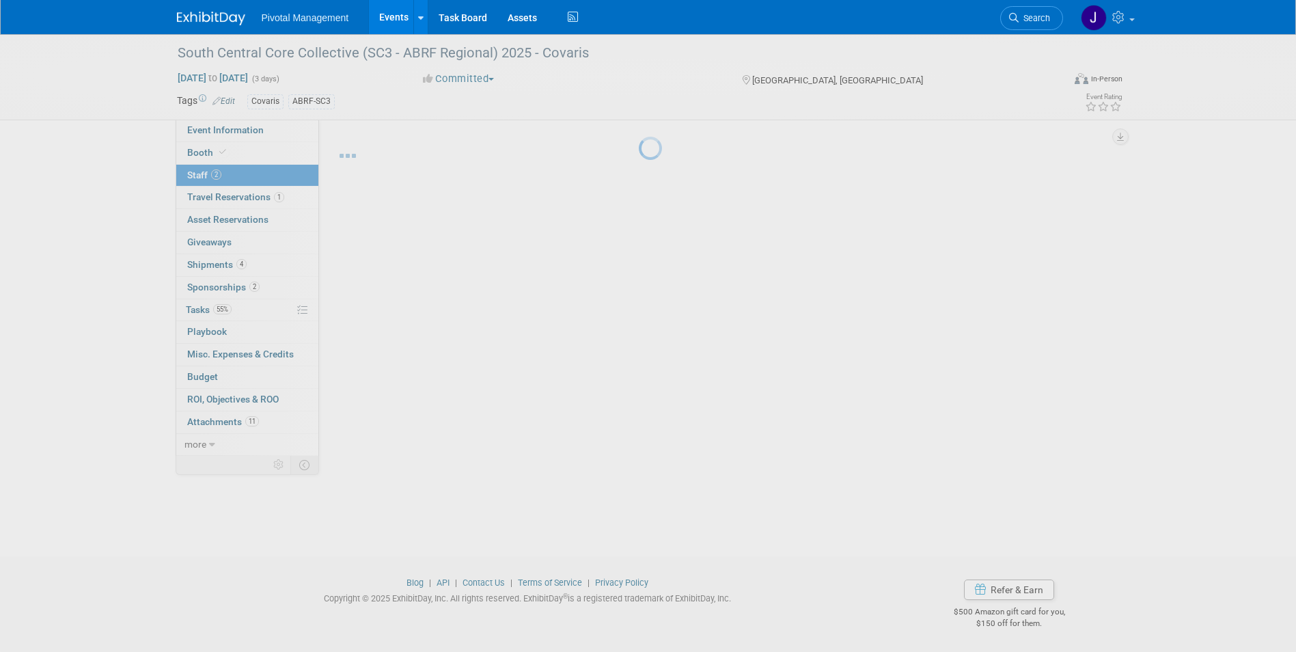
scroll to position [10, 0]
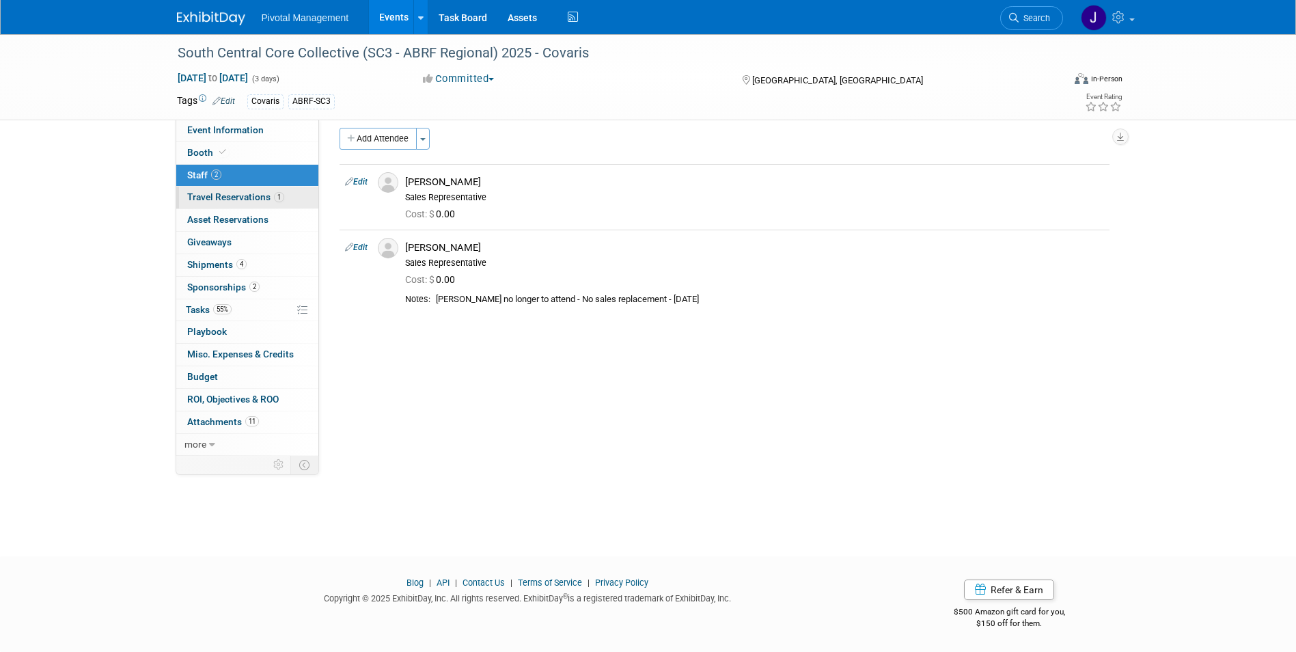
click at [221, 191] on span "Travel Reservations 1" at bounding box center [235, 196] width 97 height 11
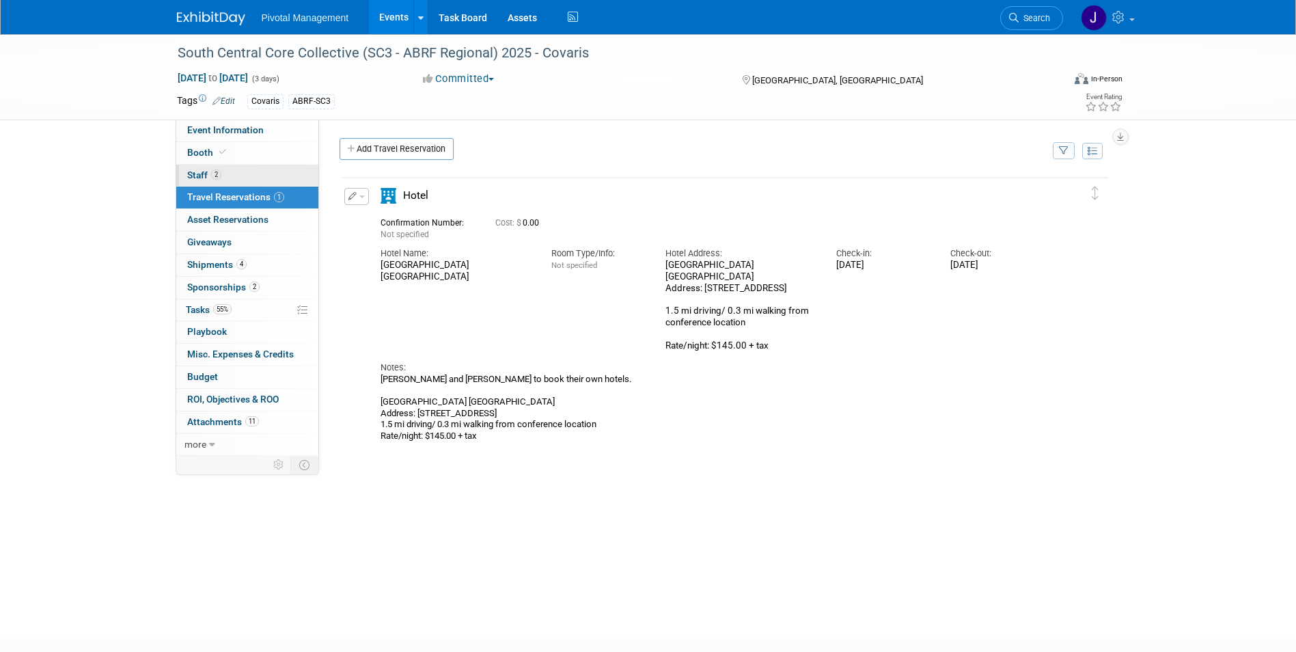
click at [226, 169] on link "2 Staff 2" at bounding box center [247, 176] width 142 height 22
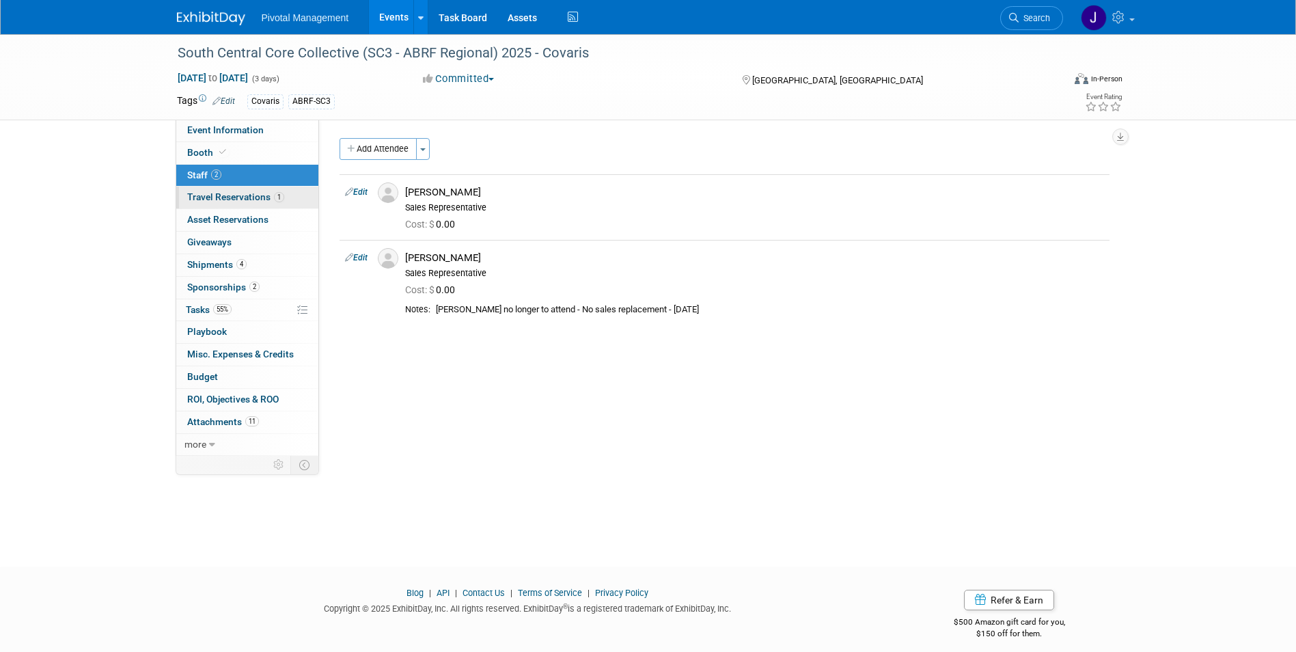
click at [227, 189] on link "1 Travel Reservations 1" at bounding box center [247, 197] width 142 height 22
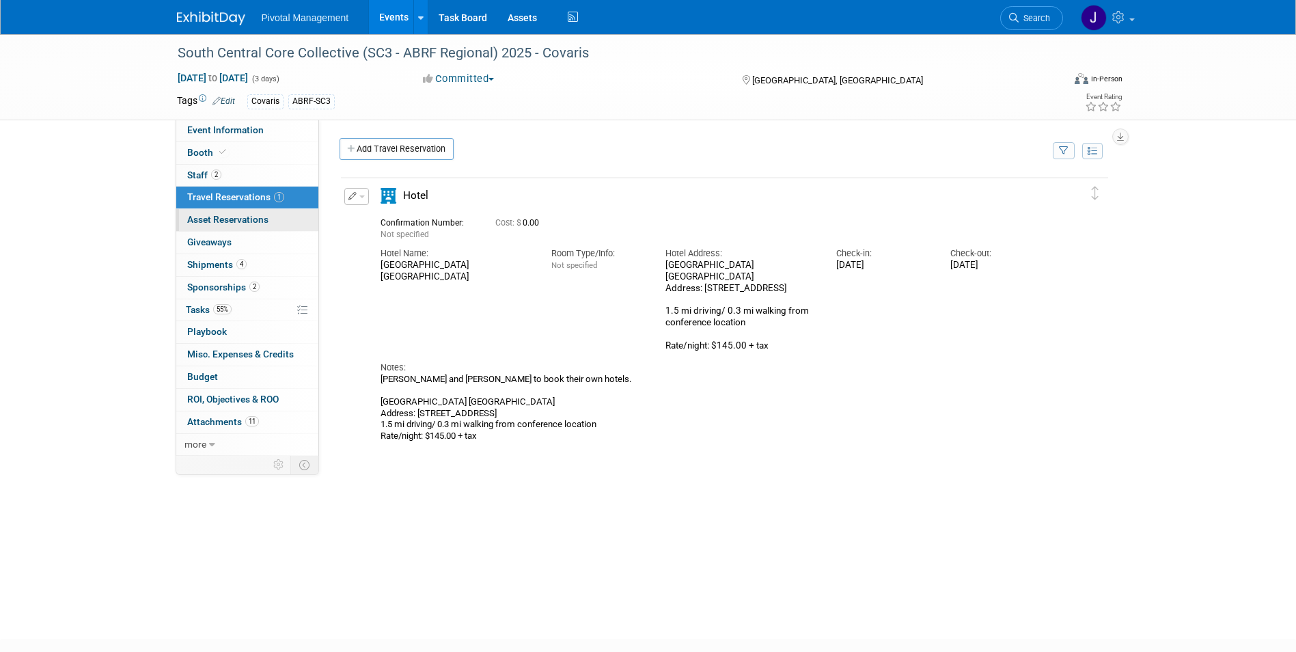
click at [246, 224] on span "Asset Reservations 0" at bounding box center [227, 219] width 81 height 11
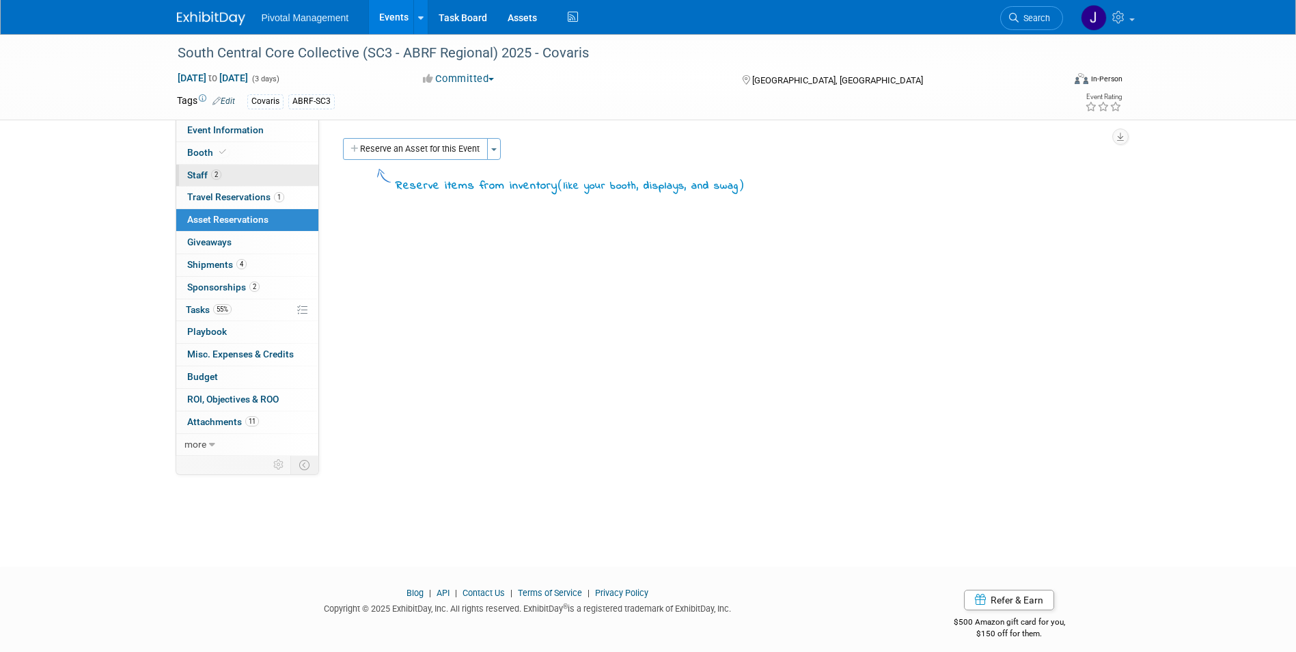
click at [238, 179] on link "2 Staff 2" at bounding box center [247, 176] width 142 height 22
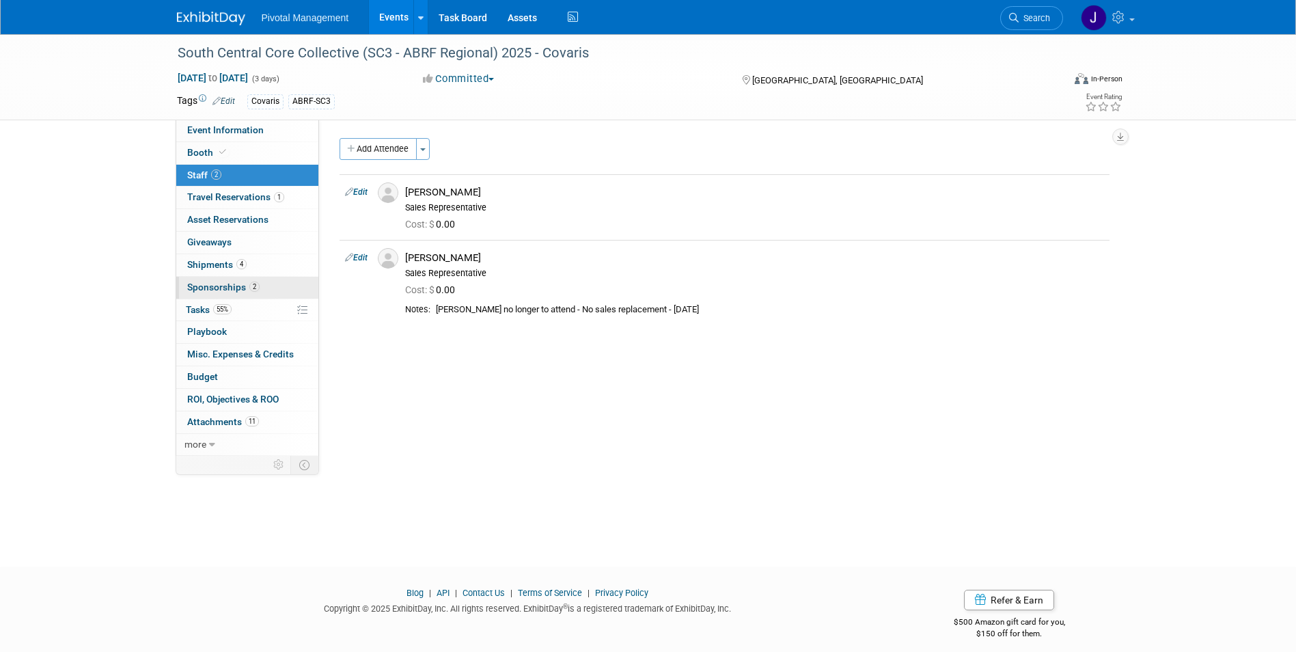
click at [227, 298] on link "2 Sponsorships 2" at bounding box center [247, 288] width 142 height 22
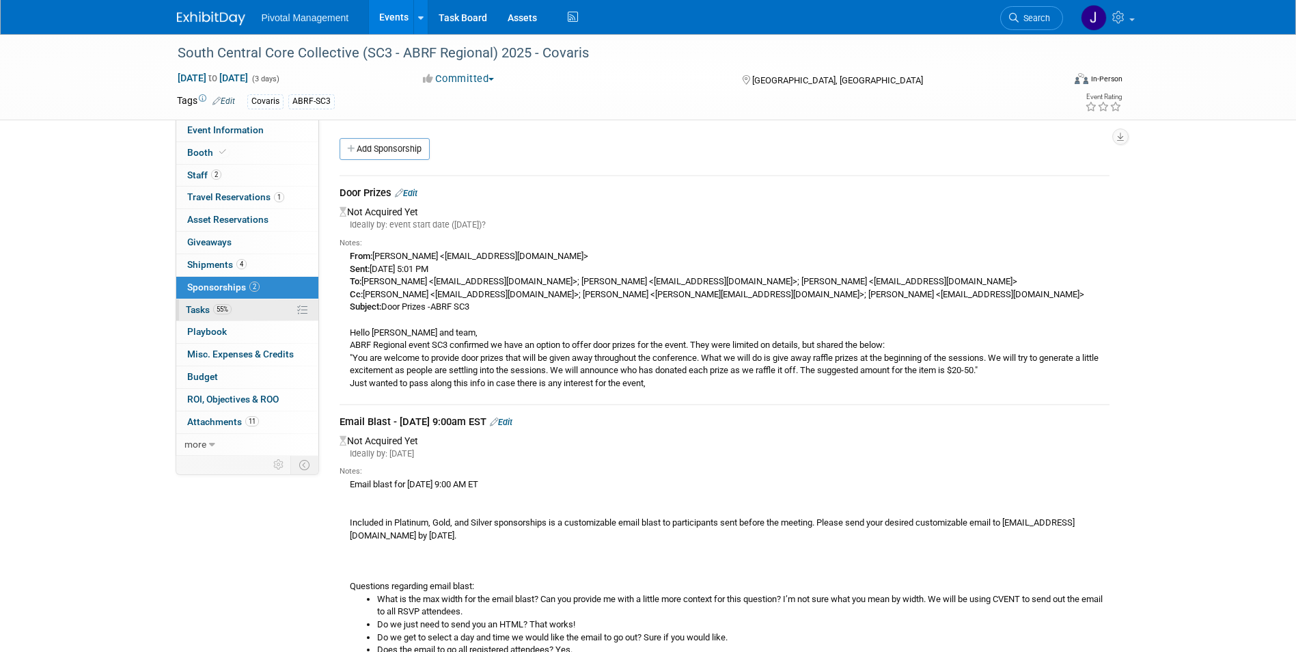
click at [222, 305] on span "55%" at bounding box center [222, 309] width 18 height 10
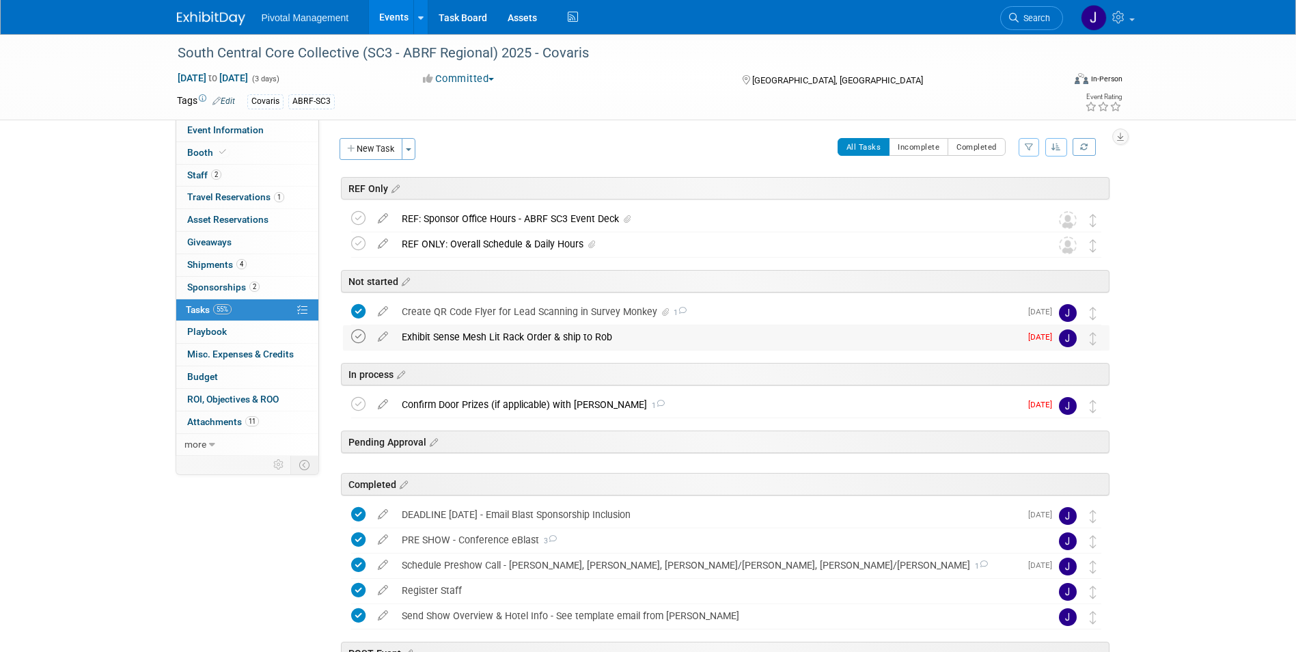
click at [355, 338] on icon at bounding box center [358, 336] width 14 height 14
click at [464, 390] on div "In process" at bounding box center [722, 371] width 773 height 42
click at [464, 402] on div "Confirm Door Prizes (if applicable) with Tom 1" at bounding box center [707, 404] width 625 height 23
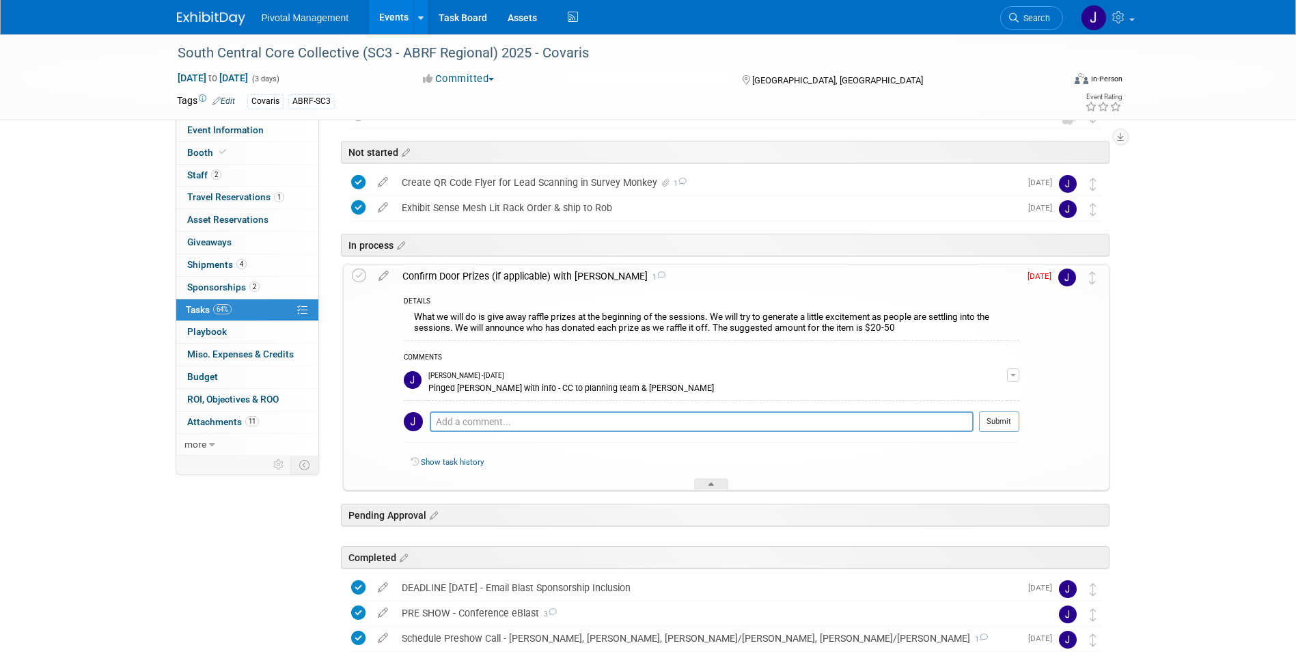
scroll to position [273, 0]
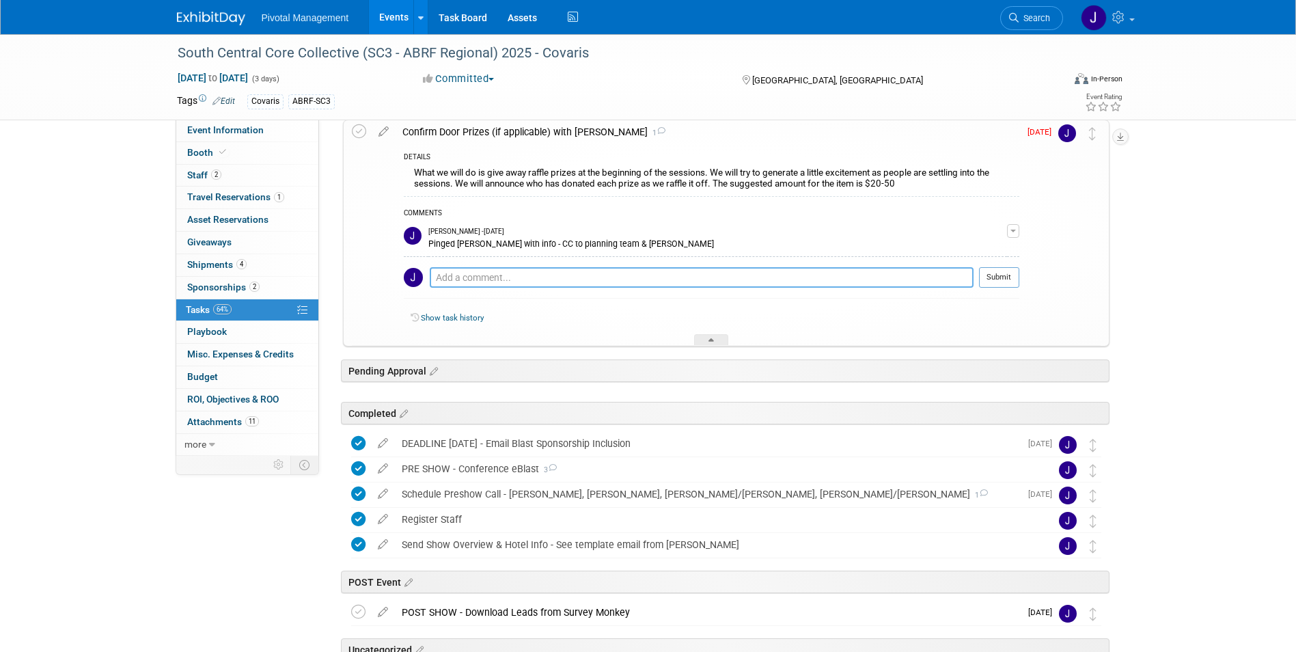
click at [462, 277] on textarea at bounding box center [702, 277] width 544 height 20
type textarea "Not needed for event - 09.24.25"
click at [994, 276] on button "Submit" at bounding box center [999, 277] width 40 height 20
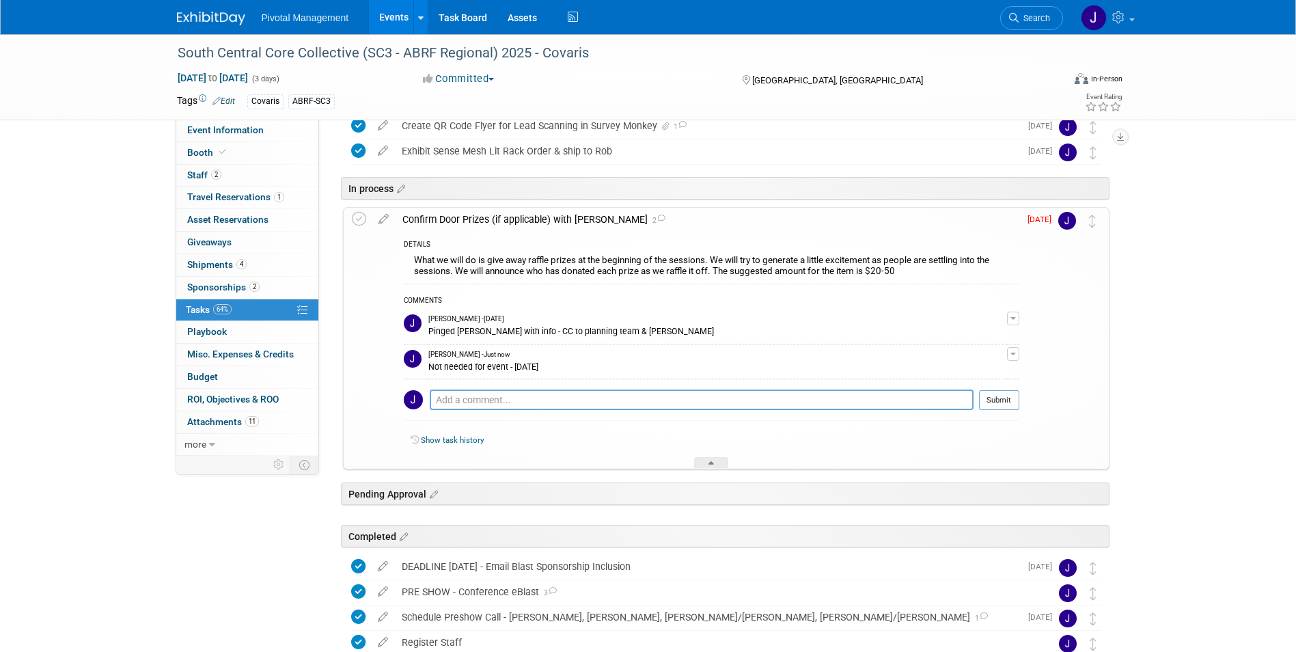
scroll to position [137, 0]
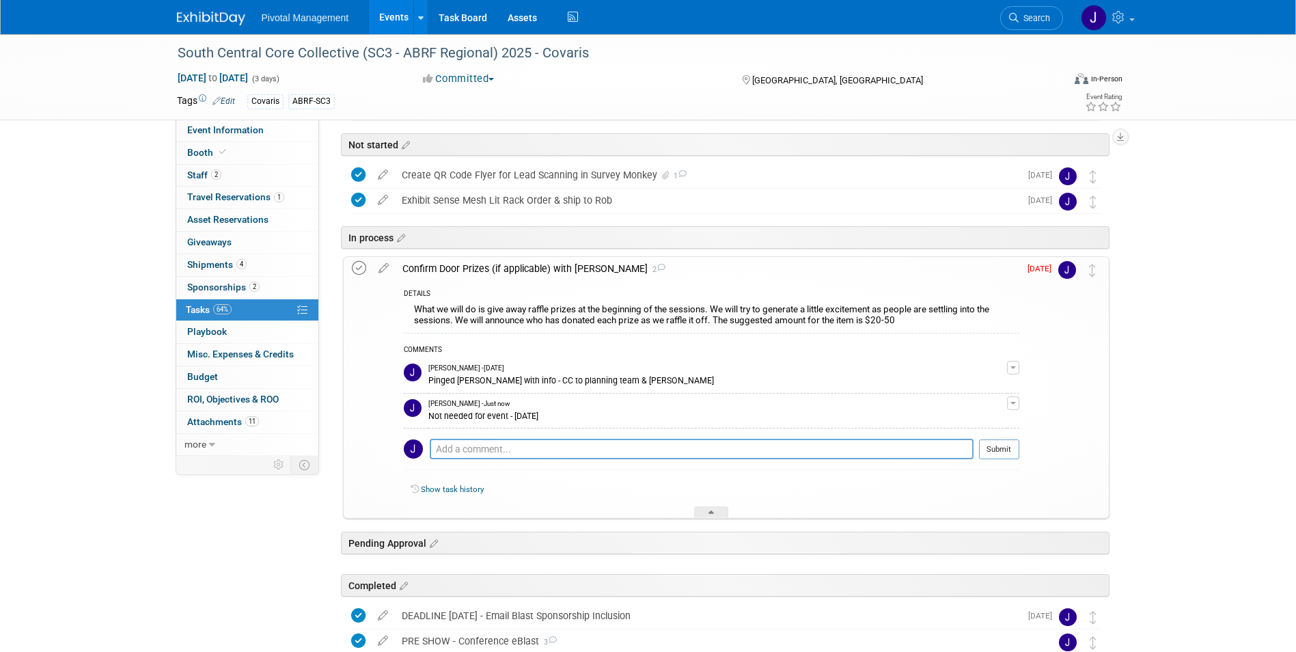
click at [361, 267] on icon at bounding box center [359, 268] width 14 height 14
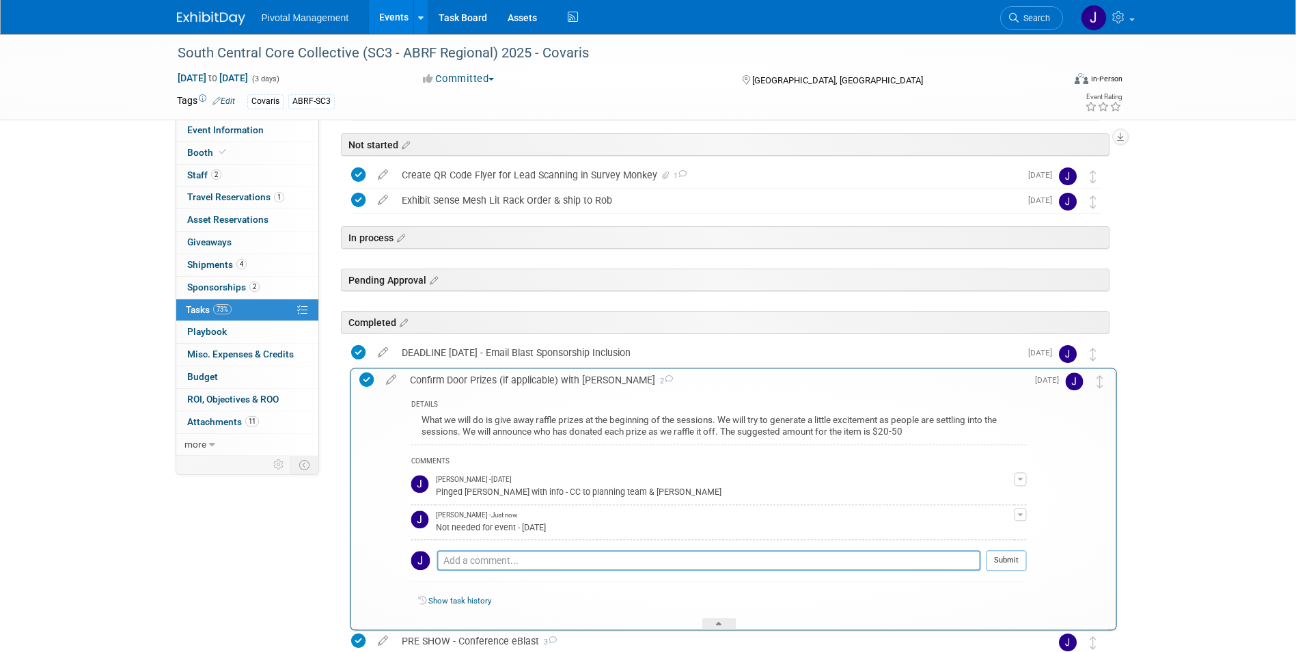
drag, startPoint x: 1086, startPoint y: 265, endPoint x: 1094, endPoint y: 376, distance: 111.6
click at [561, 382] on div "Confirm Door Prizes (if applicable) with Tom 2" at bounding box center [707, 378] width 624 height 23
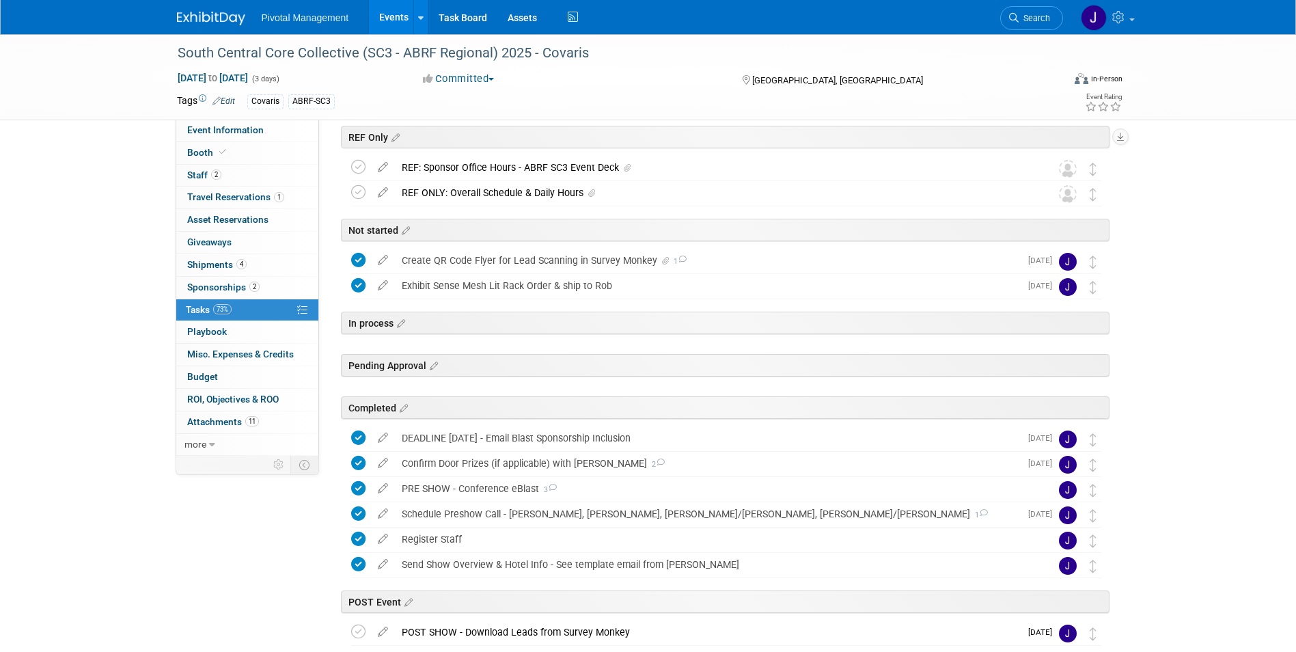
scroll to position [0, 0]
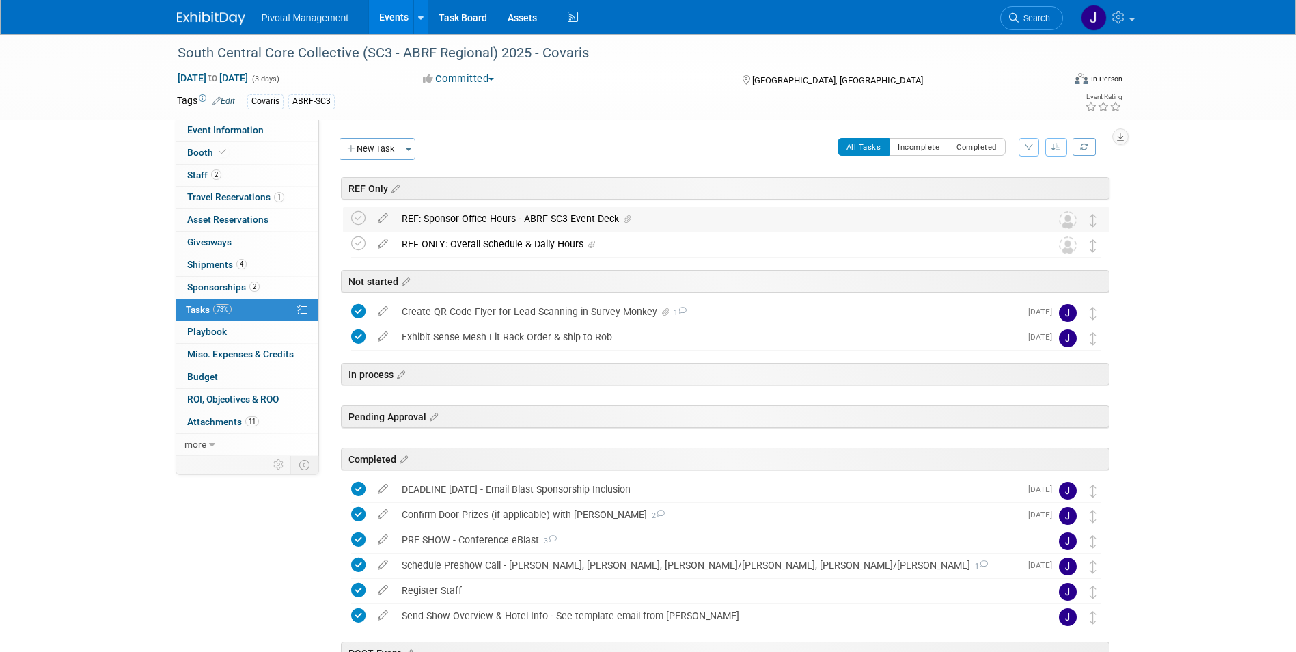
click at [540, 223] on div "REF: Sponsor Office Hours - ABRF SC3 Event Deck" at bounding box center [713, 218] width 637 height 23
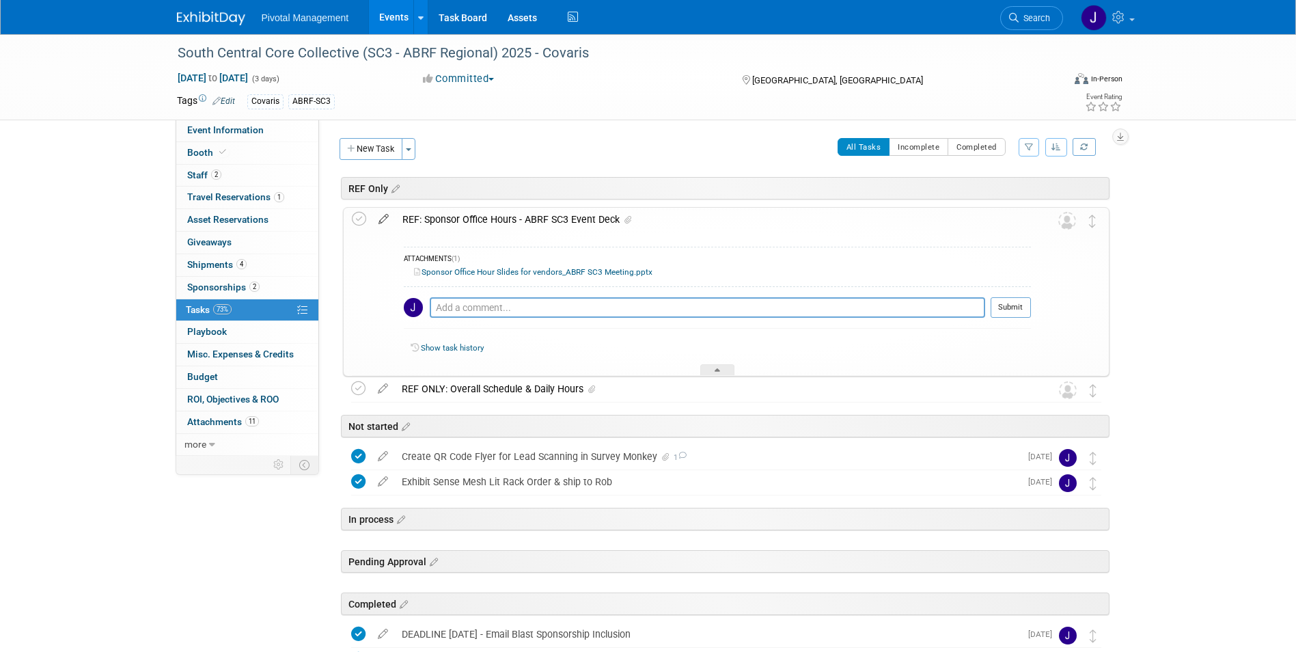
click at [382, 221] on icon at bounding box center [384, 216] width 24 height 17
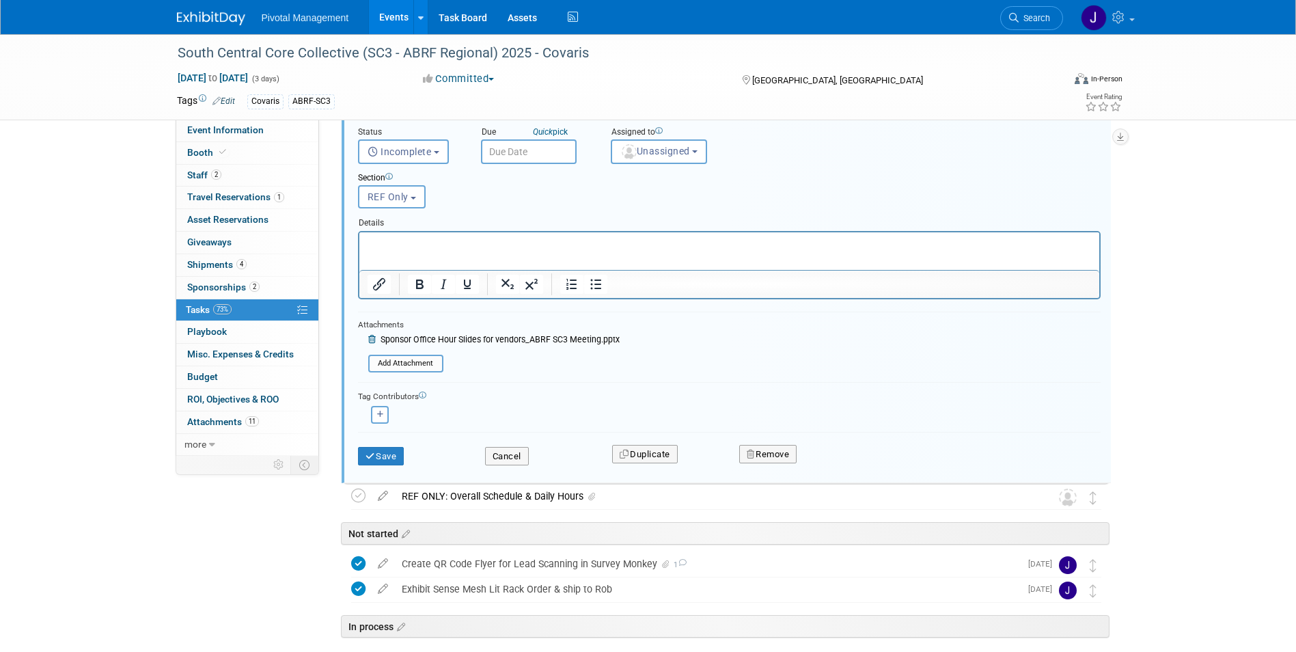
scroll to position [144, 0]
click at [503, 456] on button "Cancel" at bounding box center [507, 455] width 44 height 19
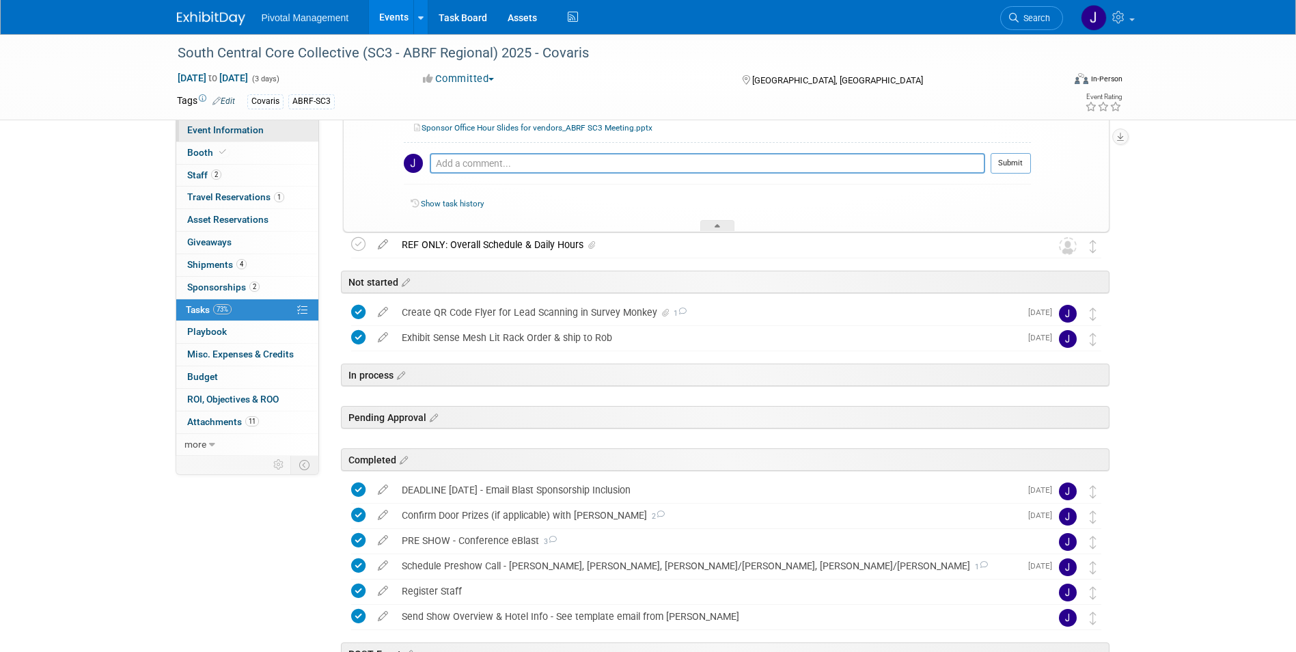
click at [246, 126] on span "Event Information" at bounding box center [225, 129] width 76 height 11
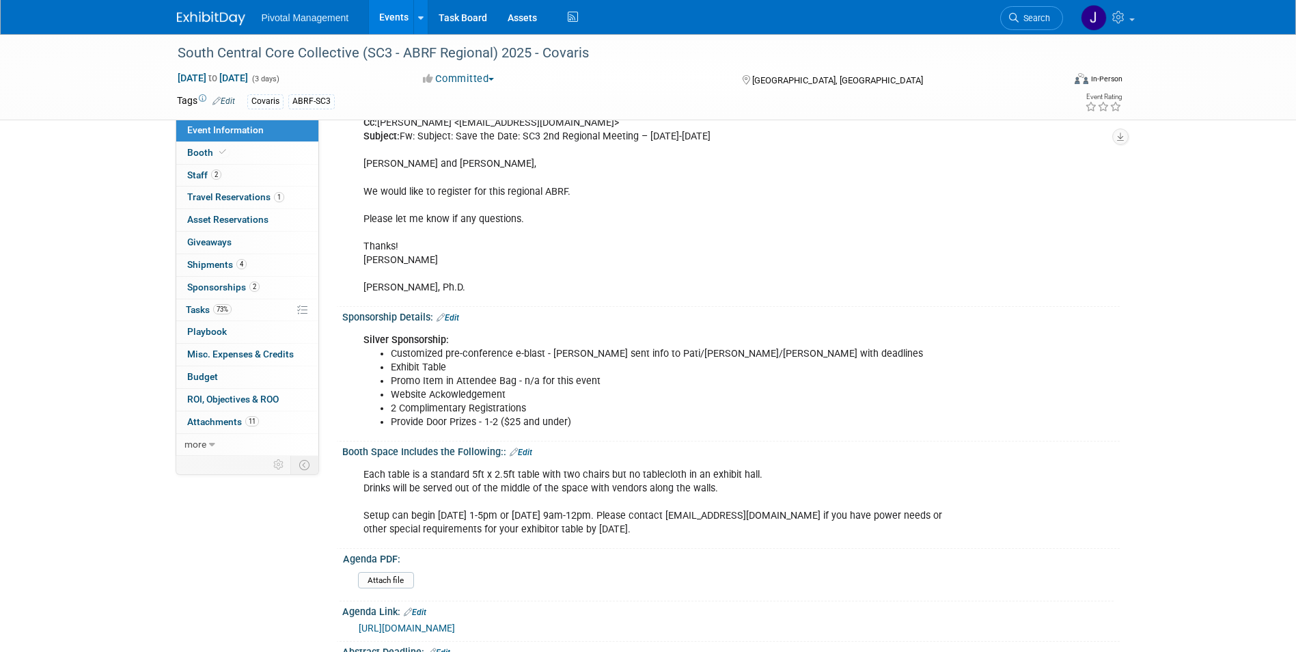
scroll to position [1093, 0]
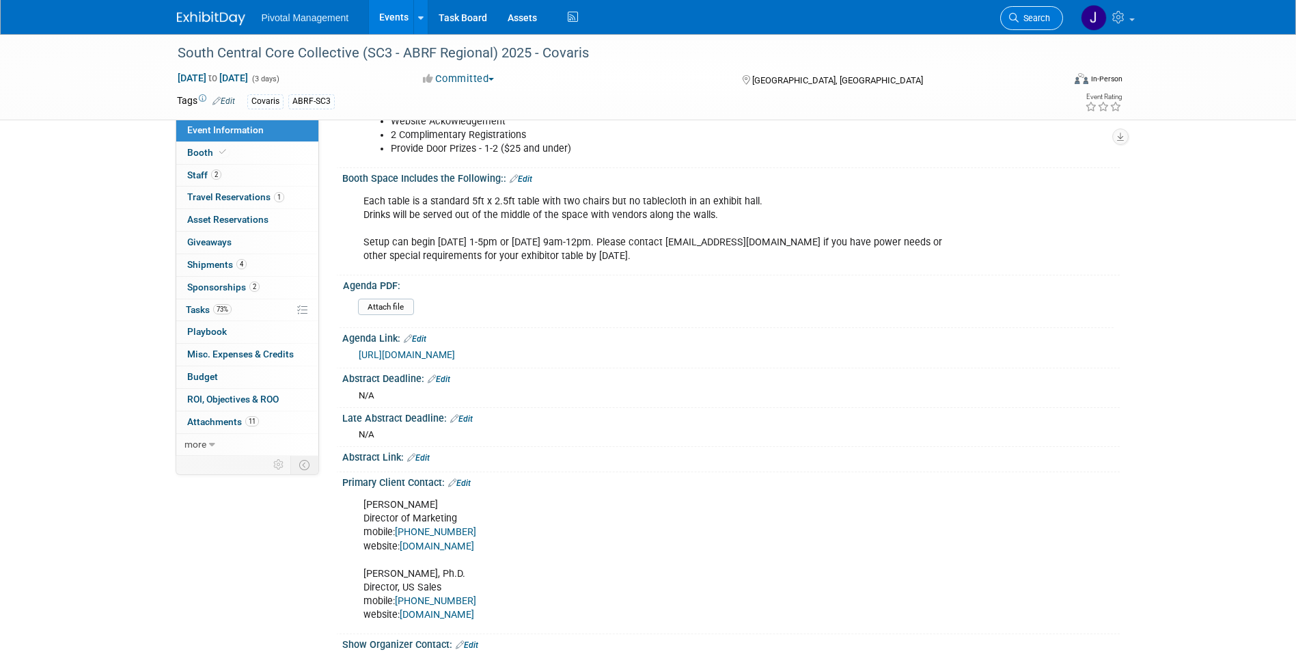
click at [1025, 10] on link "Search" at bounding box center [1031, 18] width 63 height 24
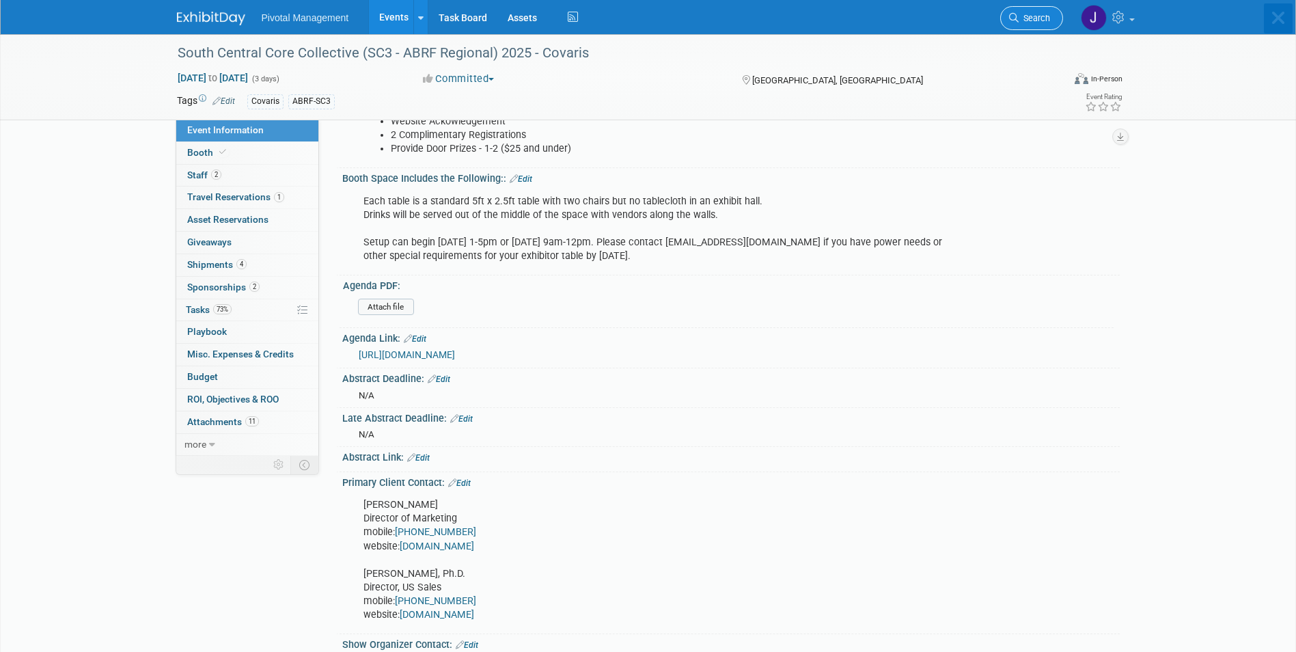
scroll to position [0, 0]
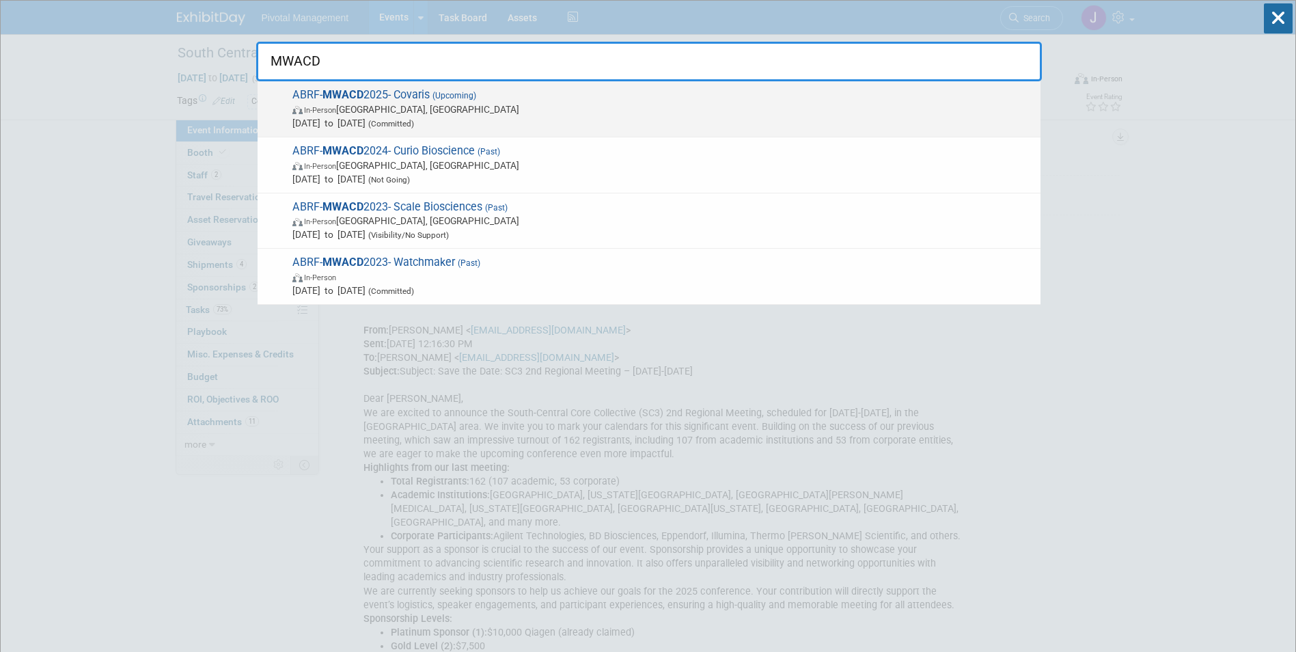
type input "MWACD"
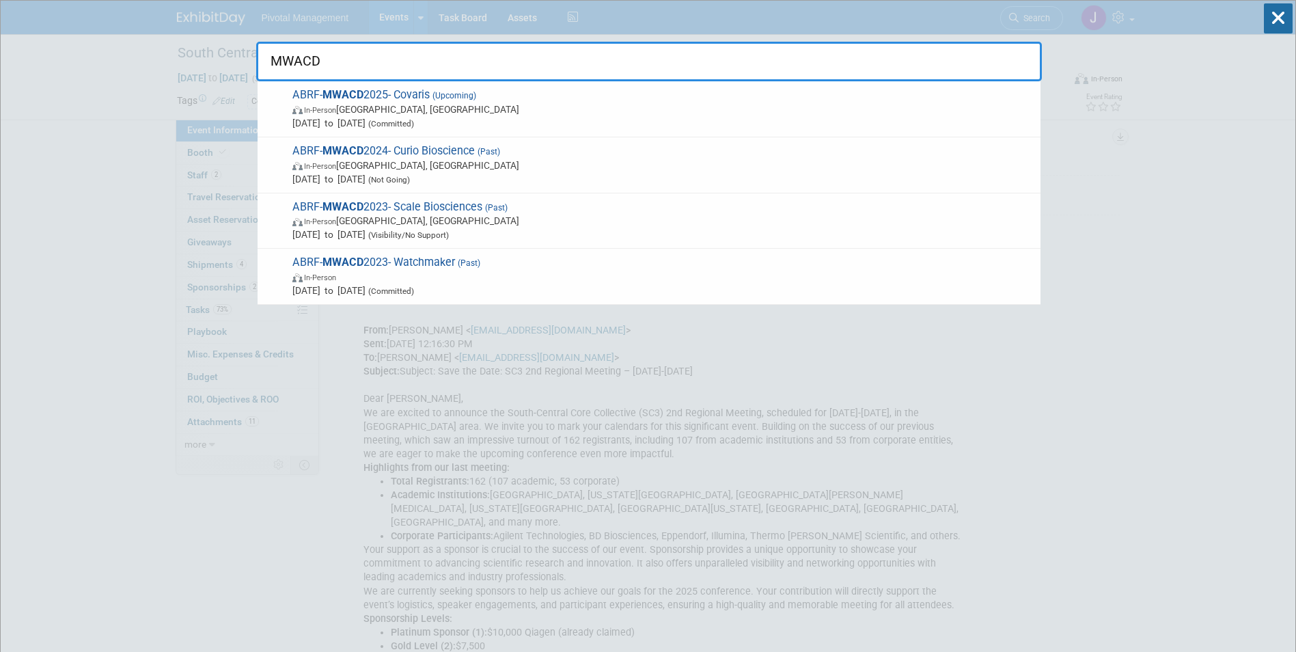
click at [421, 117] on span "Oct 22, 2025 to Oct 24, 2025 (Committed)" at bounding box center [662, 123] width 741 height 14
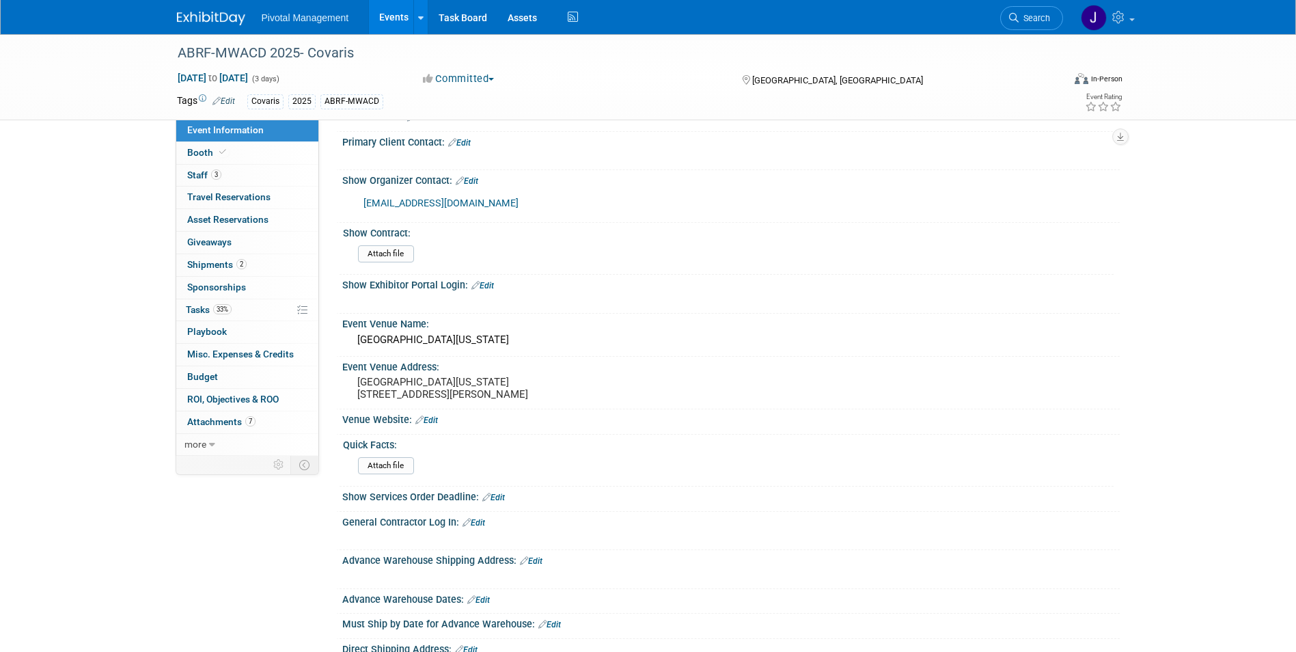
scroll to position [683, 0]
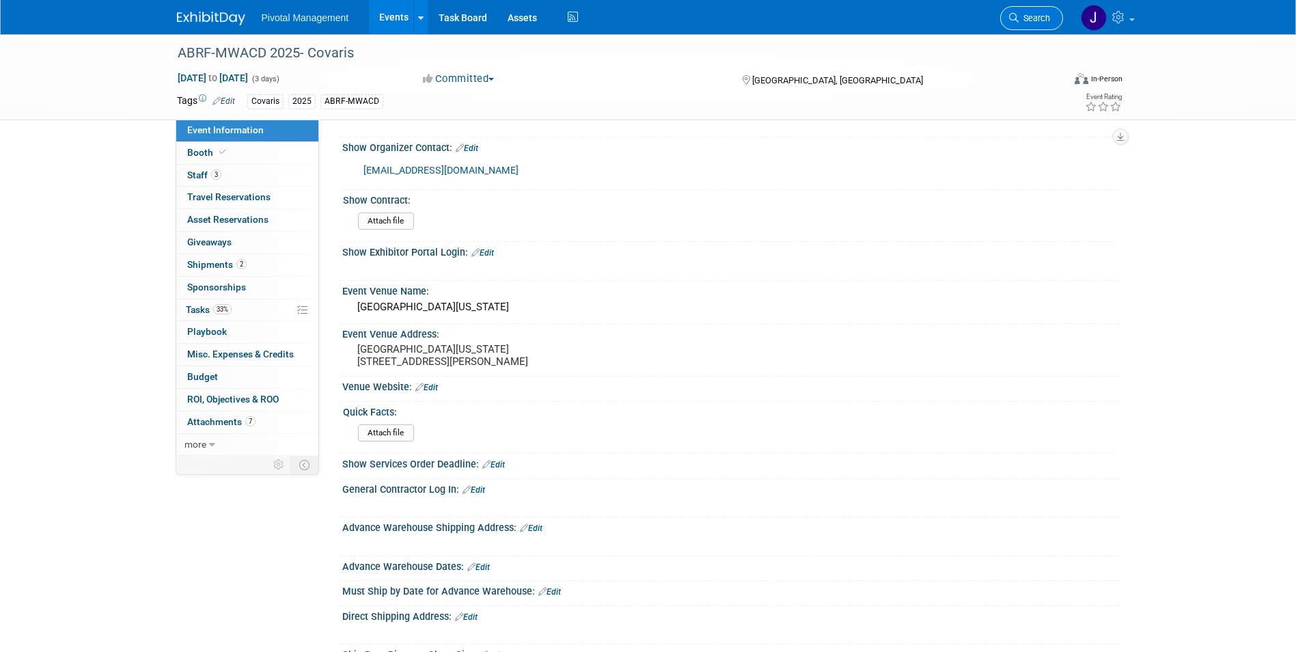
click at [1027, 21] on span "Search" at bounding box center [1033, 18] width 31 height 10
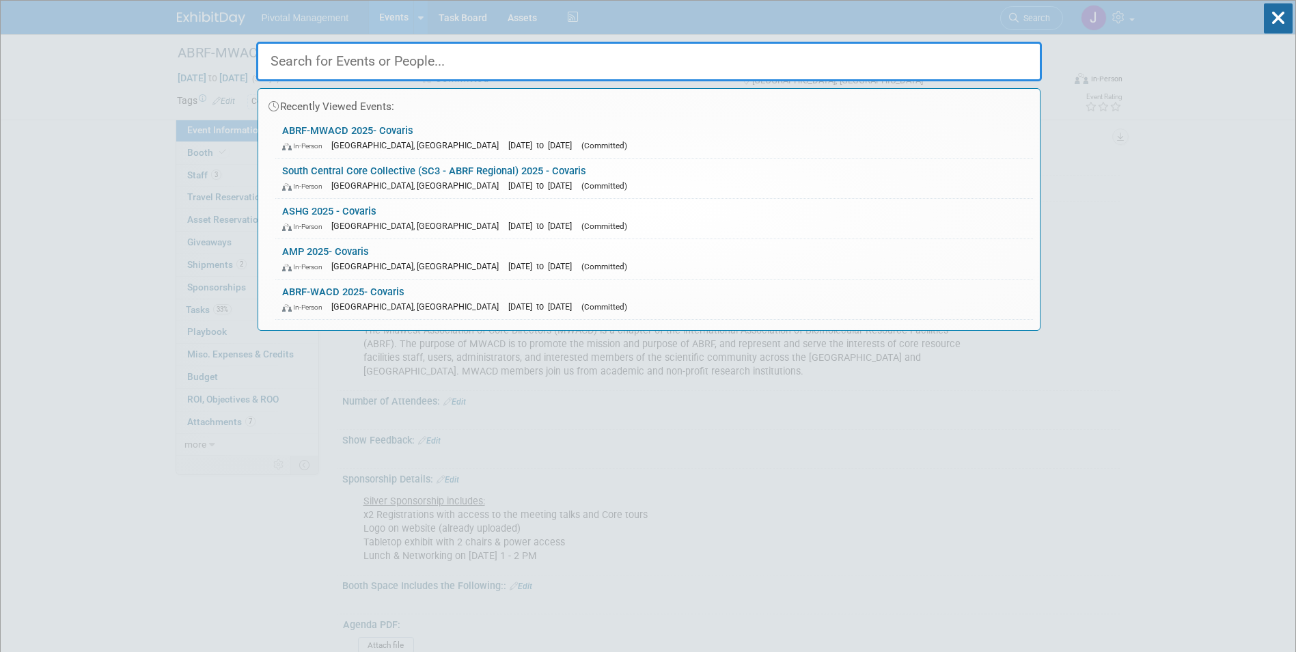
type input "W"
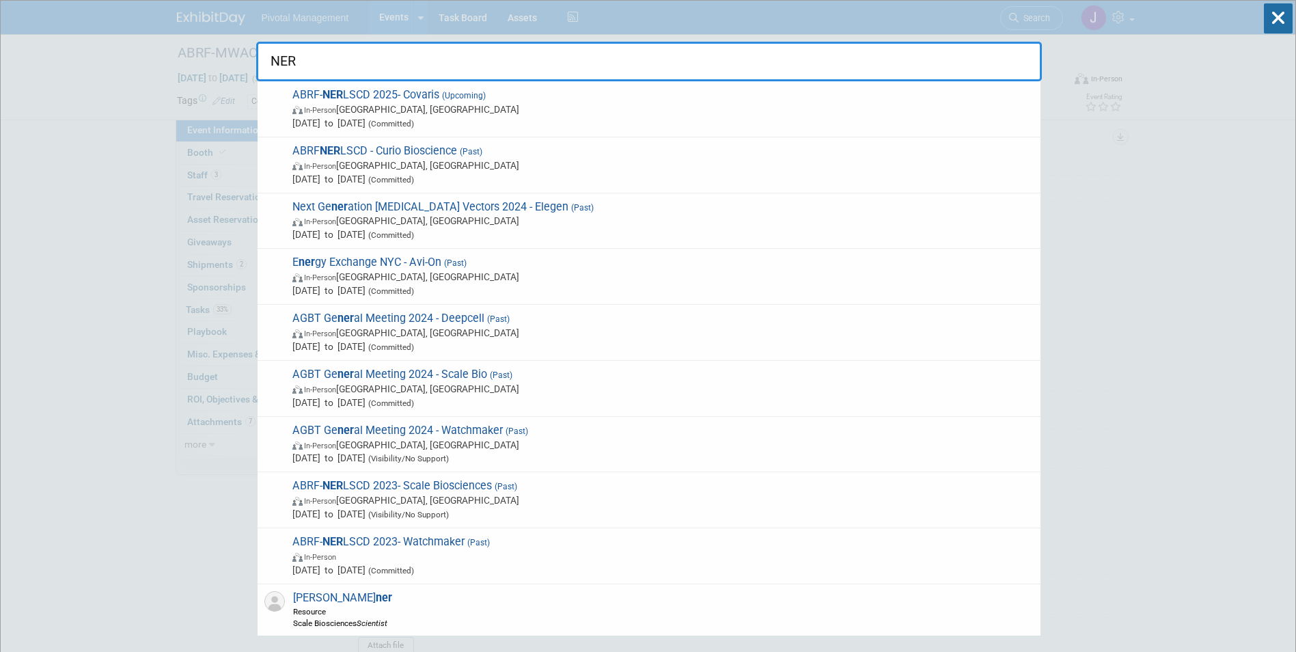
type input "NERL"
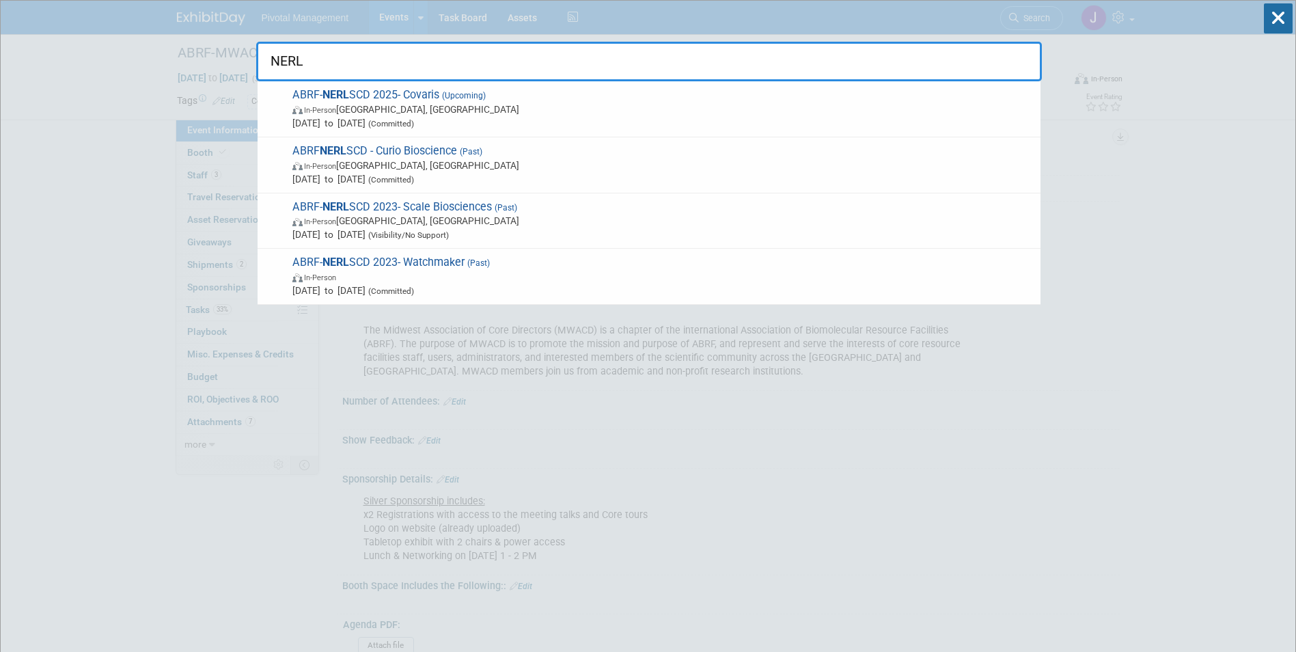
drag, startPoint x: 319, startPoint y: 63, endPoint x: 269, endPoint y: 63, distance: 49.9
click at [269, 63] on input "NERL" at bounding box center [648, 62] width 785 height 40
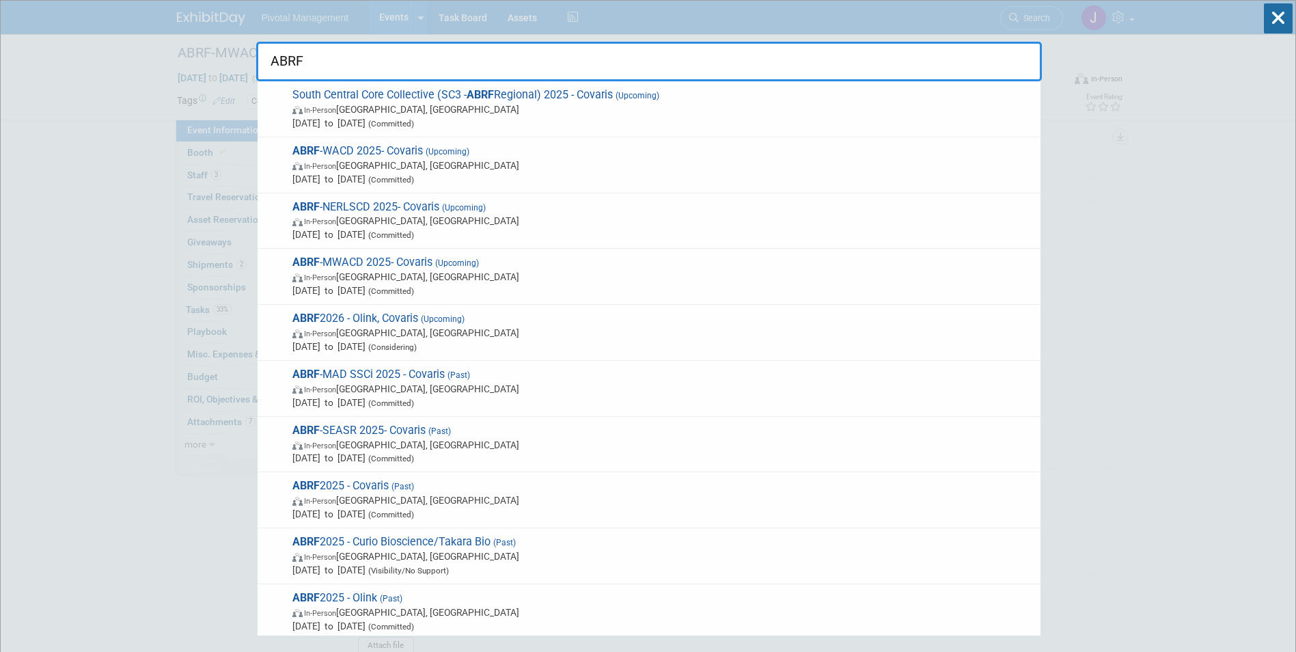
drag, startPoint x: 358, startPoint y: 61, endPoint x: 263, endPoint y: 61, distance: 94.9
click at [263, 61] on input "ABRF" at bounding box center [648, 62] width 785 height 40
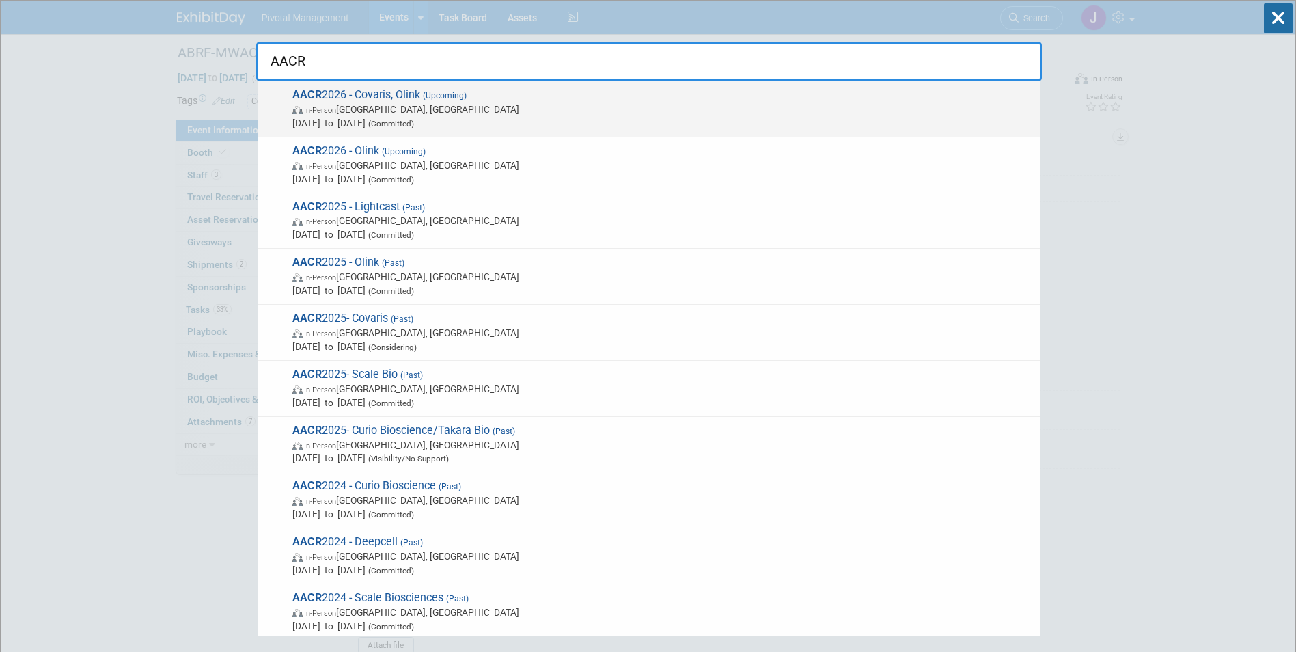
type input "AACR"
click at [381, 121] on span "[DATE] to [DATE] (Committed)" at bounding box center [662, 123] width 741 height 14
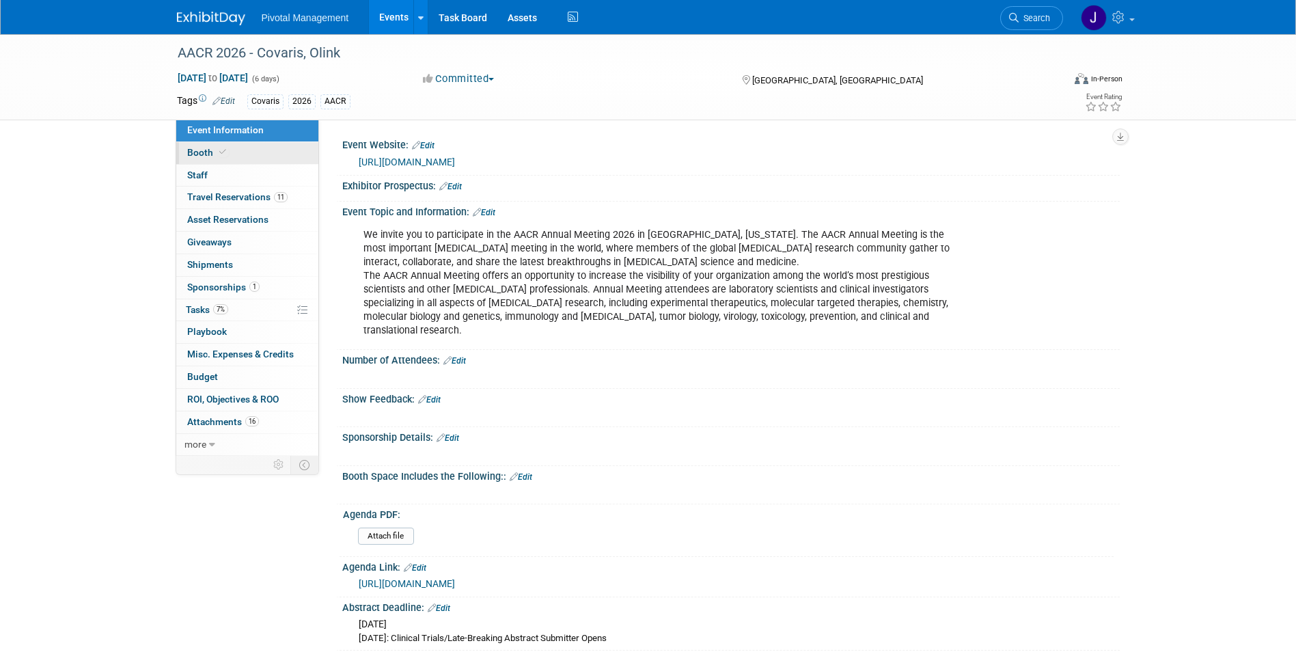
click at [279, 156] on link "Booth" at bounding box center [247, 153] width 142 height 22
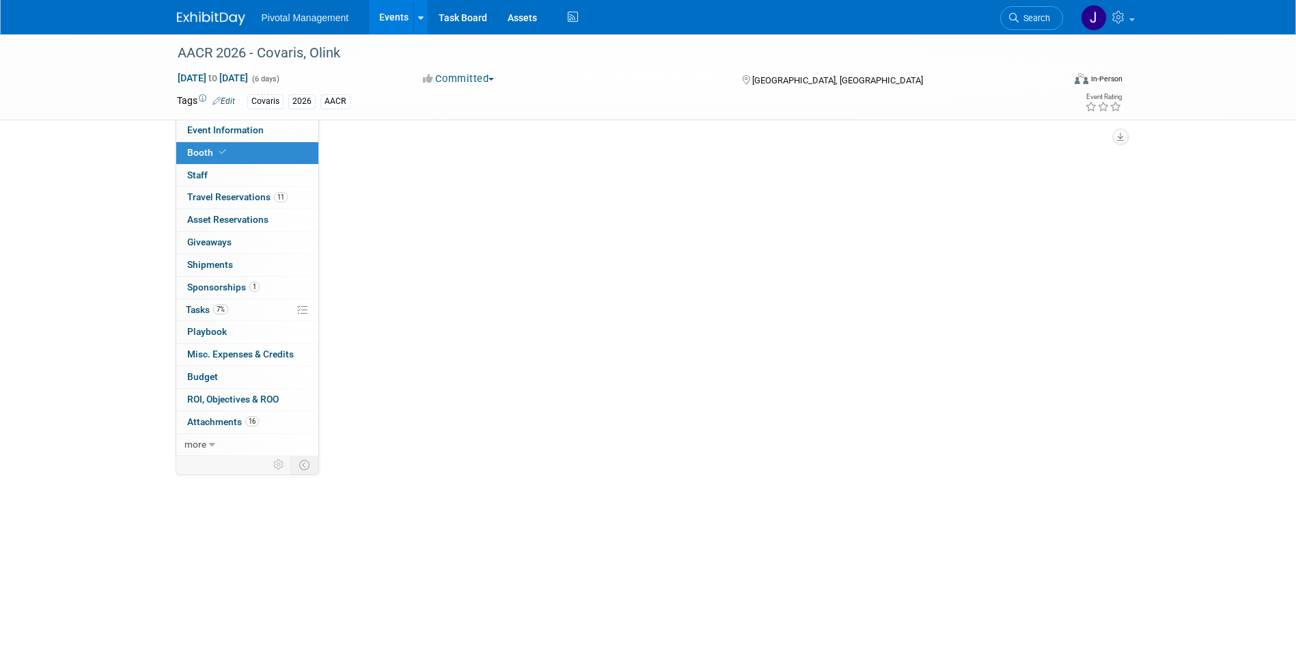
select select "No"
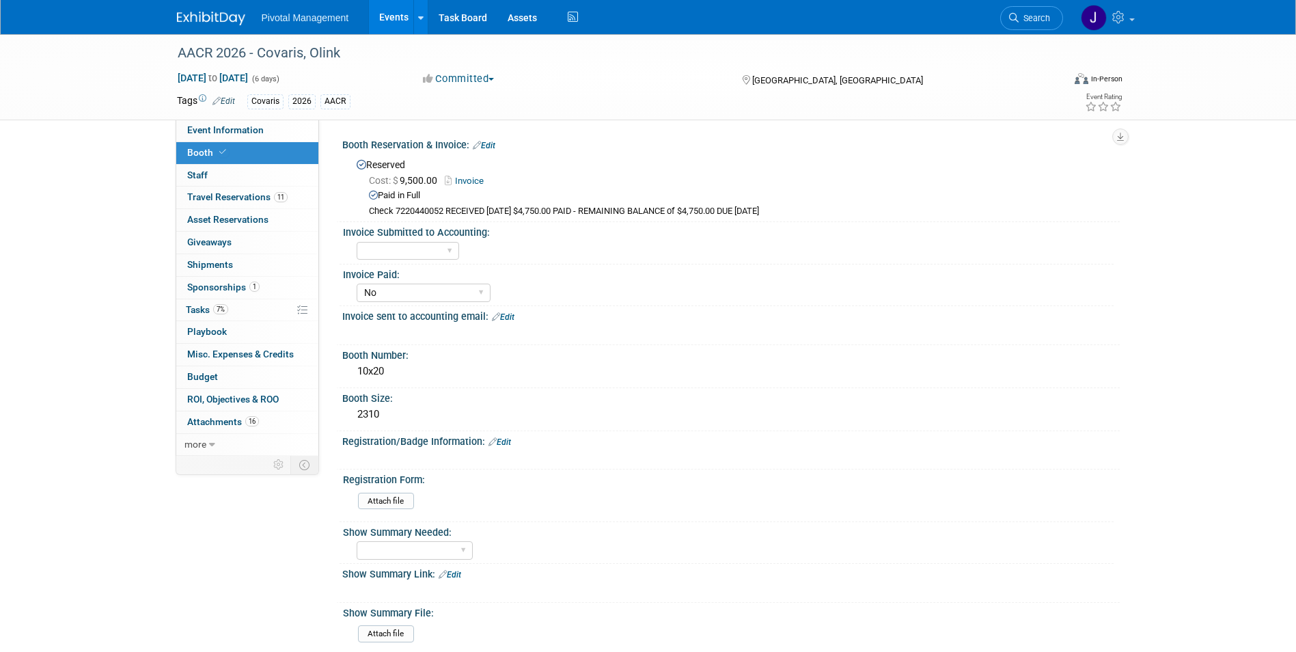
click at [463, 177] on link "Invoice" at bounding box center [468, 181] width 46 height 10
click at [1010, 18] on icon at bounding box center [1014, 18] width 10 height 10
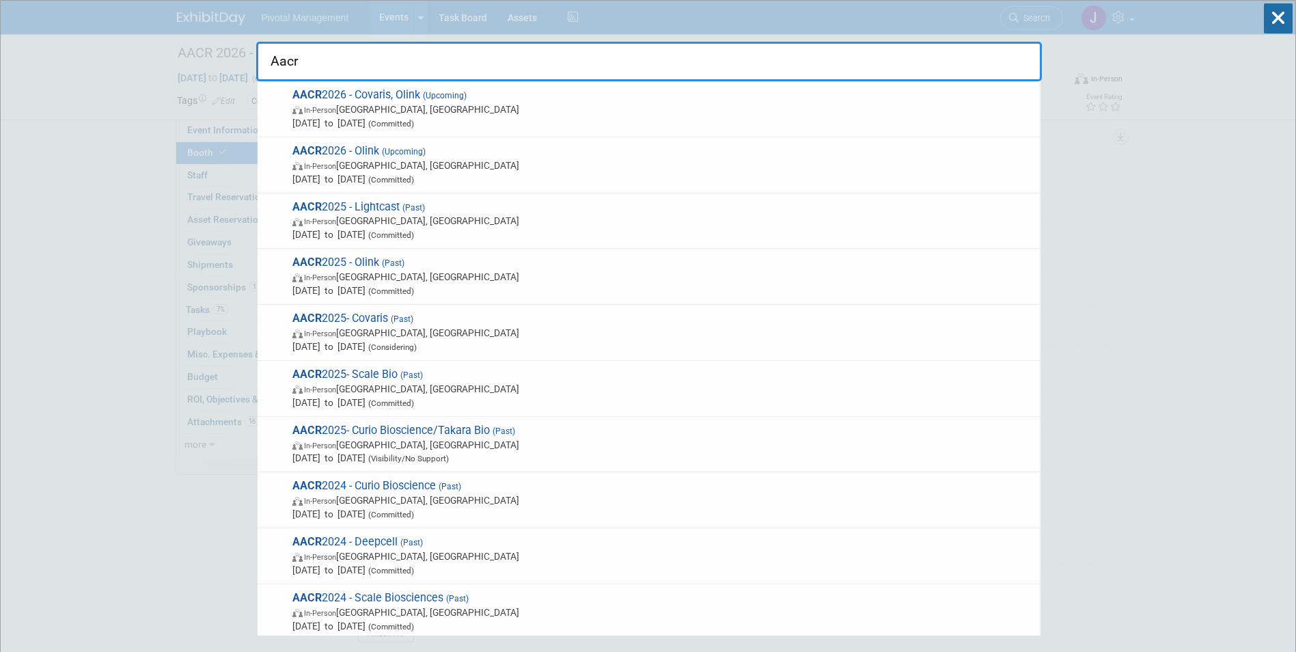
type input "Aacr"
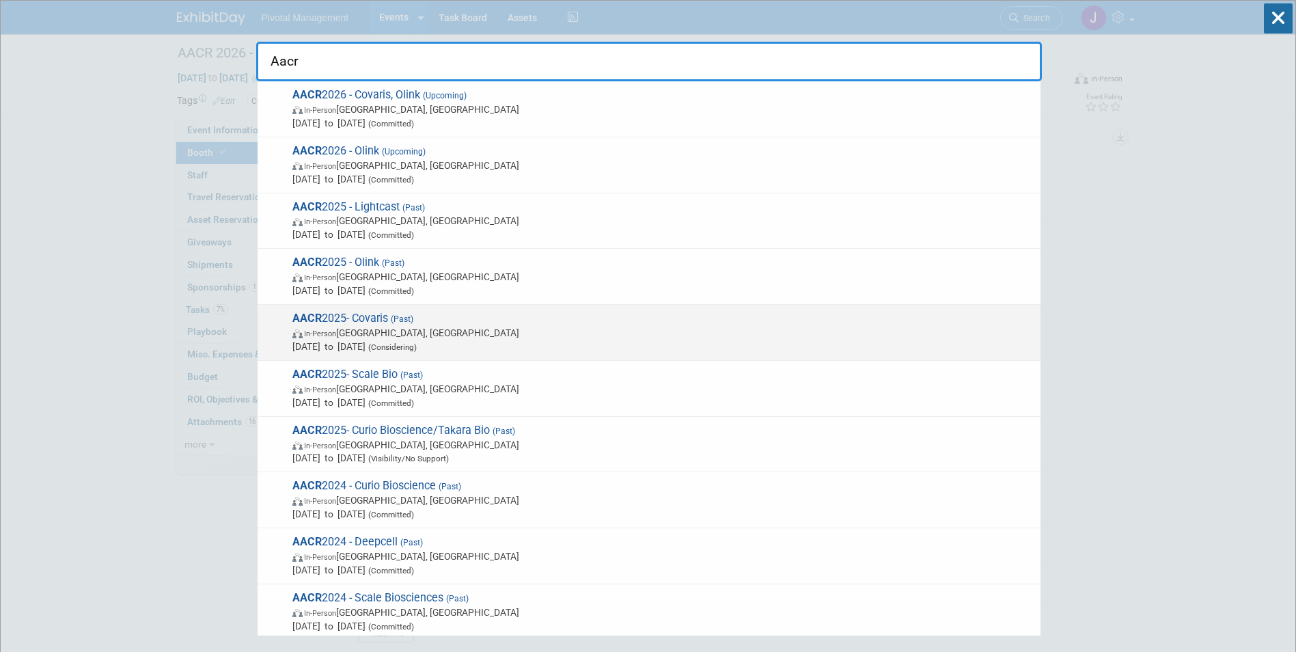
click at [409, 324] on span "AACR 2025- Covaris (Past) In-Person [GEOGRAPHIC_DATA], [GEOGRAPHIC_DATA] [DATE]…" at bounding box center [660, 332] width 745 height 42
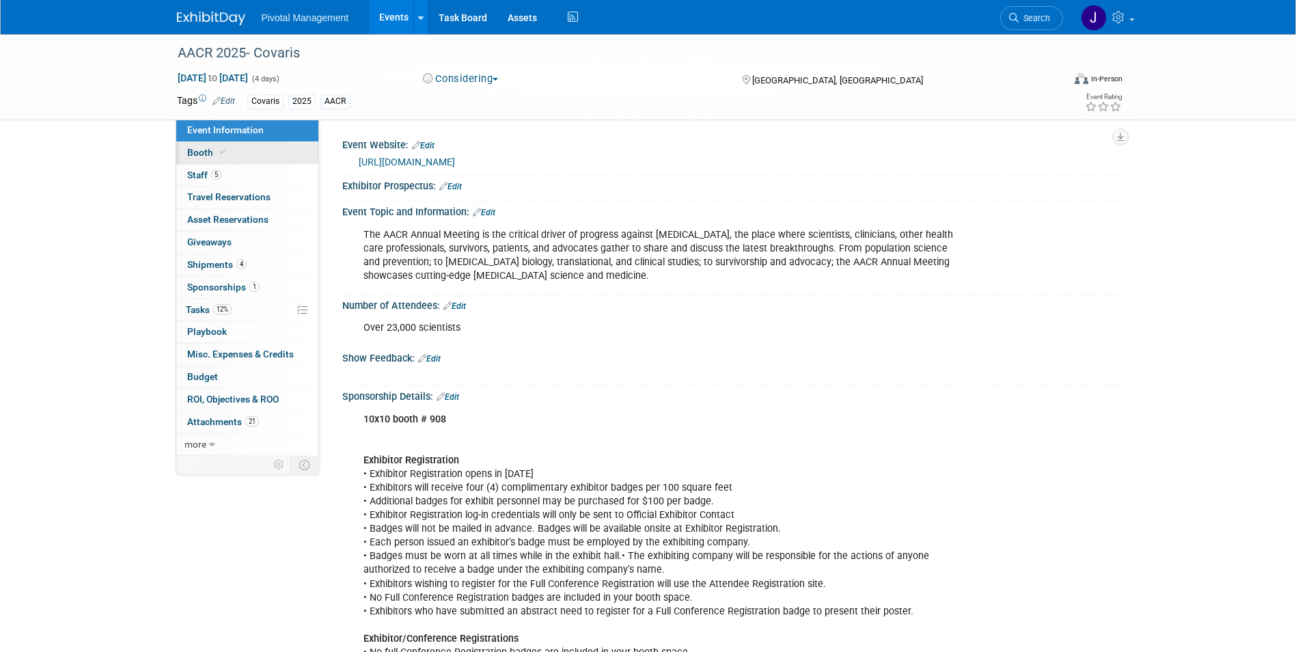
click at [260, 156] on link "Booth" at bounding box center [247, 153] width 142 height 22
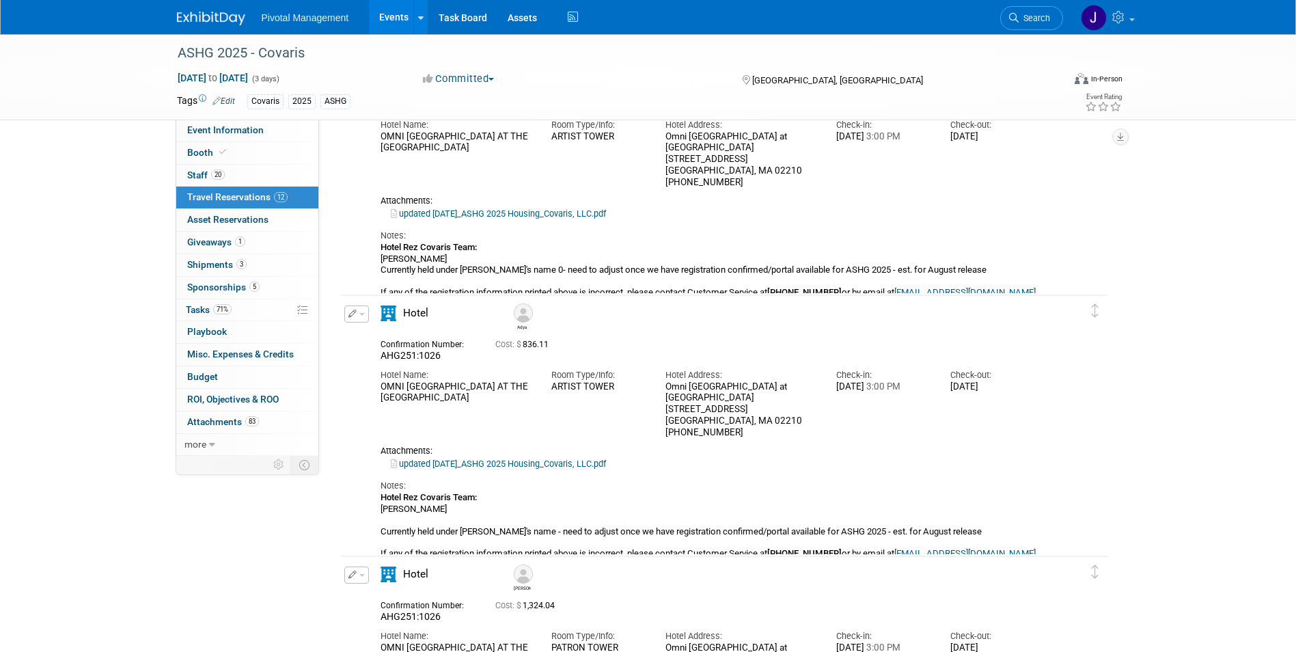
click at [382, 10] on link "Events" at bounding box center [394, 17] width 50 height 34
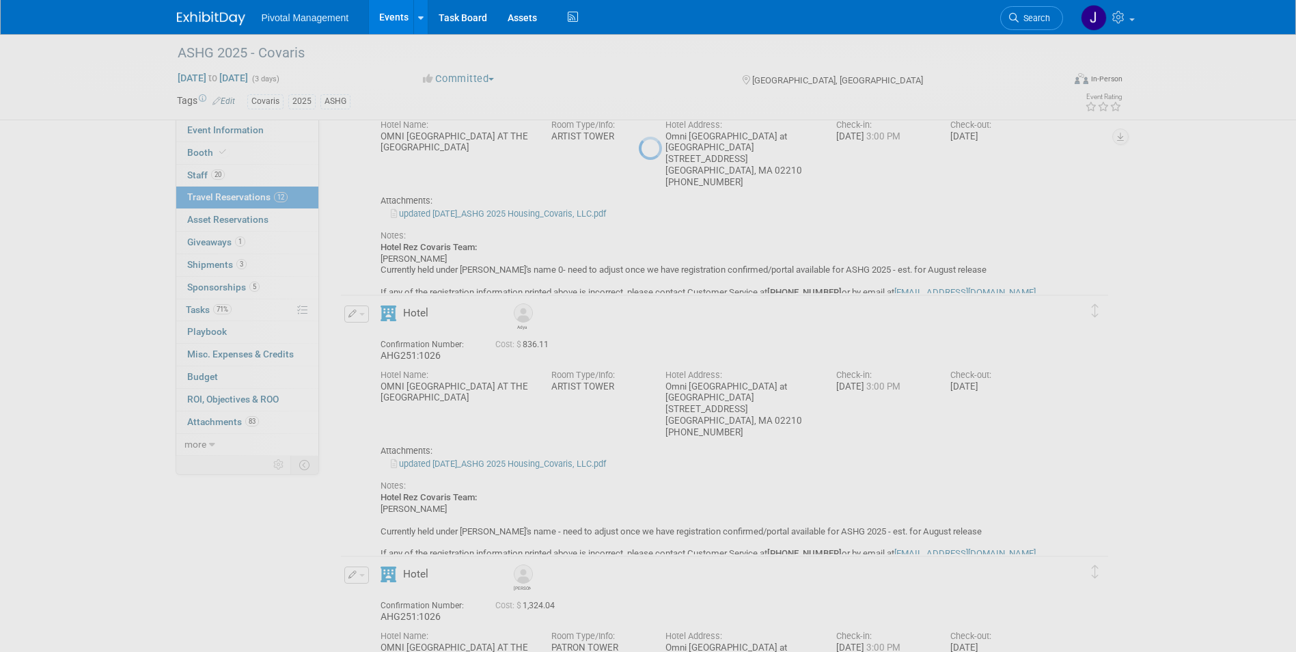
click at [385, 22] on link "Events" at bounding box center [394, 17] width 50 height 34
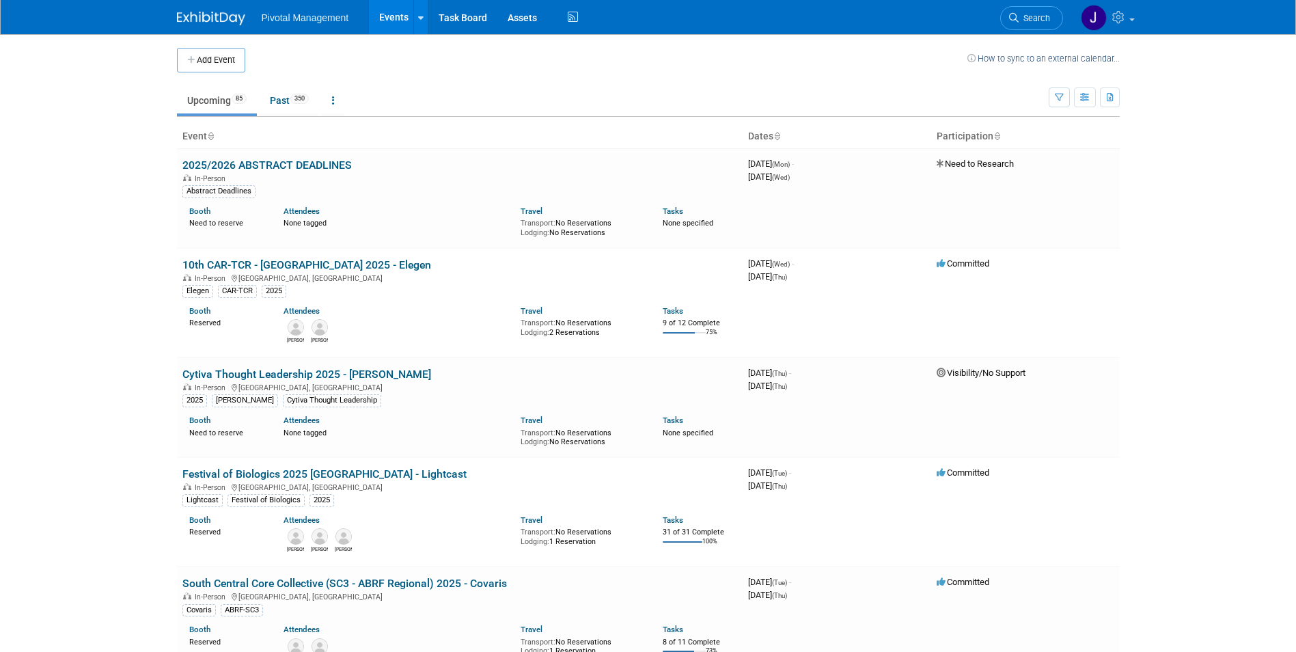
click at [1022, 15] on span "Search" at bounding box center [1033, 18] width 31 height 10
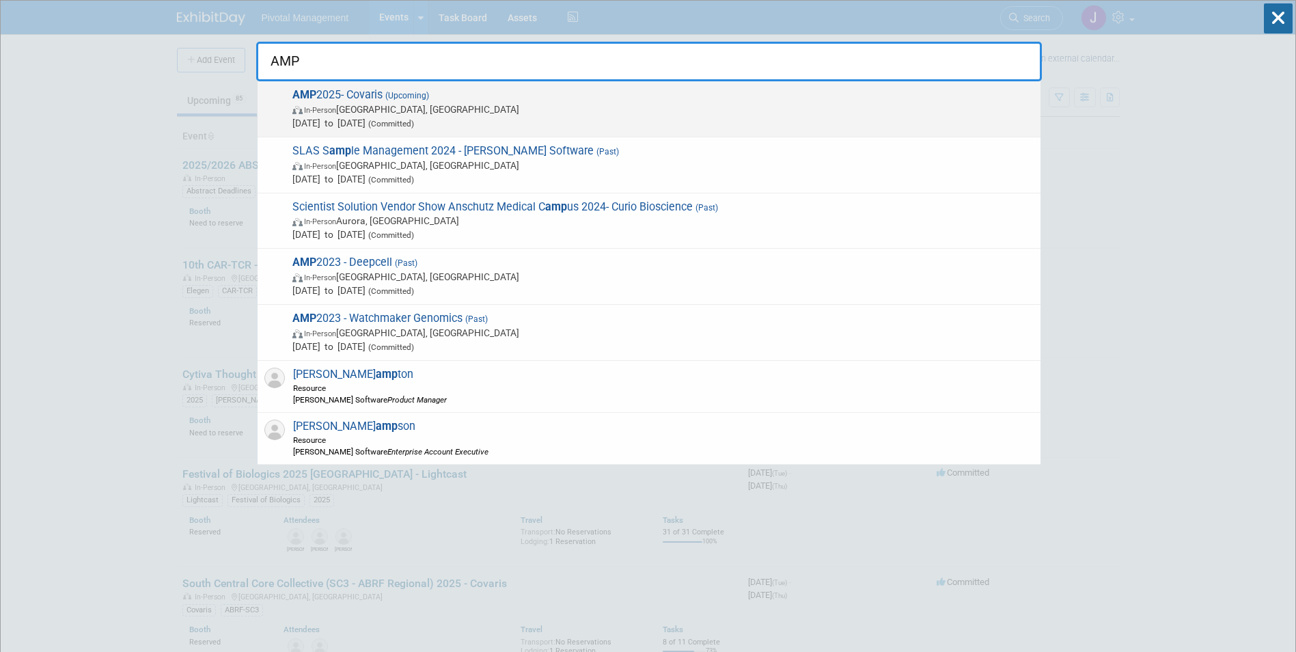
type input "AMP"
click at [472, 101] on span "AMP 2025- Covaris (Upcoming) In-Person Boston, MA Nov 11, 2025 to Nov 15, 2025 …" at bounding box center [660, 109] width 745 height 42
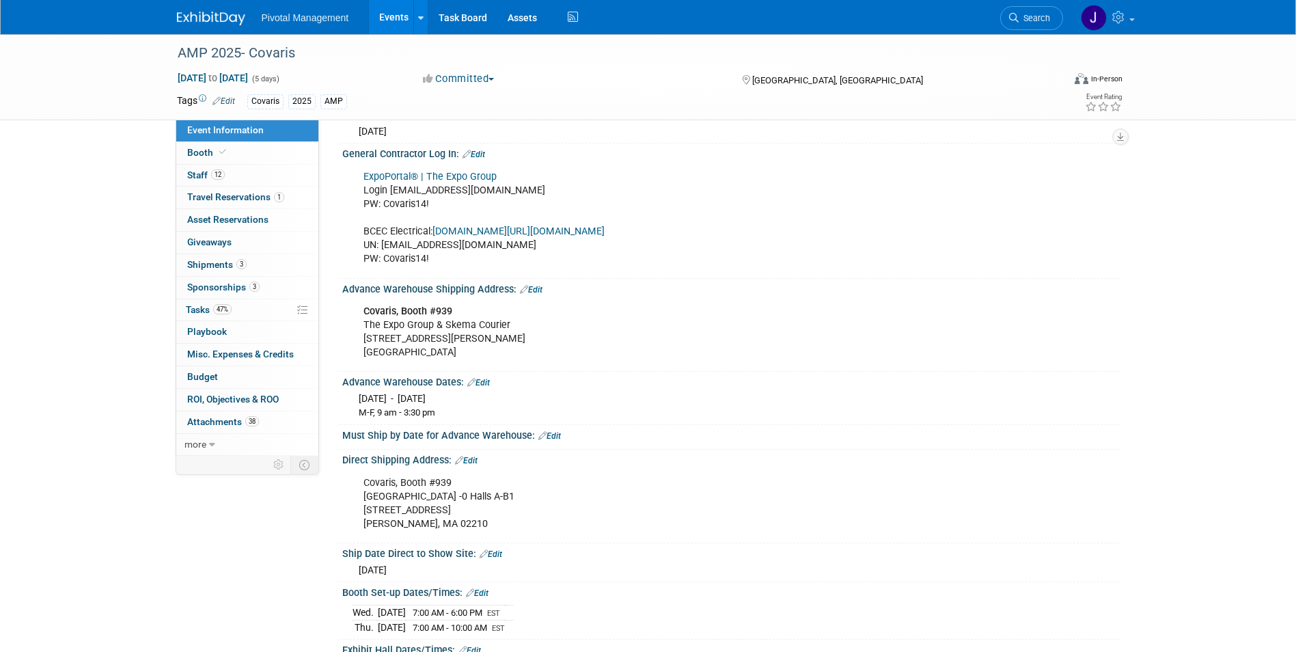
scroll to position [1571, 0]
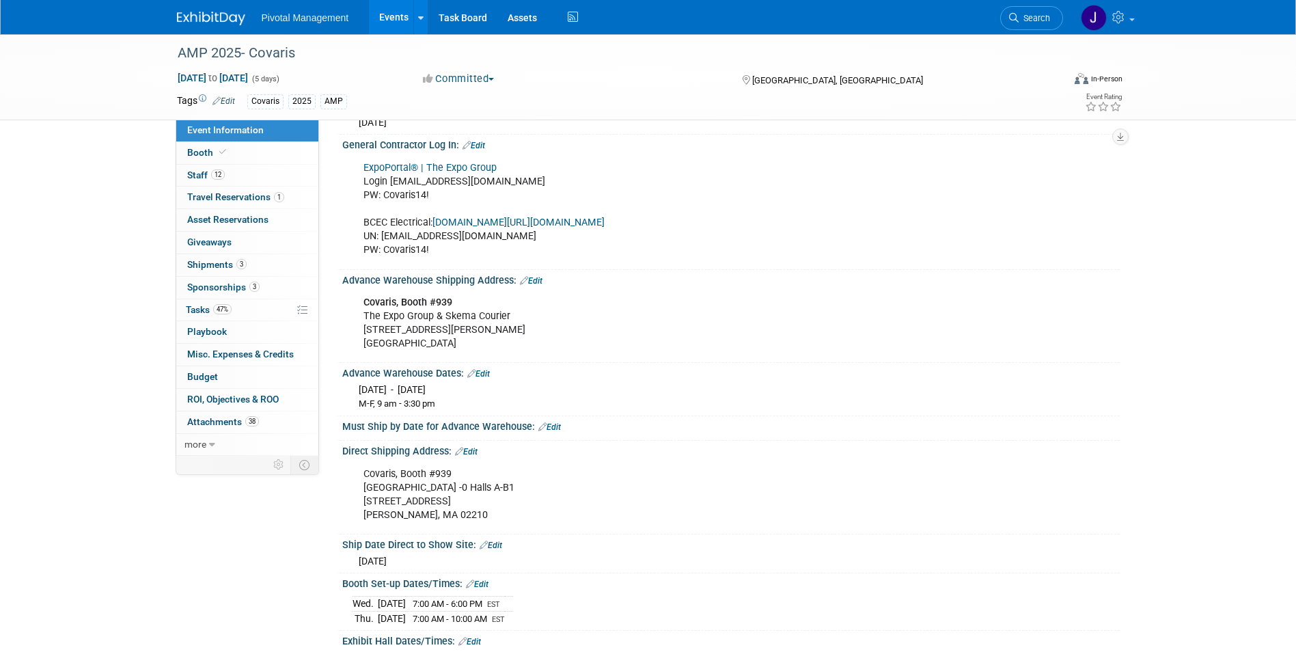
click at [474, 168] on link "ExpoPortal® | The Expo Group" at bounding box center [429, 168] width 133 height 12
click at [199, 18] on img at bounding box center [211, 19] width 68 height 14
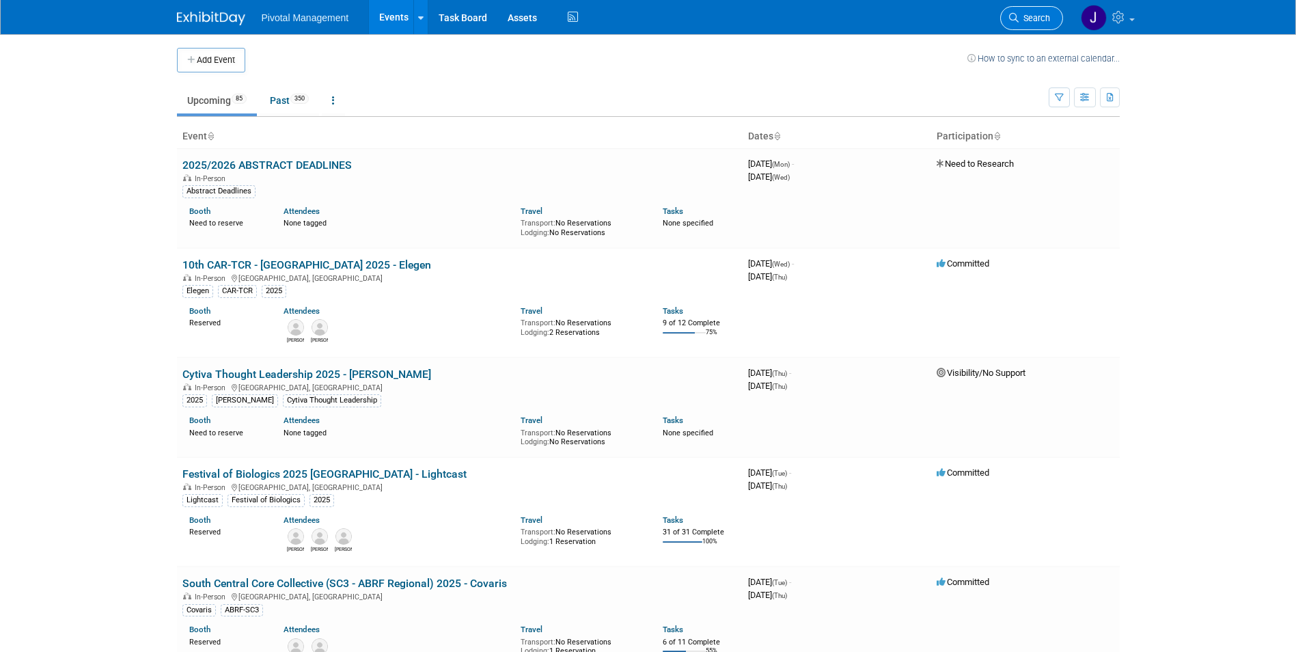
click at [1038, 13] on span "Search" at bounding box center [1033, 18] width 31 height 10
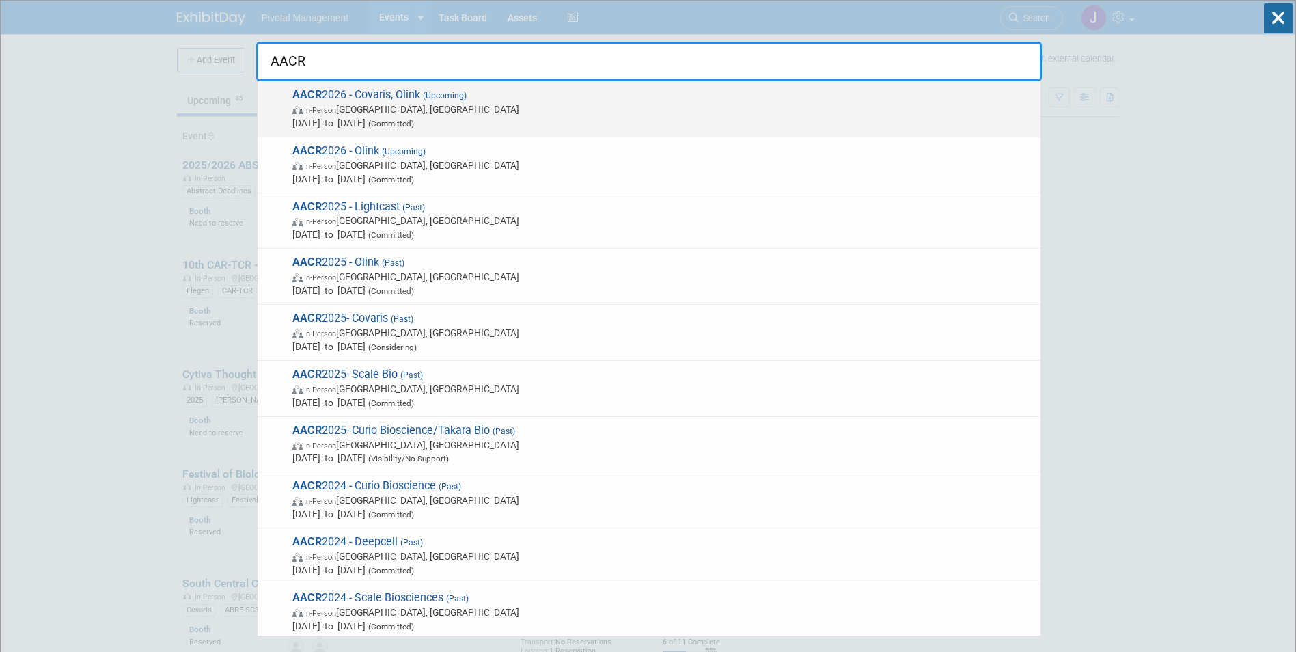
type input "AACR"
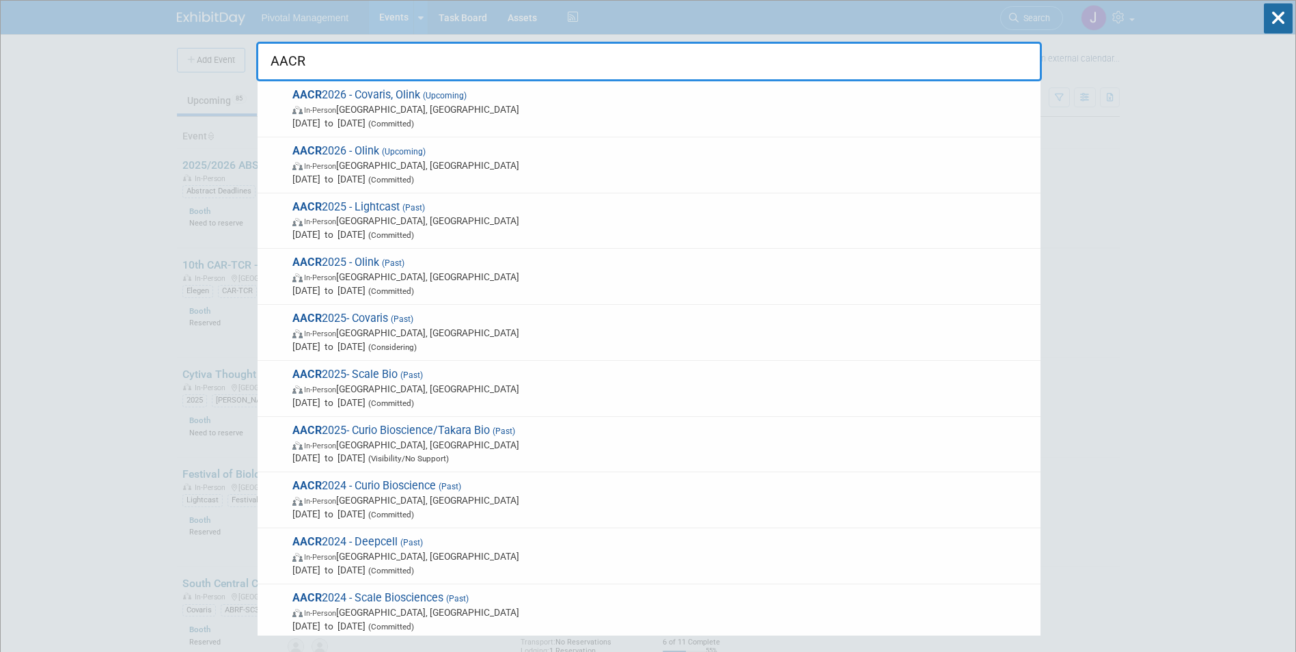
click at [493, 105] on span "In-Person San Diego, CA" at bounding box center [662, 109] width 741 height 14
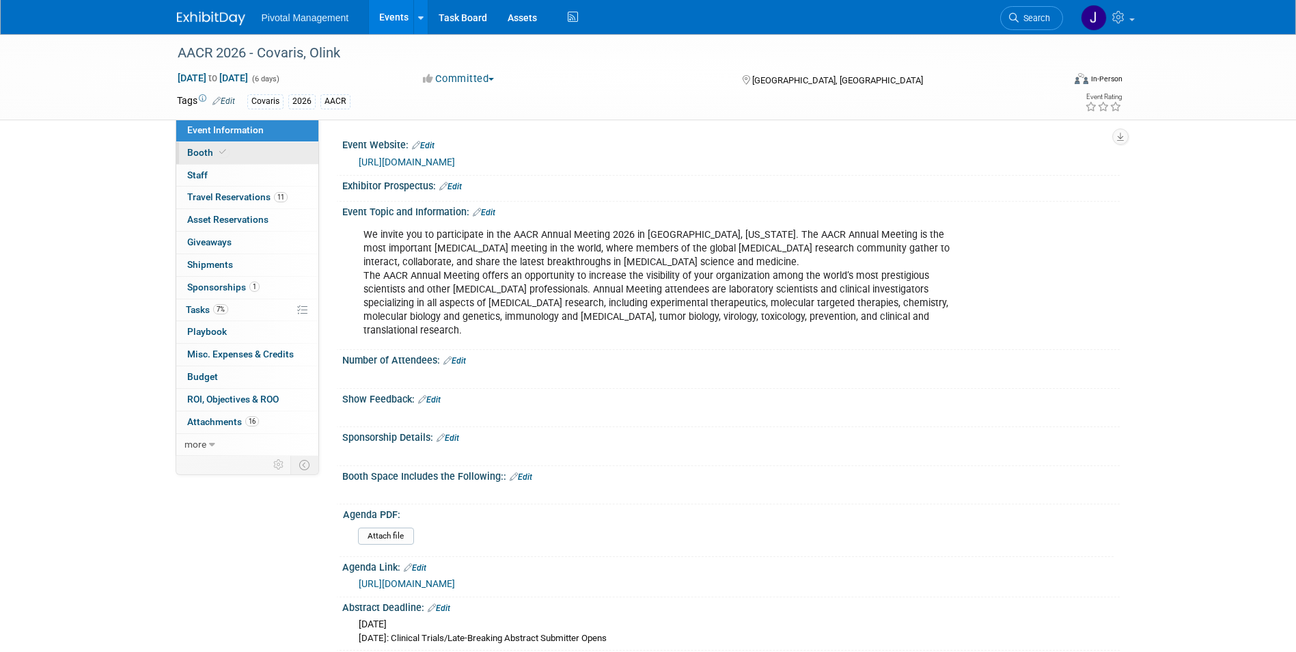
click at [229, 154] on link "Booth" at bounding box center [247, 153] width 142 height 22
select select "No"
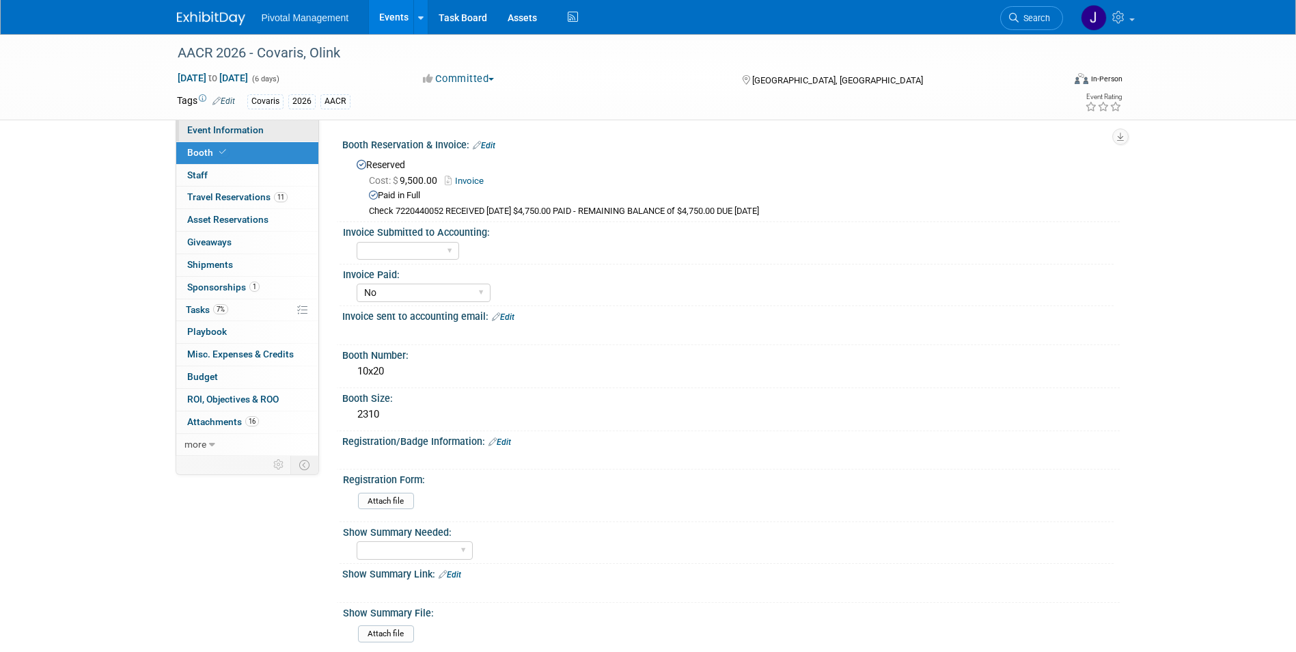
click at [206, 124] on span "Event Information" at bounding box center [225, 129] width 76 height 11
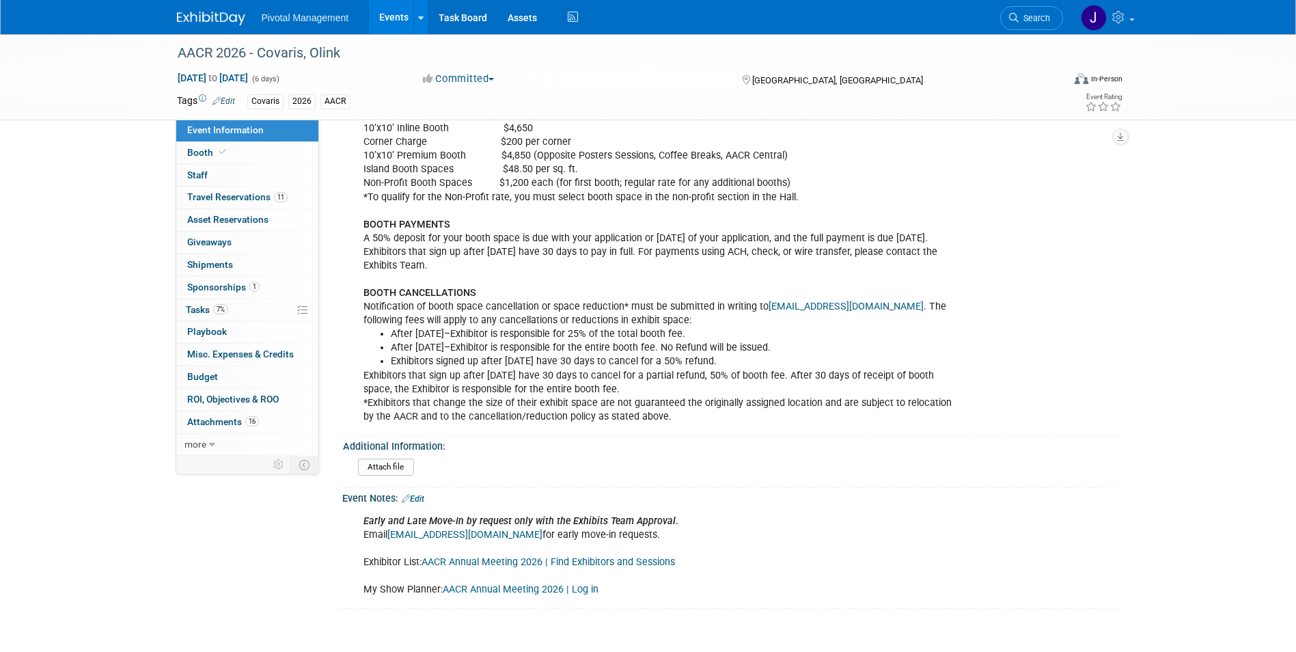
scroll to position [1759, 0]
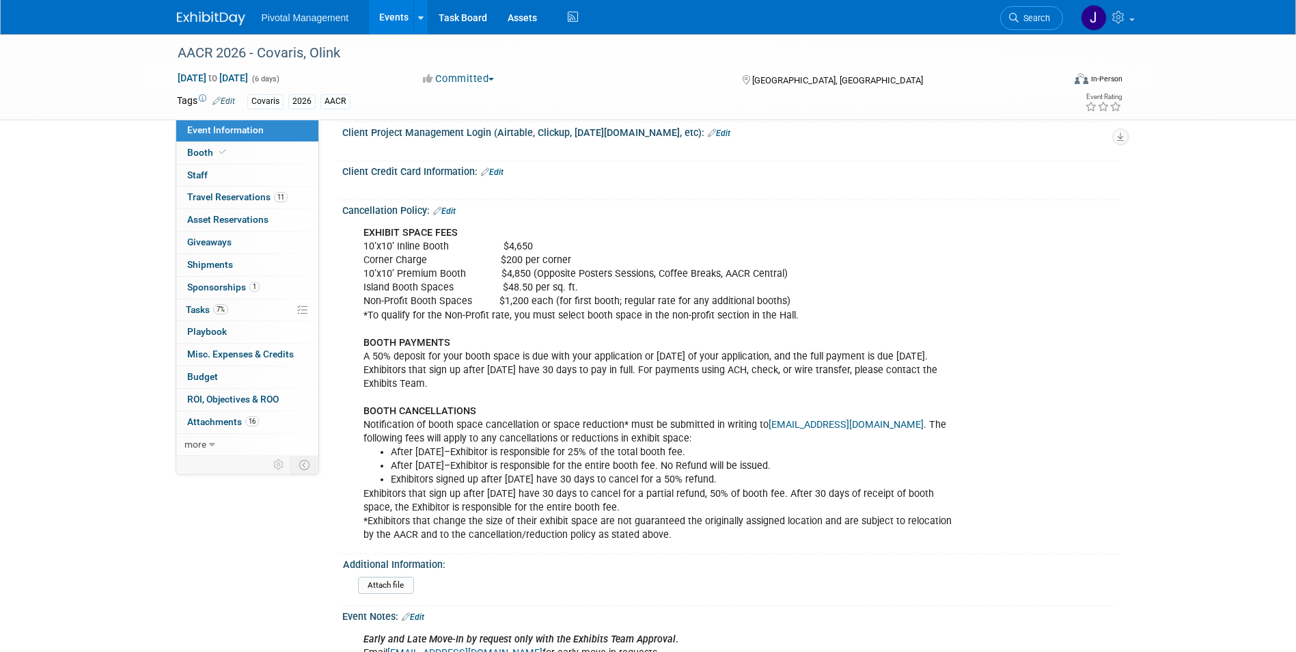
click at [439, 445] on li "After June 13, 2025–Exhibitor is responsible for 25% of the total booth fee." at bounding box center [676, 452] width 570 height 14
drag, startPoint x: 361, startPoint y: 392, endPoint x: 659, endPoint y: 525, distance: 326.6
click at [659, 525] on div "EXHIBIT SPACE FEES 10’x10’ Inline Booth $4,650 Corner Charge $200 per corner 10…" at bounding box center [661, 383] width 615 height 329
copy div "BOOTH CANCELLATIONS Notification of booth space cancellation or space reduction…"
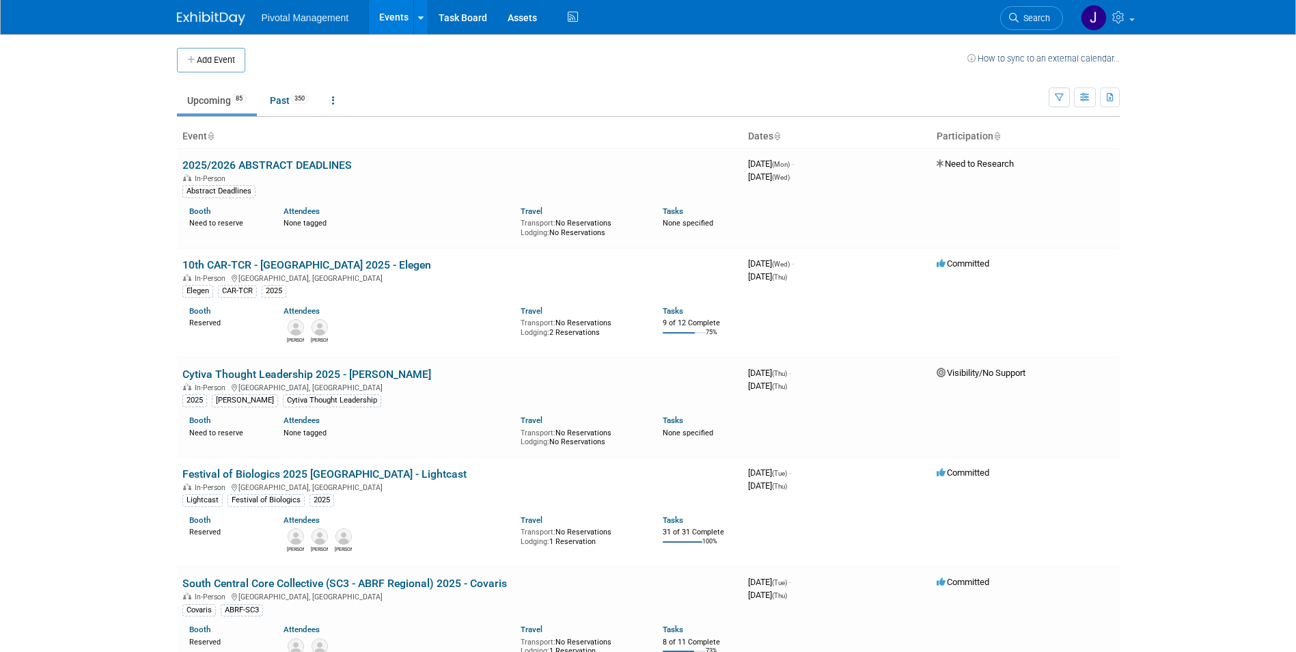
click at [1018, 17] on span "Search" at bounding box center [1033, 18] width 31 height 10
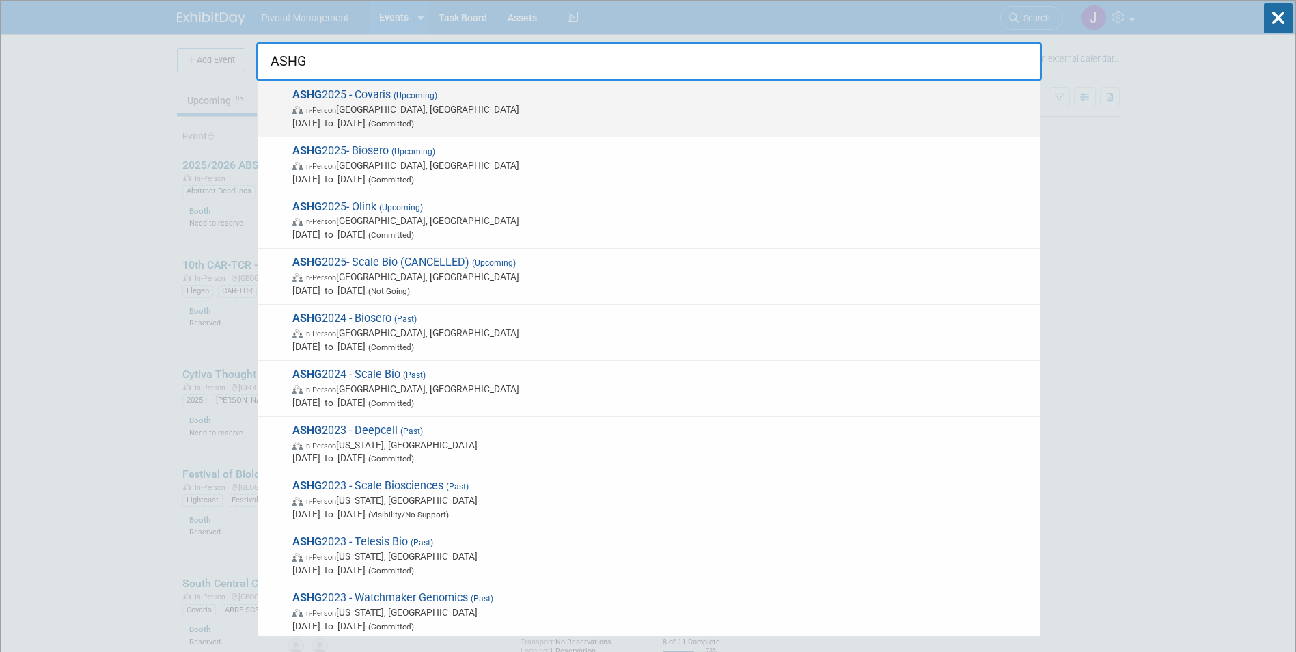
type input "ASHG"
click at [423, 89] on span "ASHG 2025 - Covaris (Upcoming) In-Person [GEOGRAPHIC_DATA], [GEOGRAPHIC_DATA] […" at bounding box center [660, 109] width 745 height 42
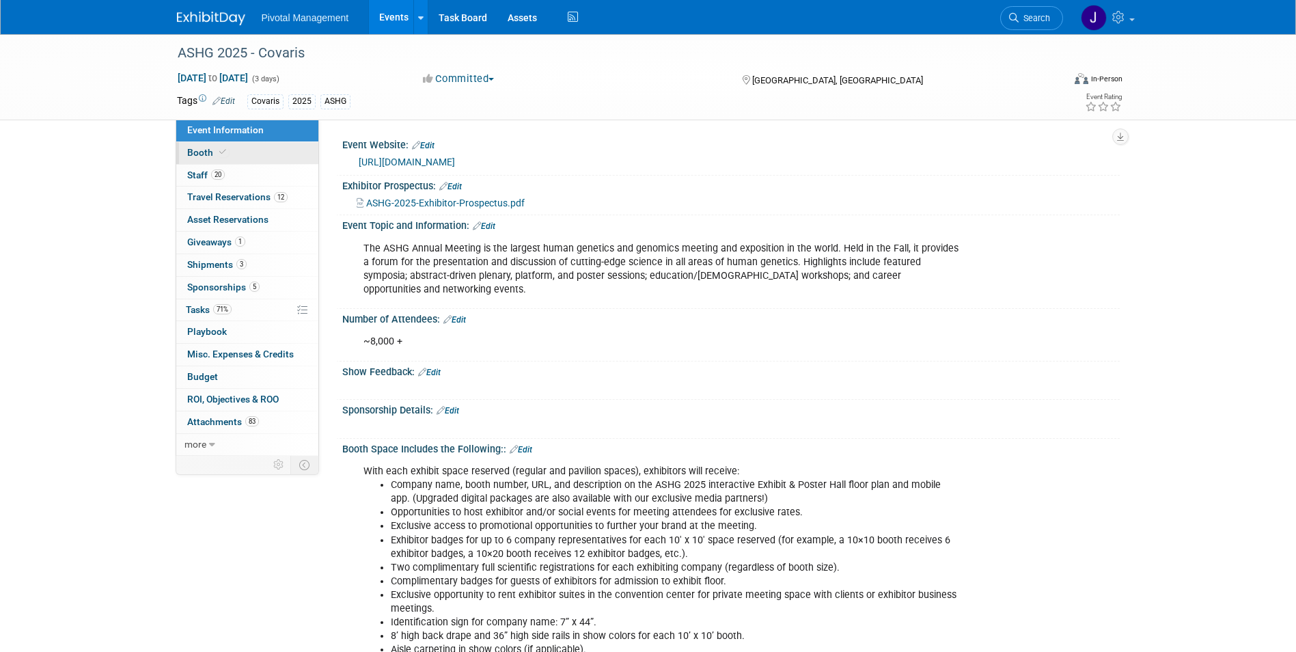
click at [208, 149] on span "Booth" at bounding box center [208, 152] width 42 height 11
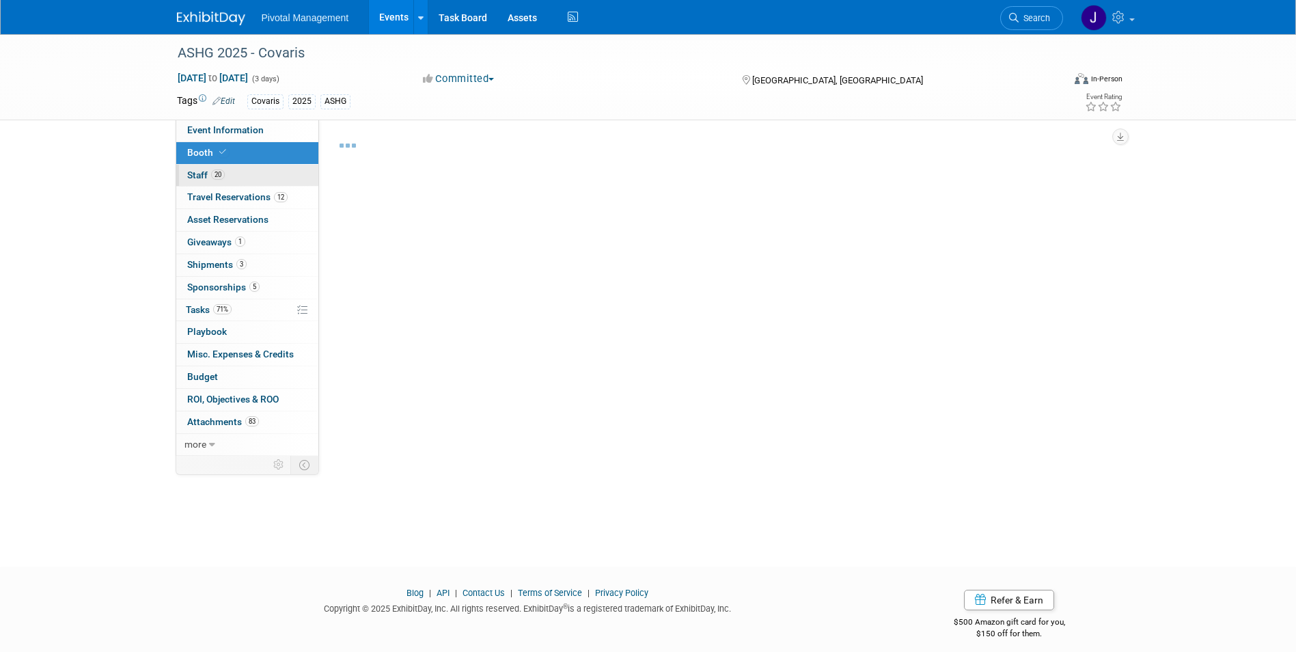
select select "Yes"
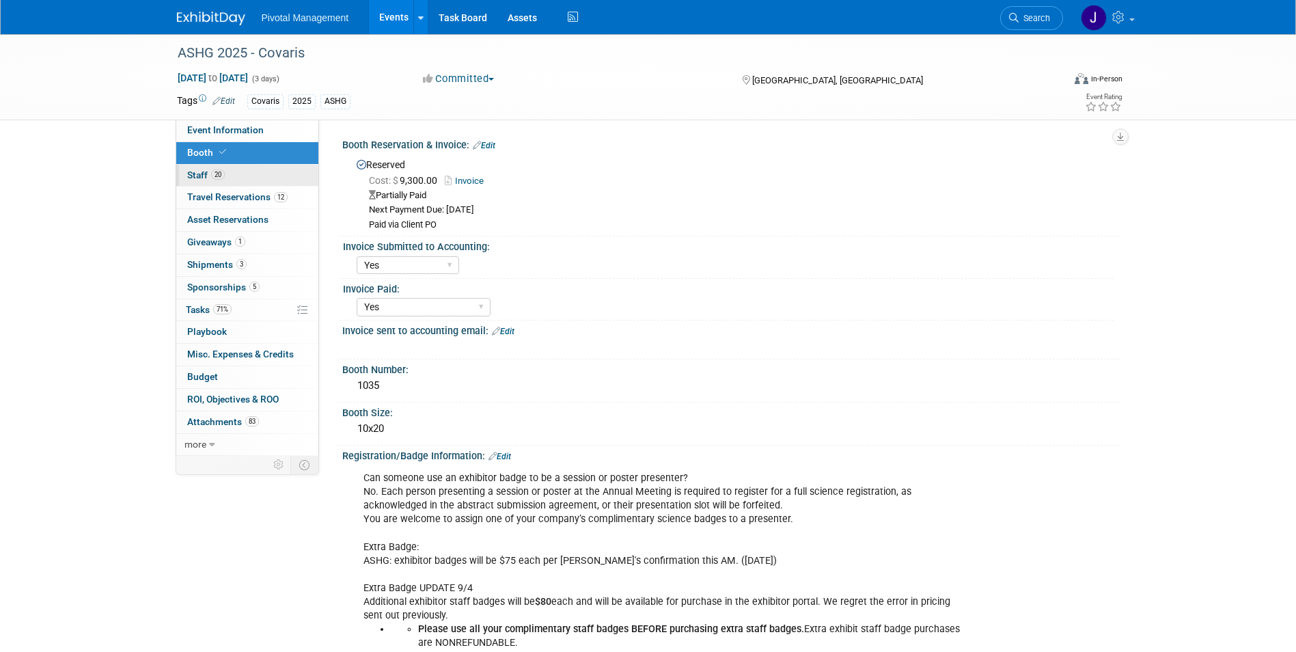
click at [219, 172] on span "20" at bounding box center [218, 174] width 14 height 10
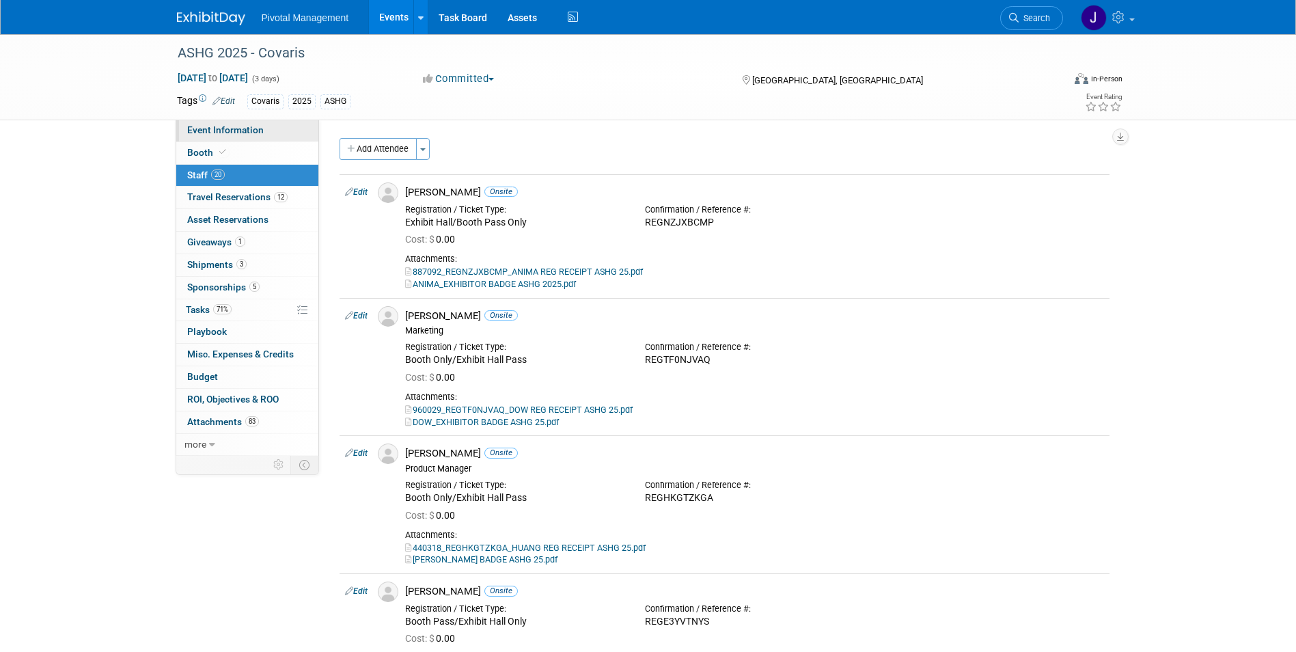
click at [230, 130] on span "Event Information" at bounding box center [225, 129] width 76 height 11
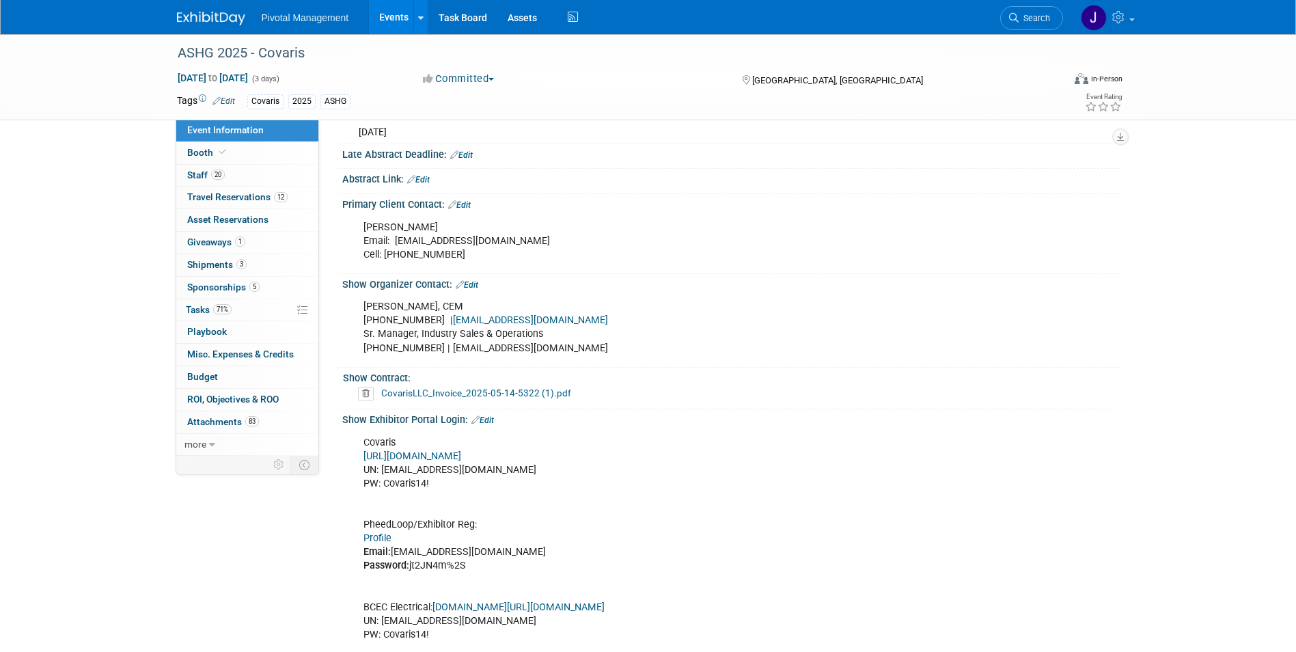
scroll to position [820, 0]
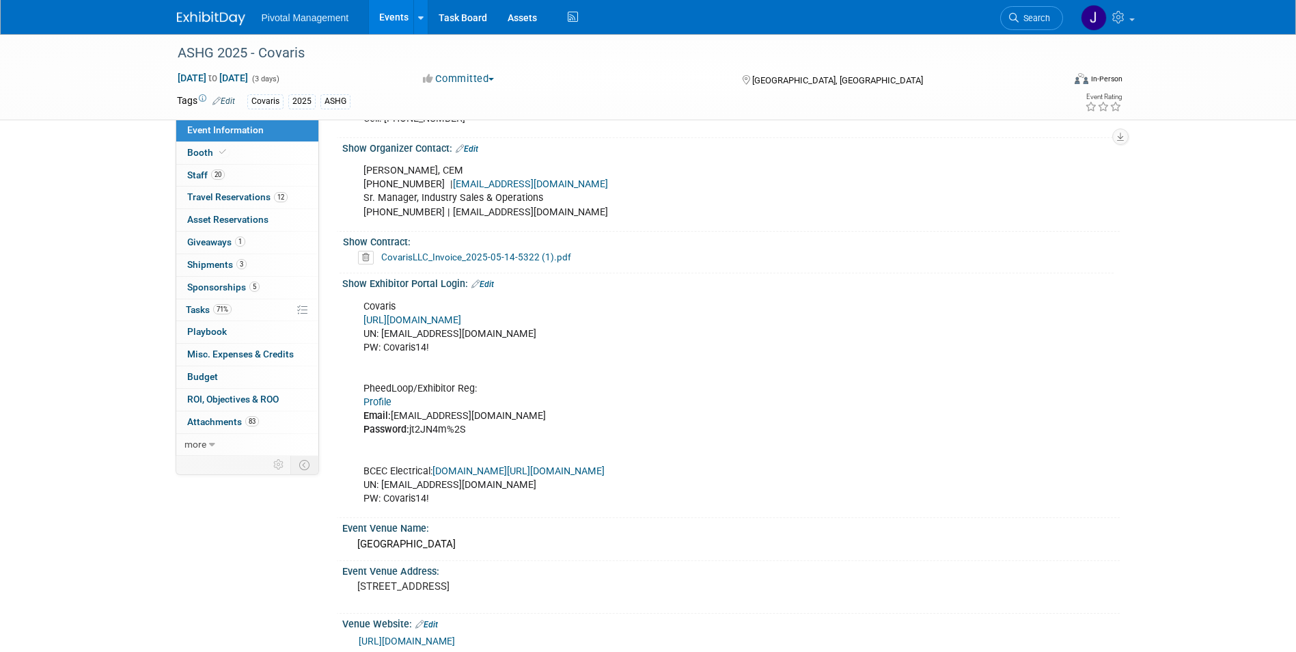
click at [380, 396] on link "Profile" at bounding box center [377, 402] width 28 height 12
